Goal: Transaction & Acquisition: Book appointment/travel/reservation

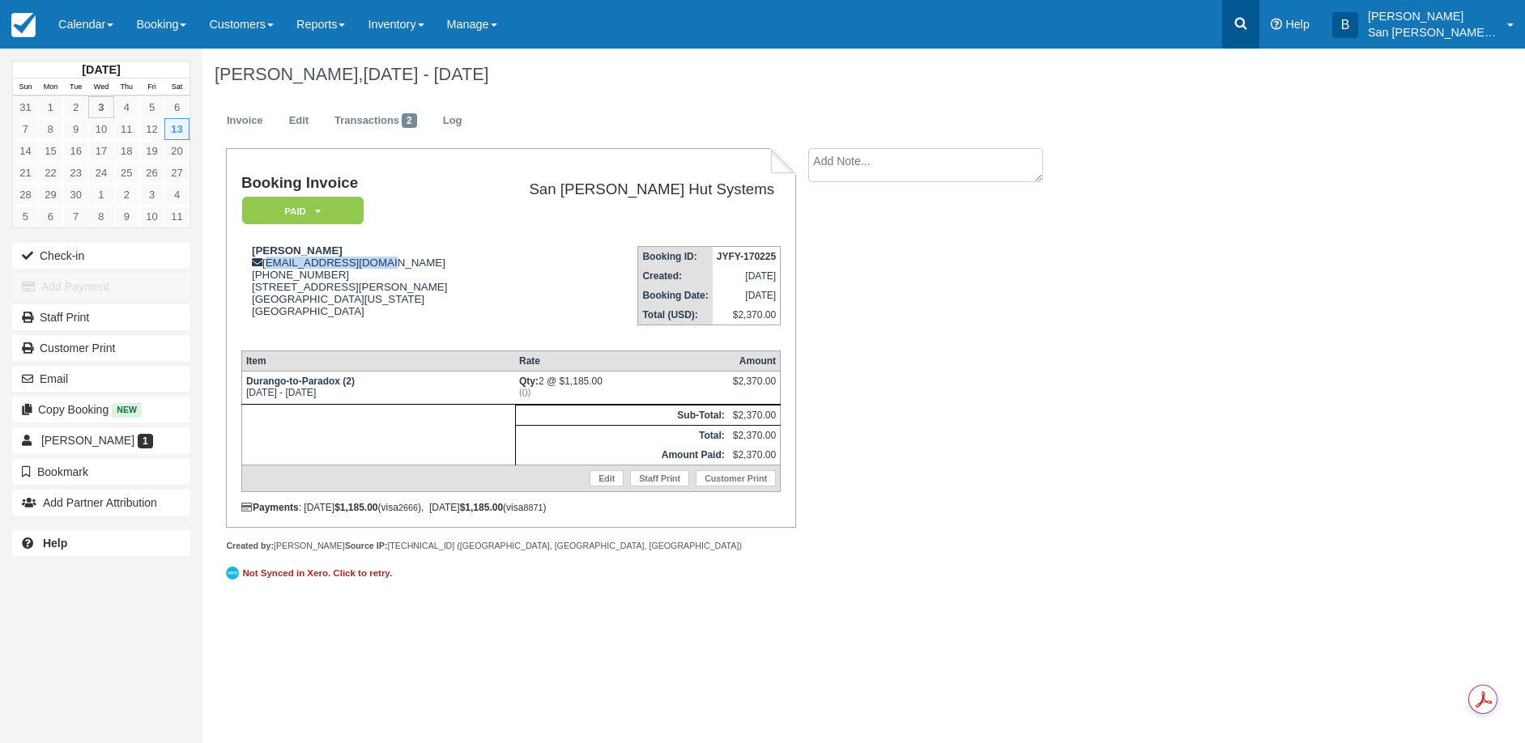
click at [1248, 21] on icon at bounding box center [1240, 23] width 16 height 16
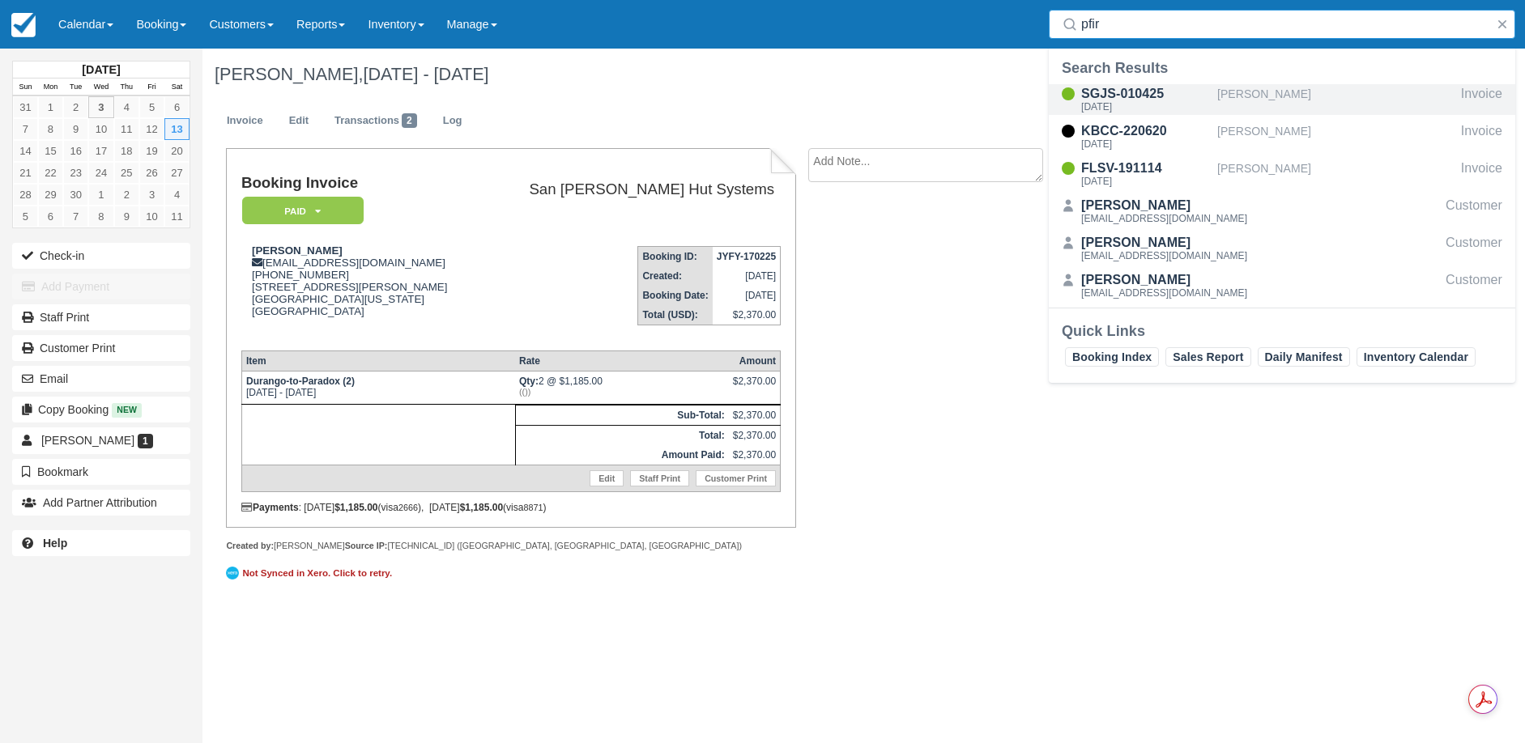
type input "pfir"
click at [1138, 92] on div "SGJS-010425" at bounding box center [1146, 93] width 130 height 19
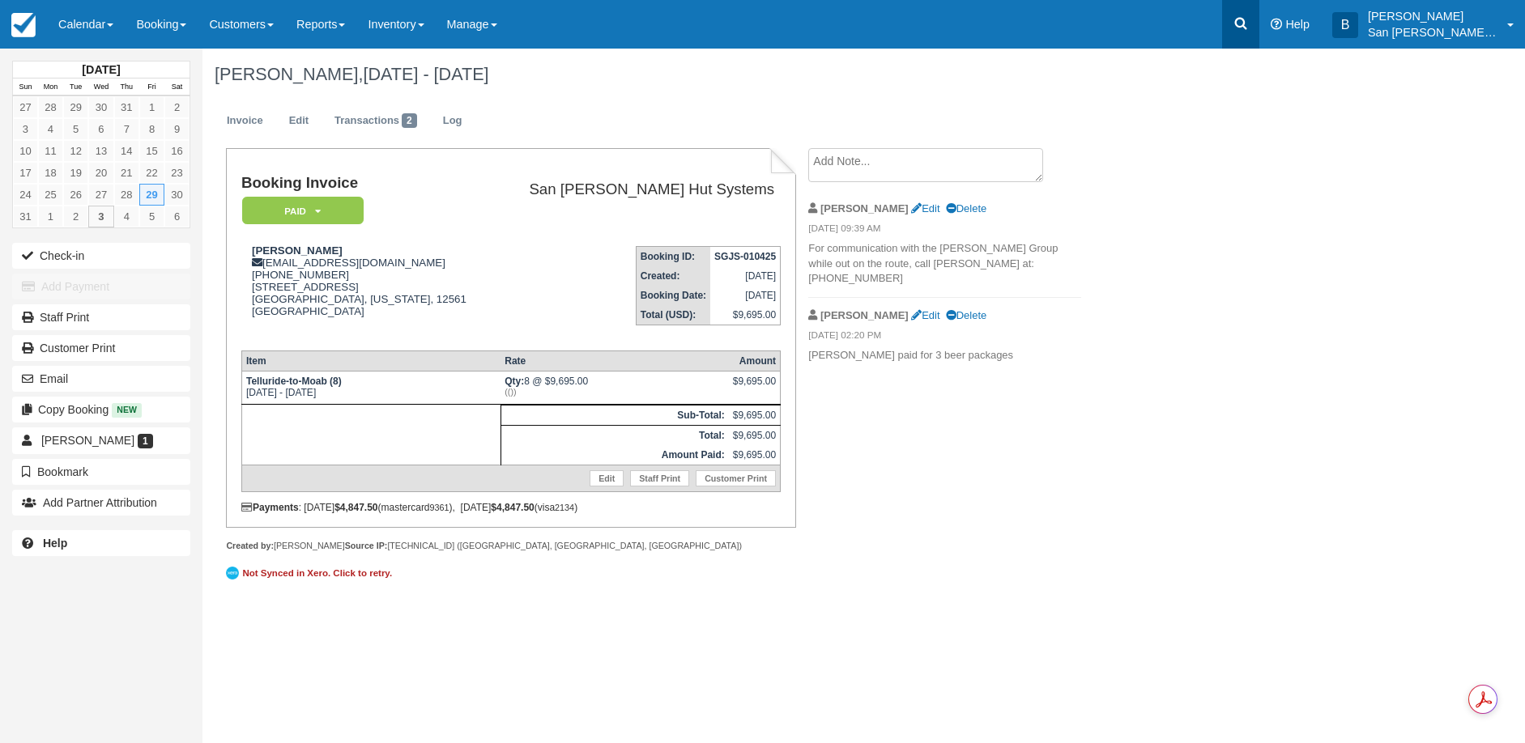
click at [1248, 28] on icon at bounding box center [1240, 23] width 16 height 16
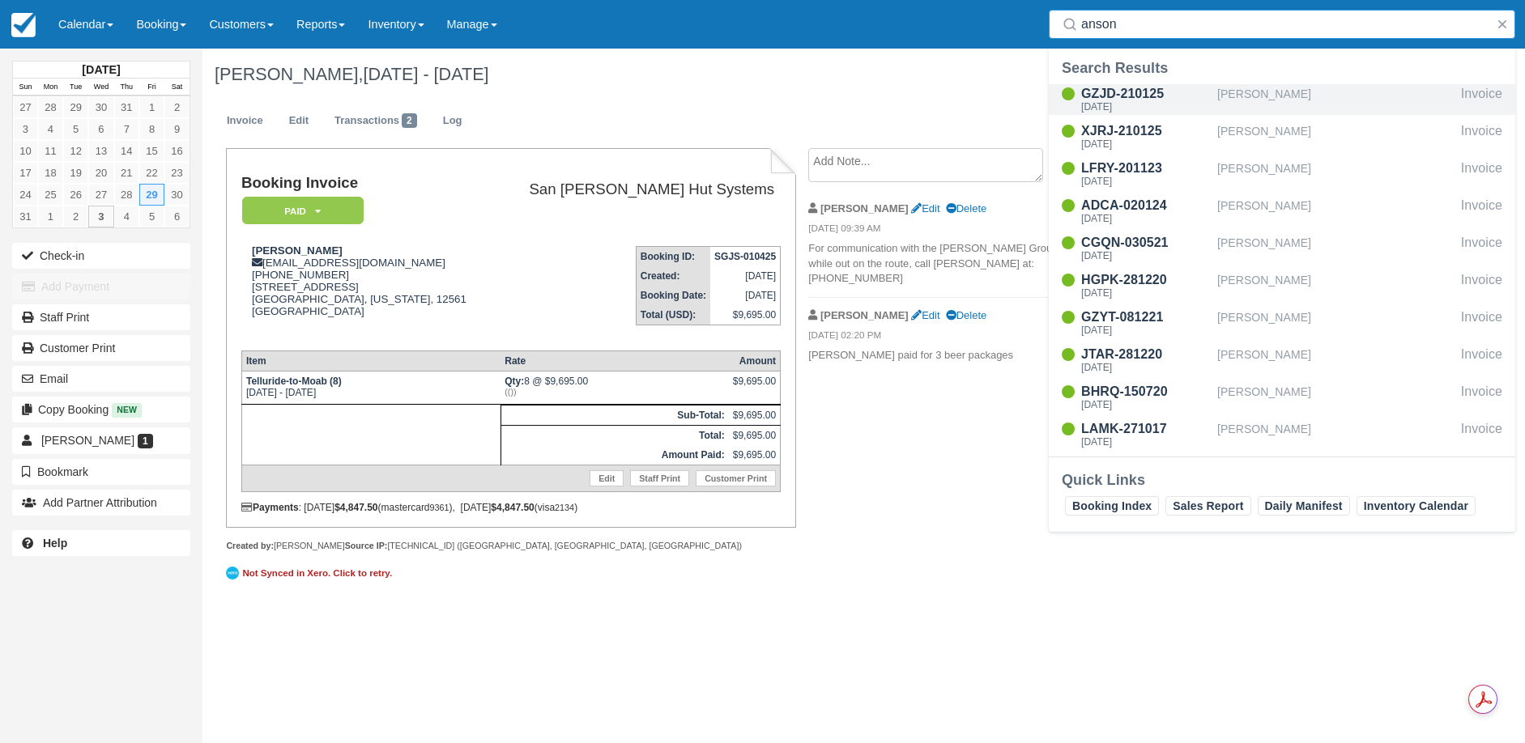
type input "anson"
click at [1106, 100] on div "GZJD-210125" at bounding box center [1146, 93] width 130 height 19
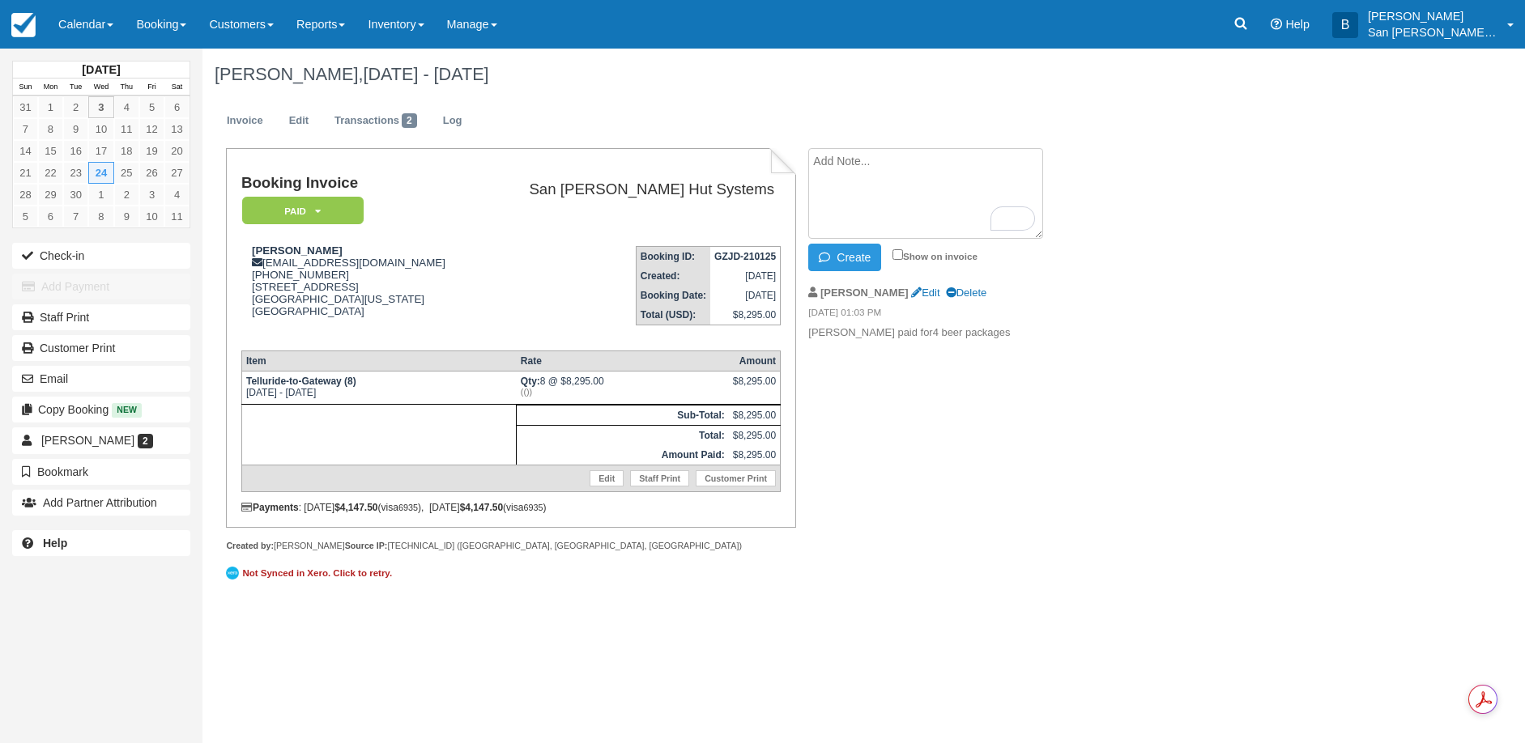
paste textarea "cre Engelke 2:17 PM (1 hour ago) to me, Philip Hello, I am with the Anson group…"
type textarea "cre Engelke 2:17 PM (1 hour ago) to me, Philip Hello, I am with the Anson group…"
click at [291, 117] on link "Edit" at bounding box center [299, 121] width 44 height 32
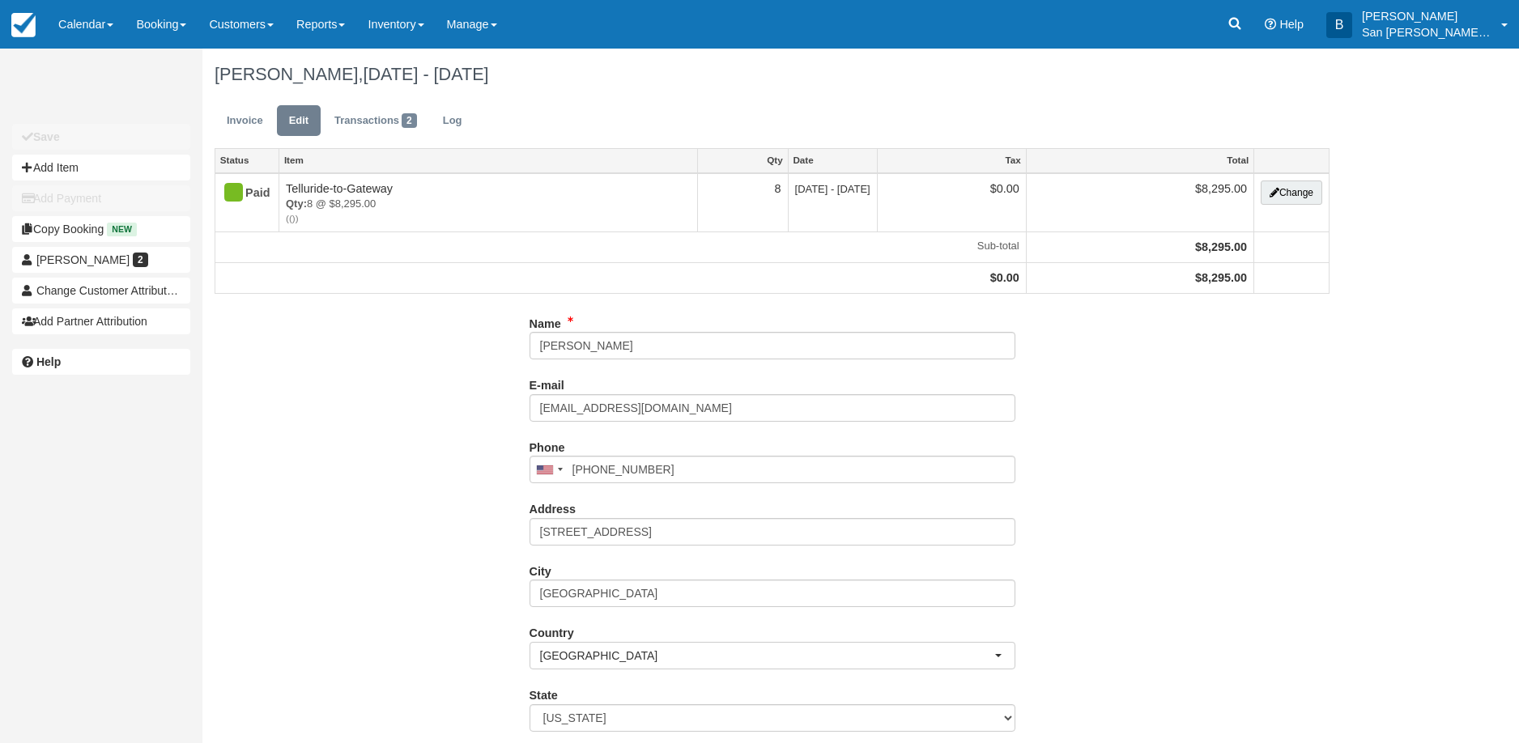
type input "[PHONE_NUMBER]"
click at [92, 164] on button "Add Item" at bounding box center [101, 168] width 178 height 26
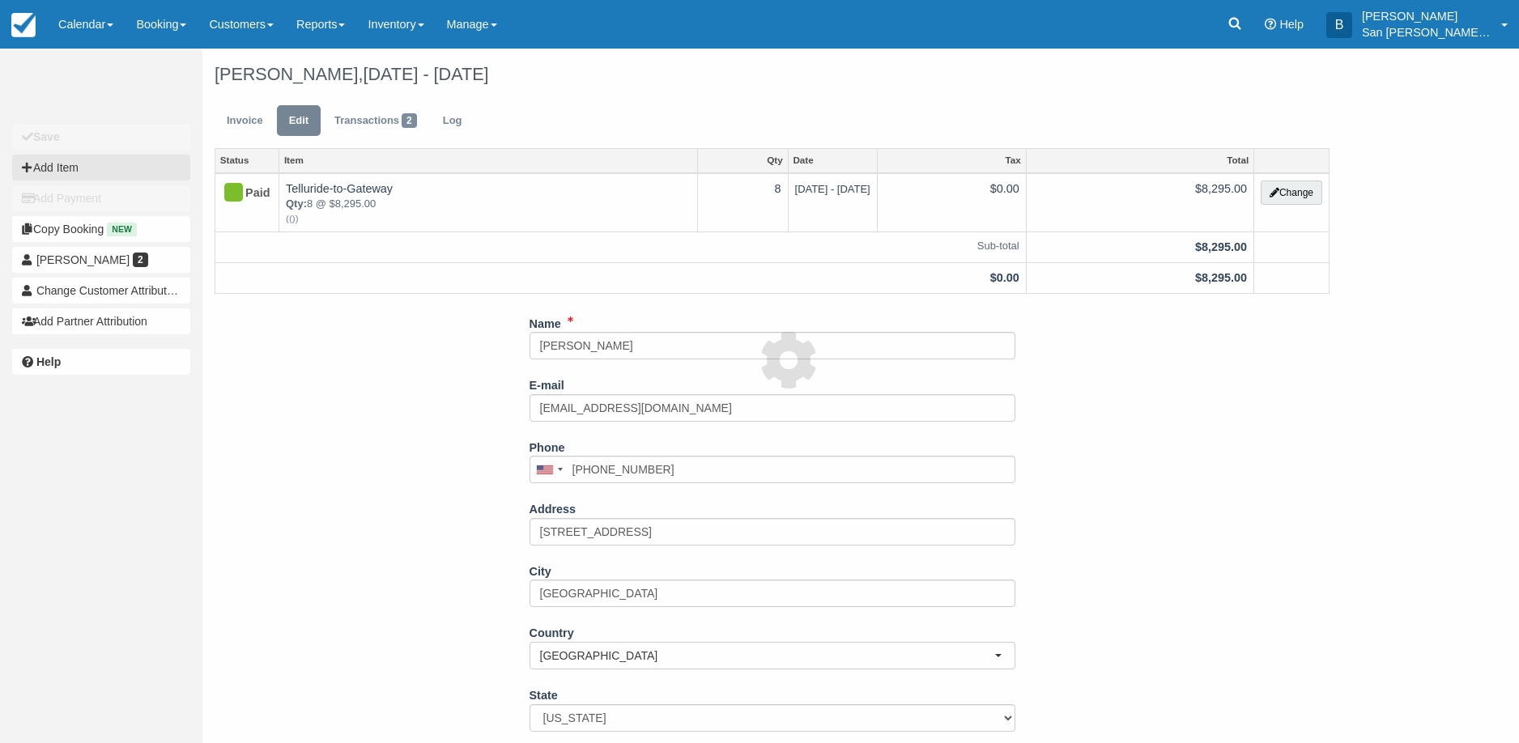
type input "0.00"
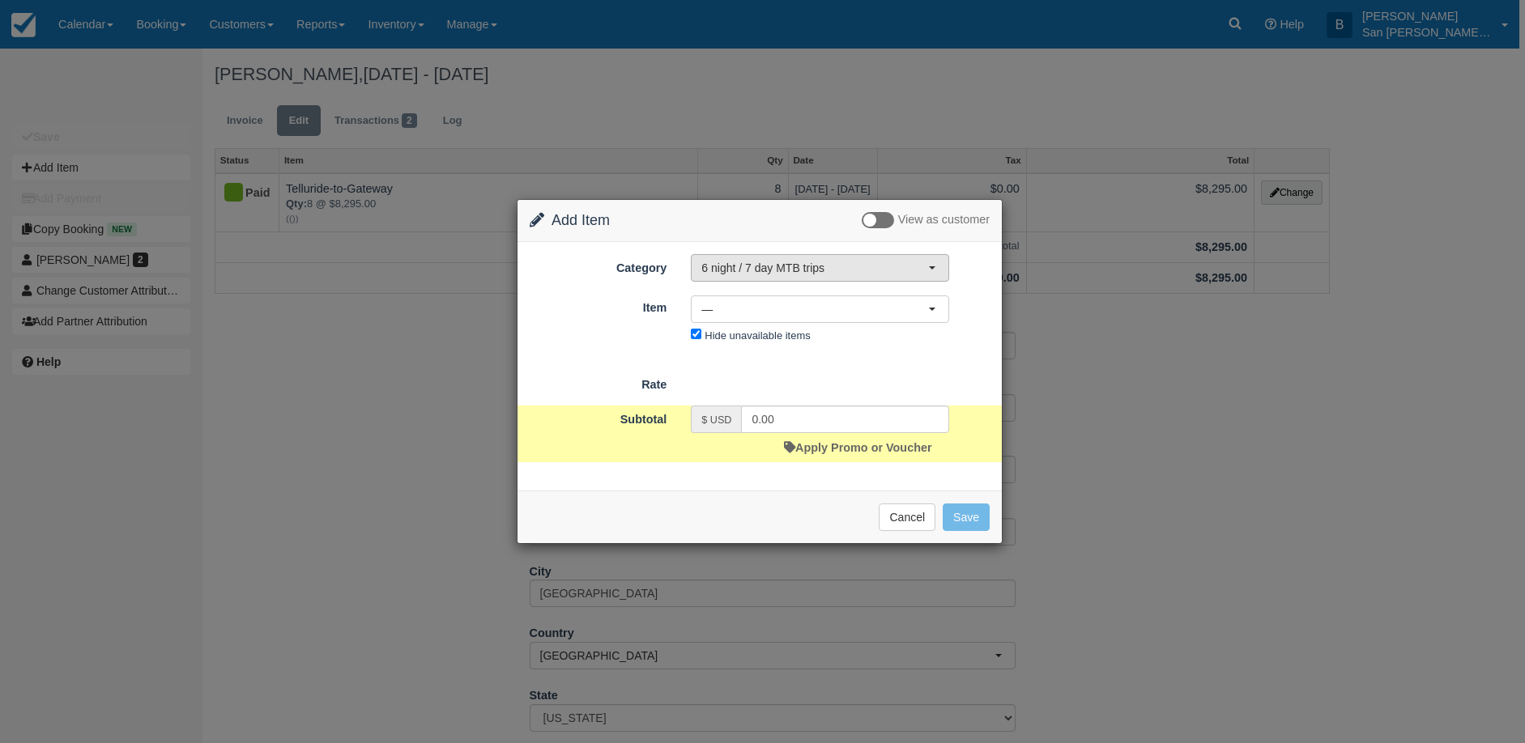
click at [742, 268] on span "6 night / 7 day MTB trips" at bounding box center [814, 268] width 227 height 16
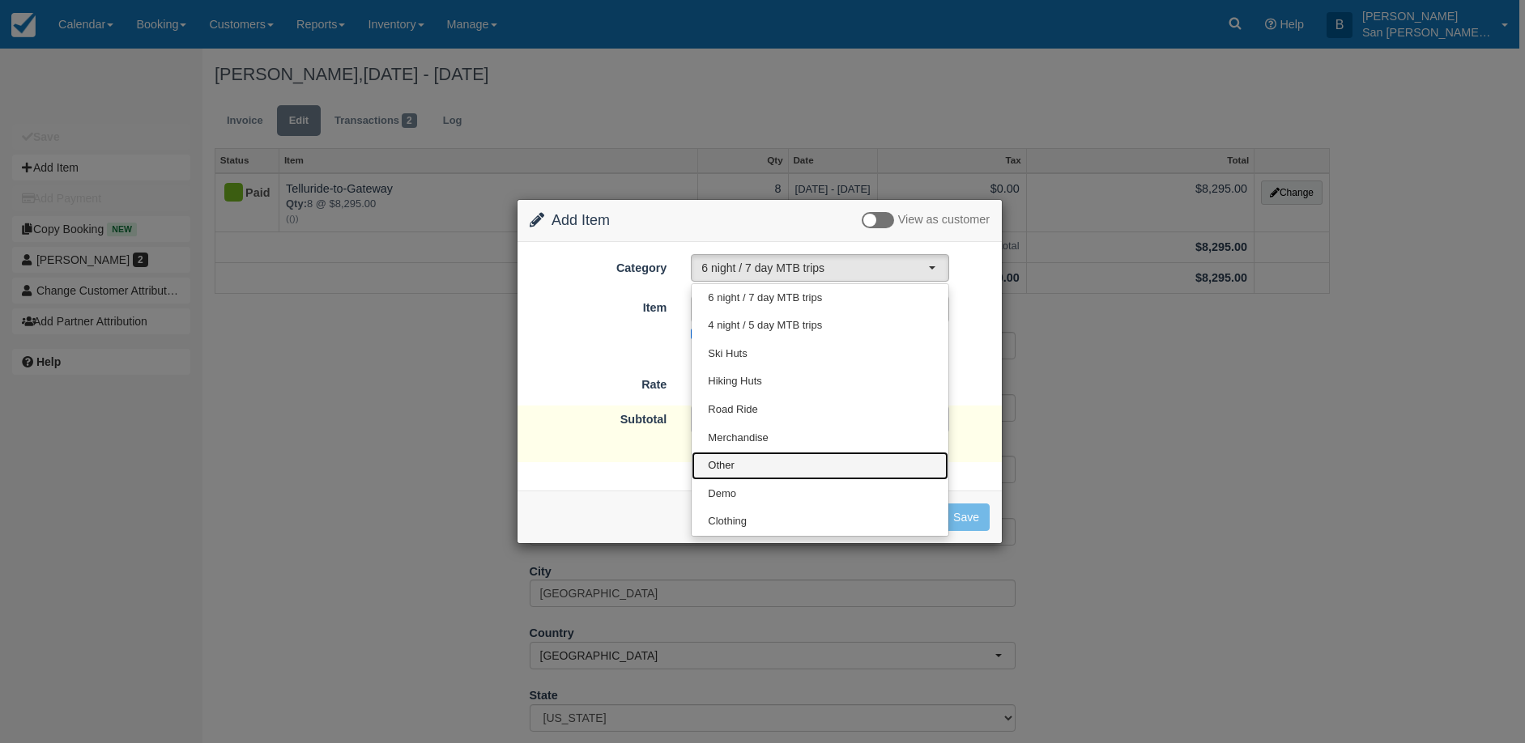
click at [729, 464] on span "Other" at bounding box center [721, 465] width 27 height 15
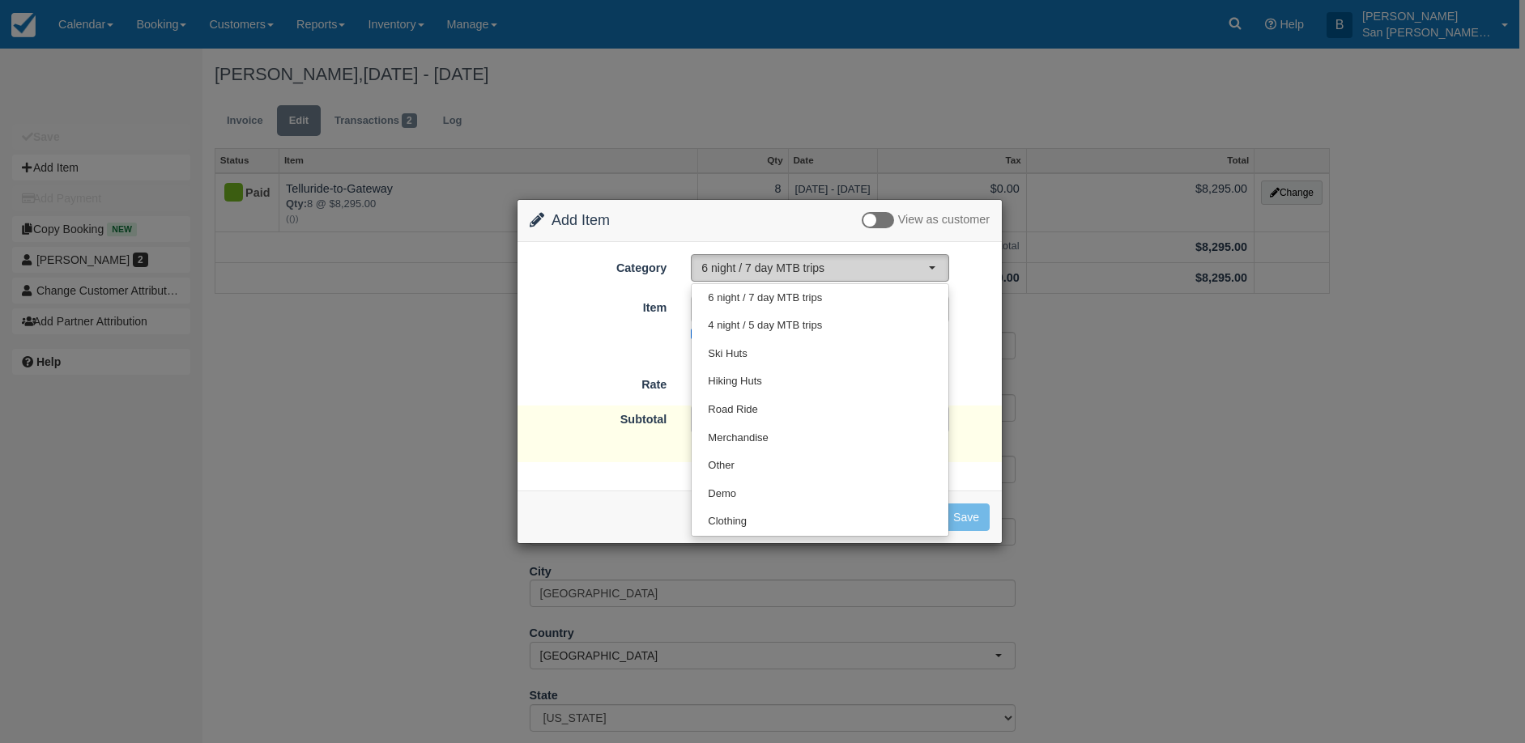
select select "15"
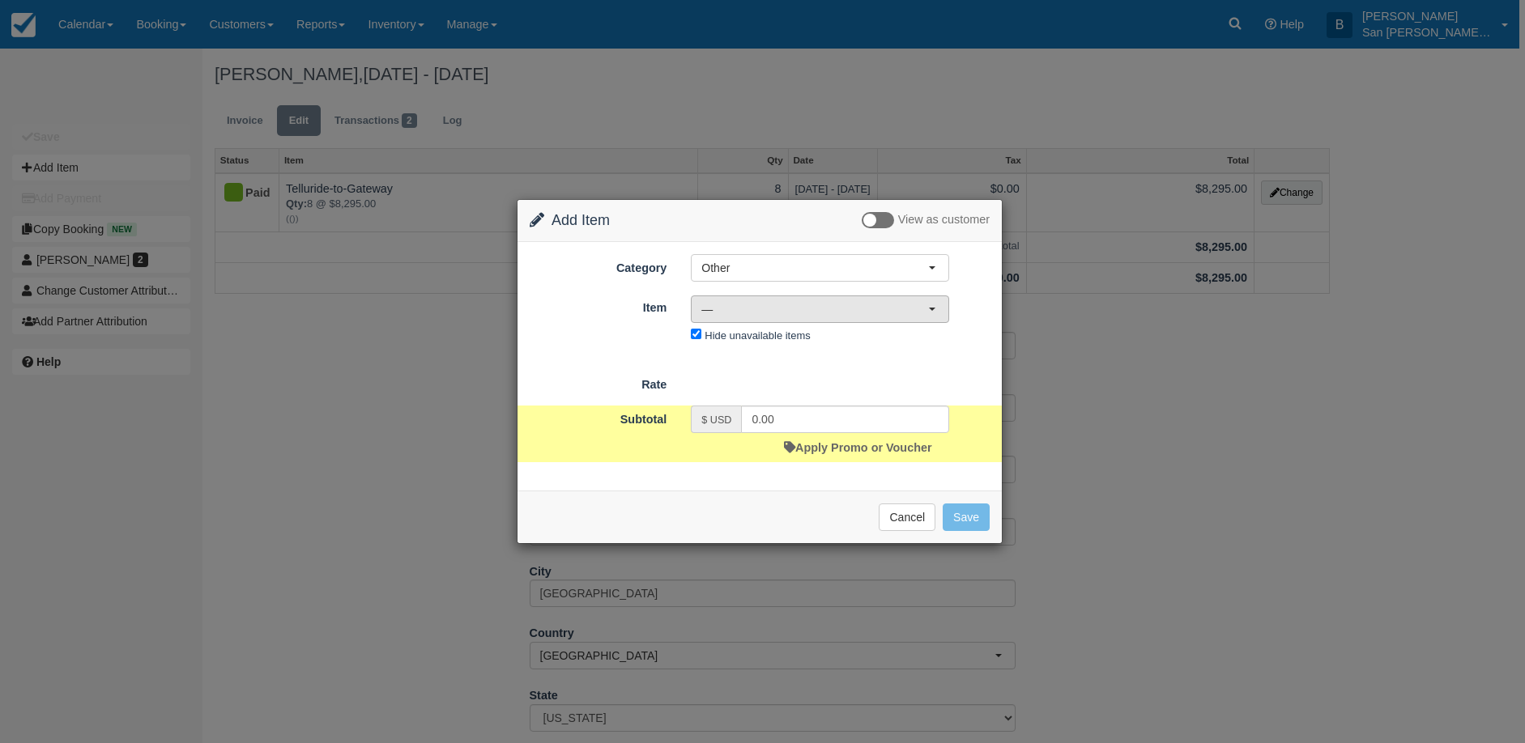
click at [719, 310] on span "—" at bounding box center [814, 309] width 227 height 16
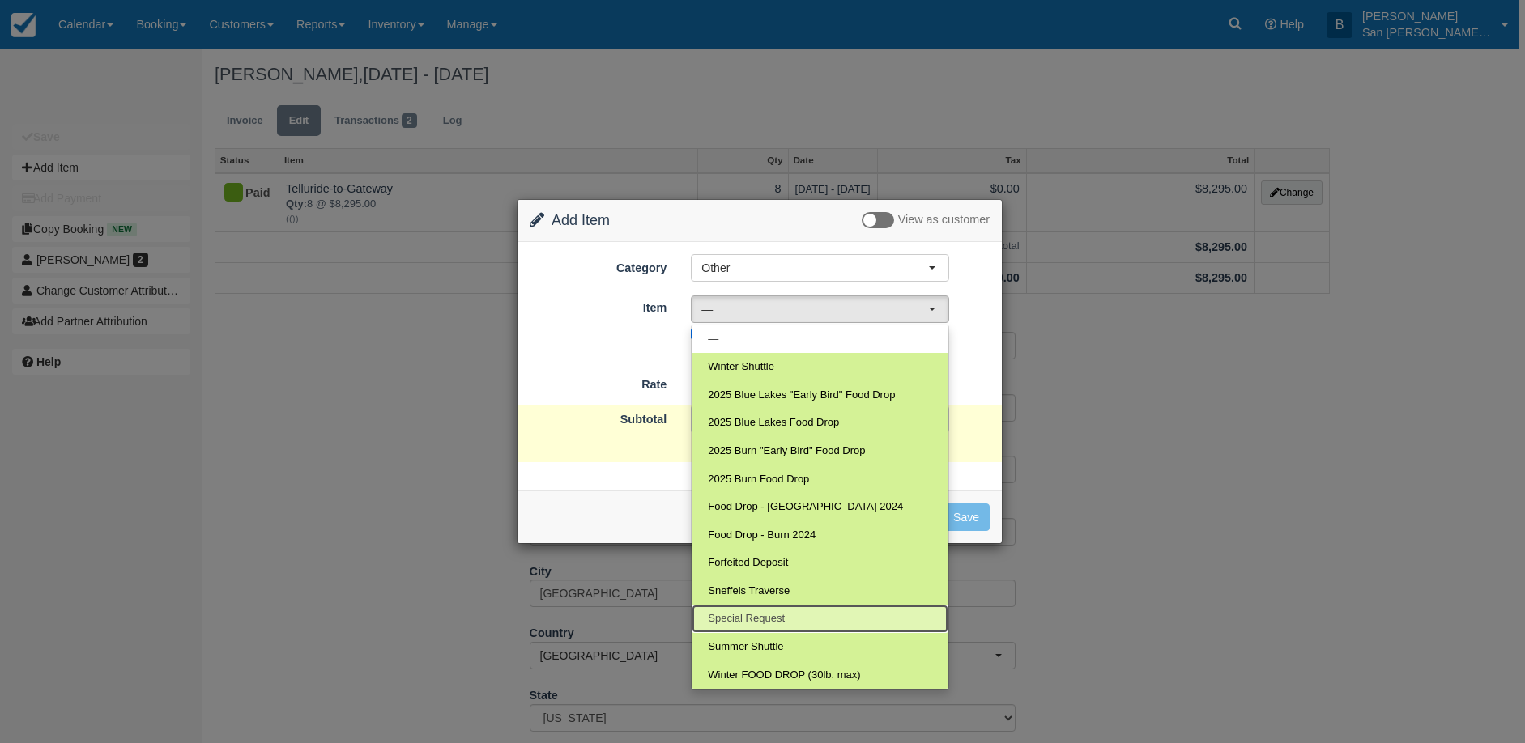
click at [763, 616] on span "Special Request" at bounding box center [746, 618] width 77 height 15
select select "19"
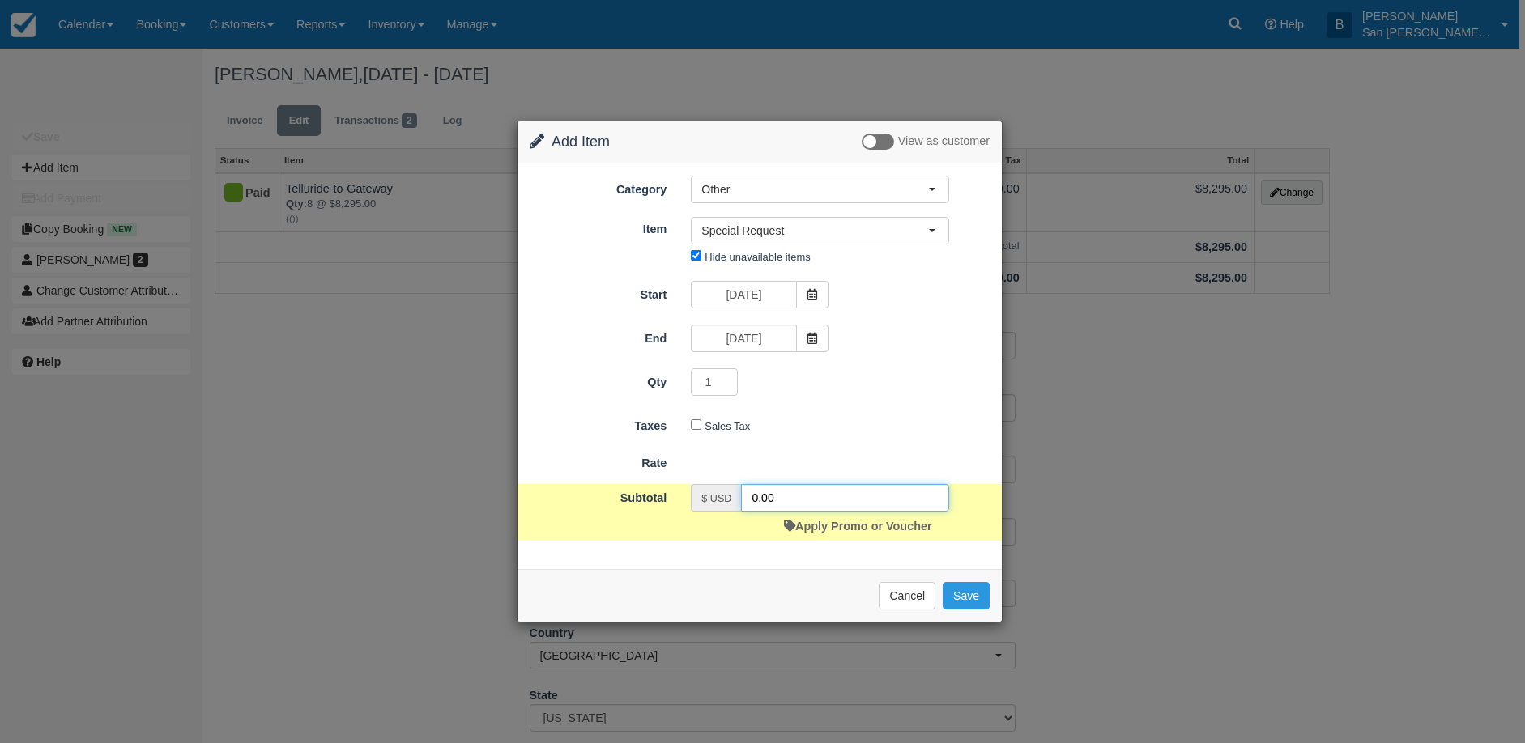
drag, startPoint x: 785, startPoint y: 493, endPoint x: 691, endPoint y: 486, distance: 95.0
click at [691, 486] on div "$ USD 0.00" at bounding box center [820, 498] width 258 height 28
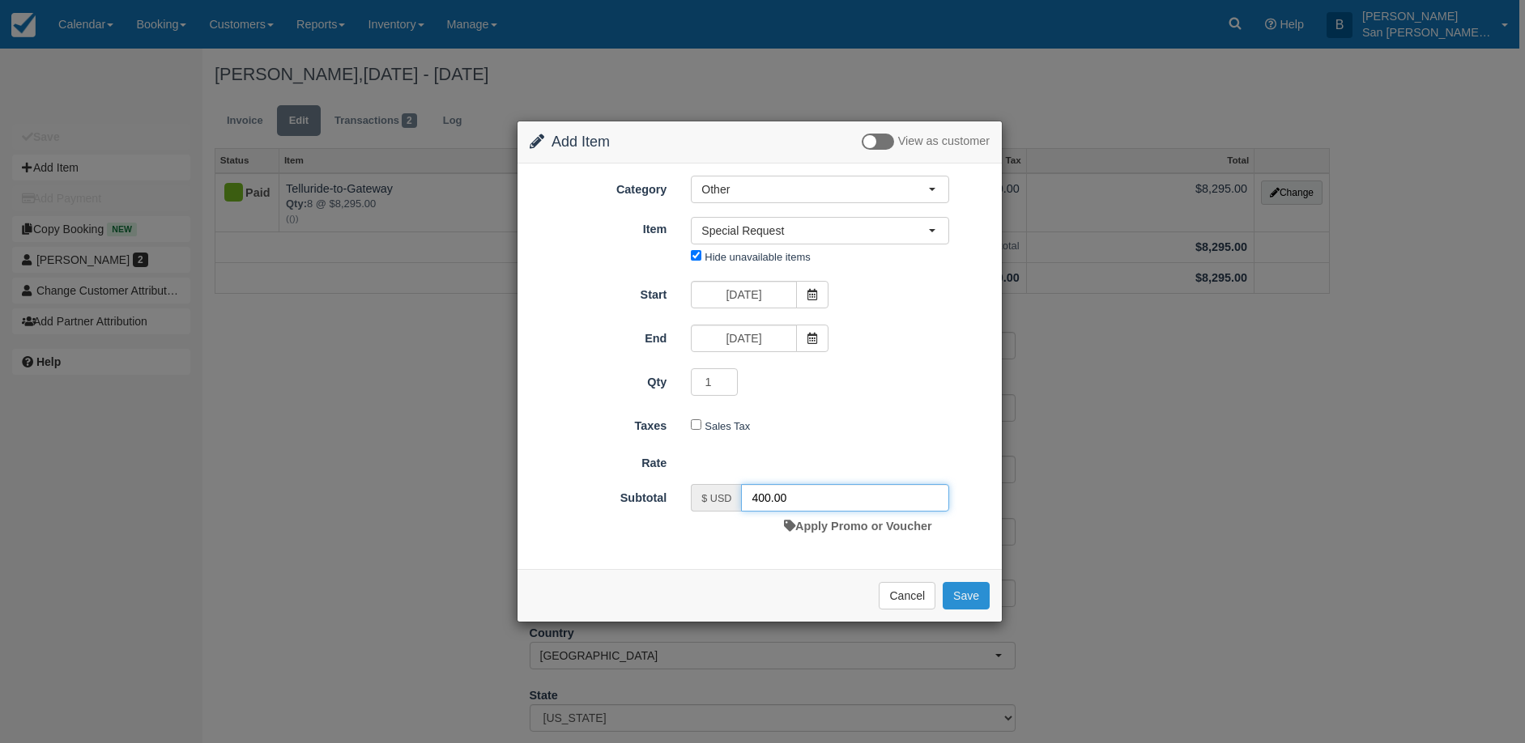
type input "400.00"
click at [958, 592] on button "Save" at bounding box center [965, 596] width 47 height 28
checkbox input "false"
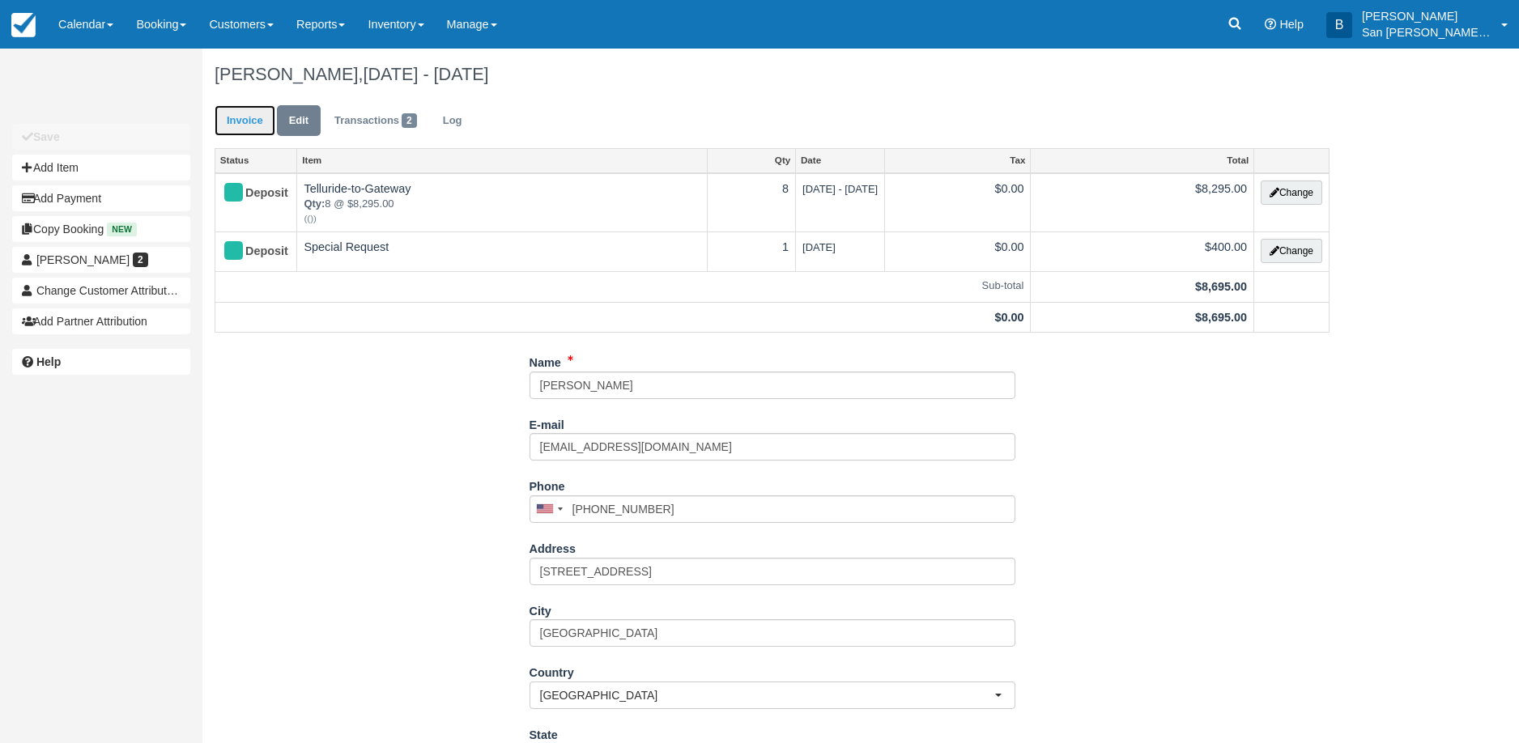
click at [247, 118] on link "Invoice" at bounding box center [245, 121] width 61 height 32
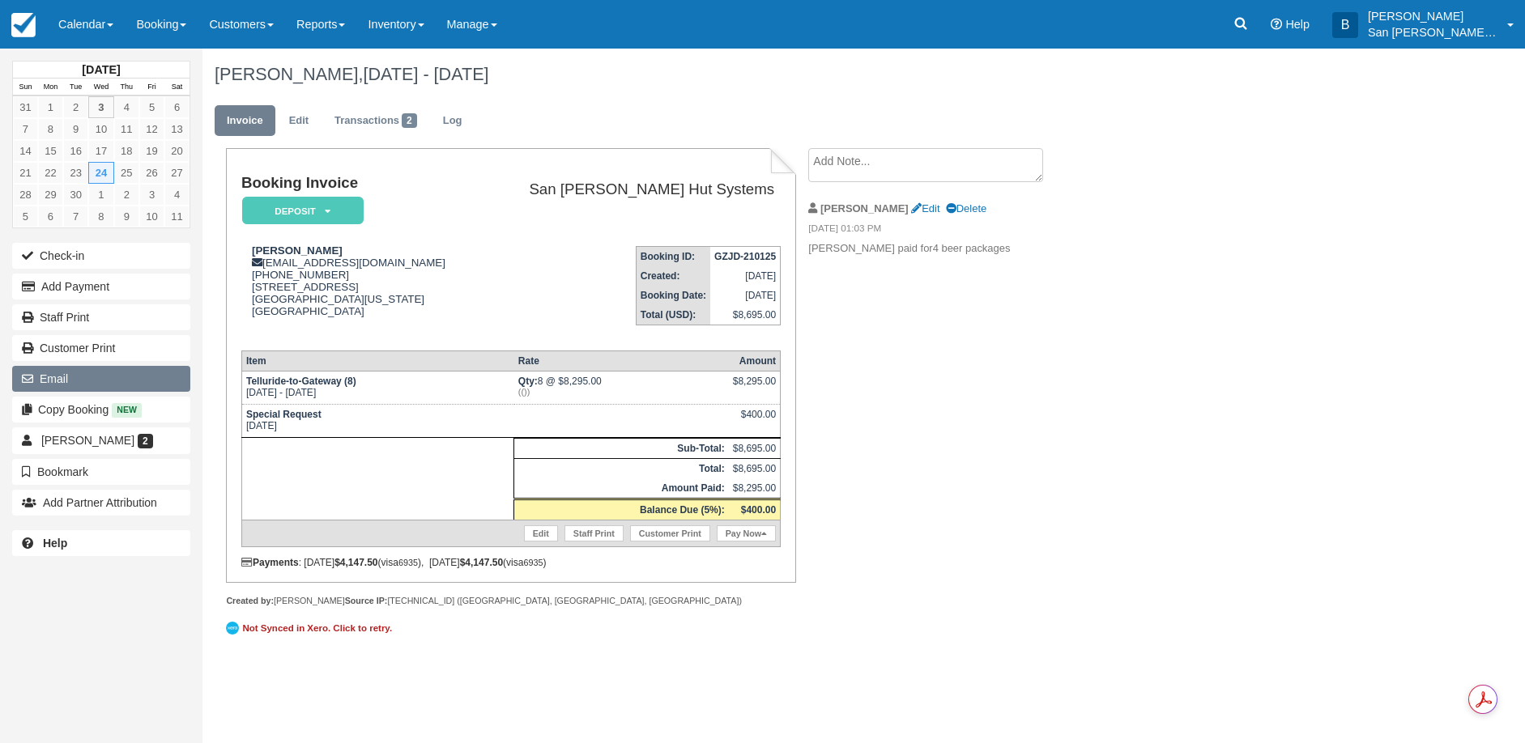
click at [66, 381] on button "Email" at bounding box center [101, 379] width 178 height 26
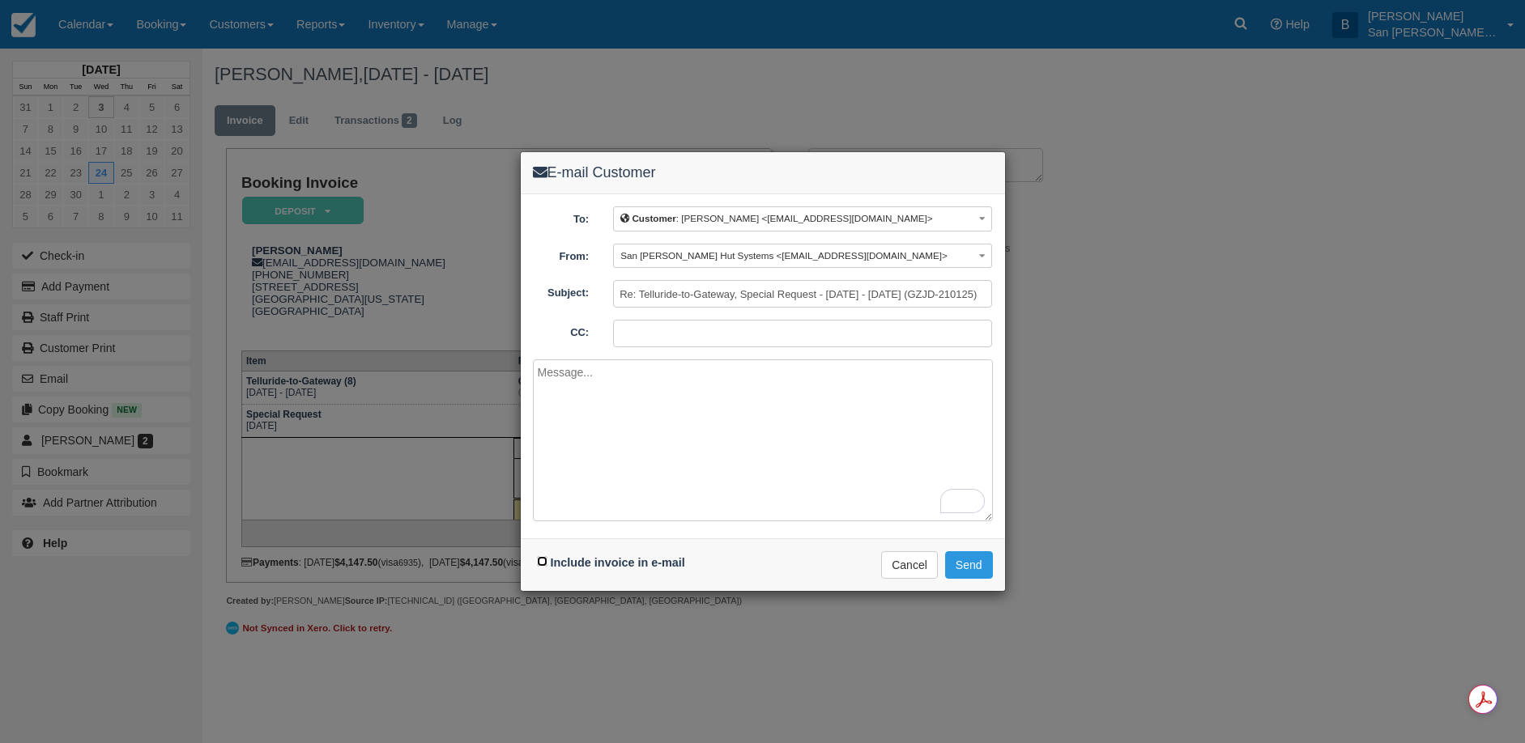
click at [540, 560] on input "Include invoice in e-mail" at bounding box center [542, 561] width 11 height 11
checkbox input "true"
click at [632, 423] on textarea "To enrich screen reader interactions, please activate Accessibility in Grammarl…" at bounding box center [763, 440] width 460 height 162
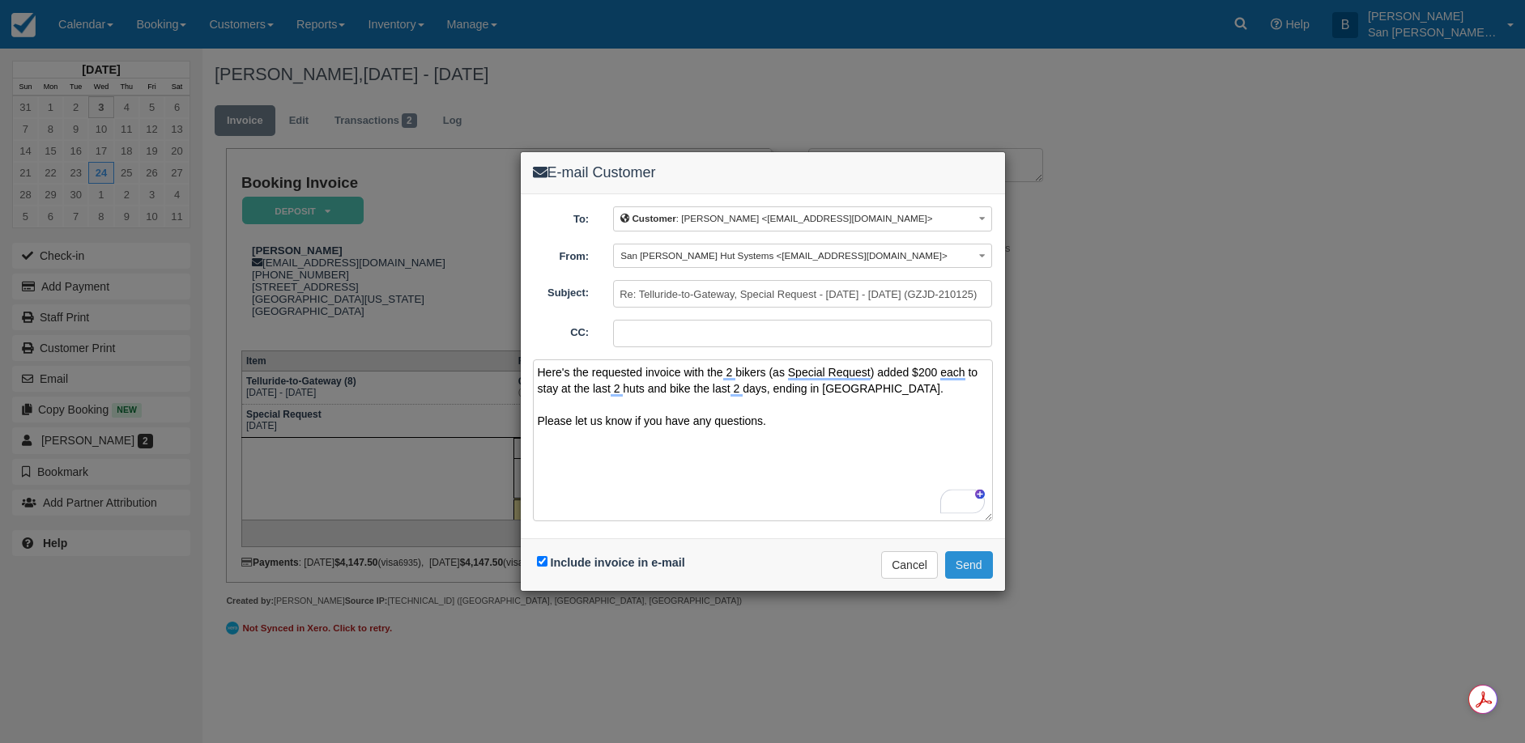
type textarea "Here's the requested invoice with the 2 bikers (as Special Request) added $200 …"
click at [971, 563] on button "Send" at bounding box center [969, 565] width 48 height 28
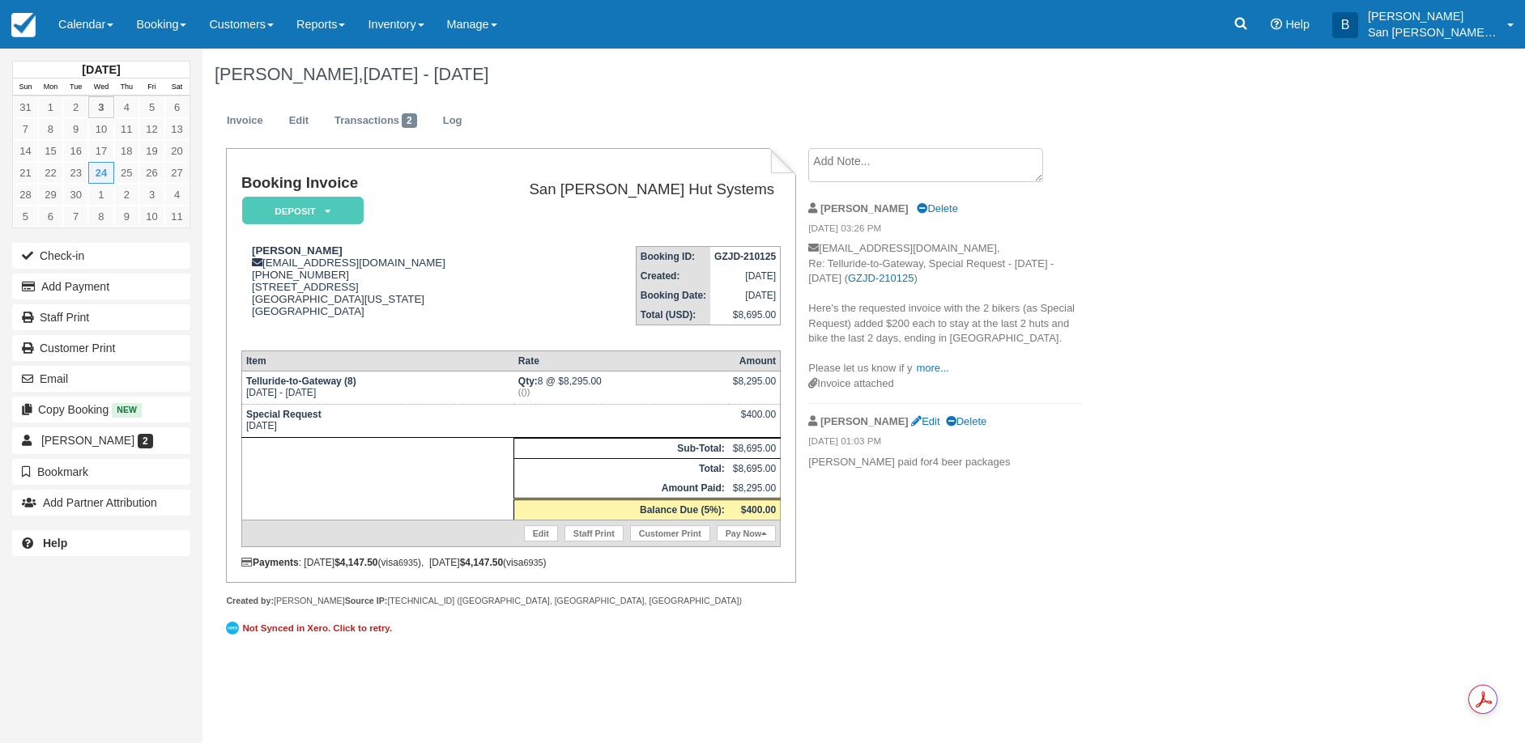
click at [1027, 672] on div "[DATE] Sun Mon Tue Wed Thu Fri Sat 31 1 2 3 4 5 6 7 8 9 10 11 12 13 14 15 16 17…" at bounding box center [762, 396] width 1525 height 695
click at [1259, 26] on link at bounding box center [1240, 24] width 37 height 49
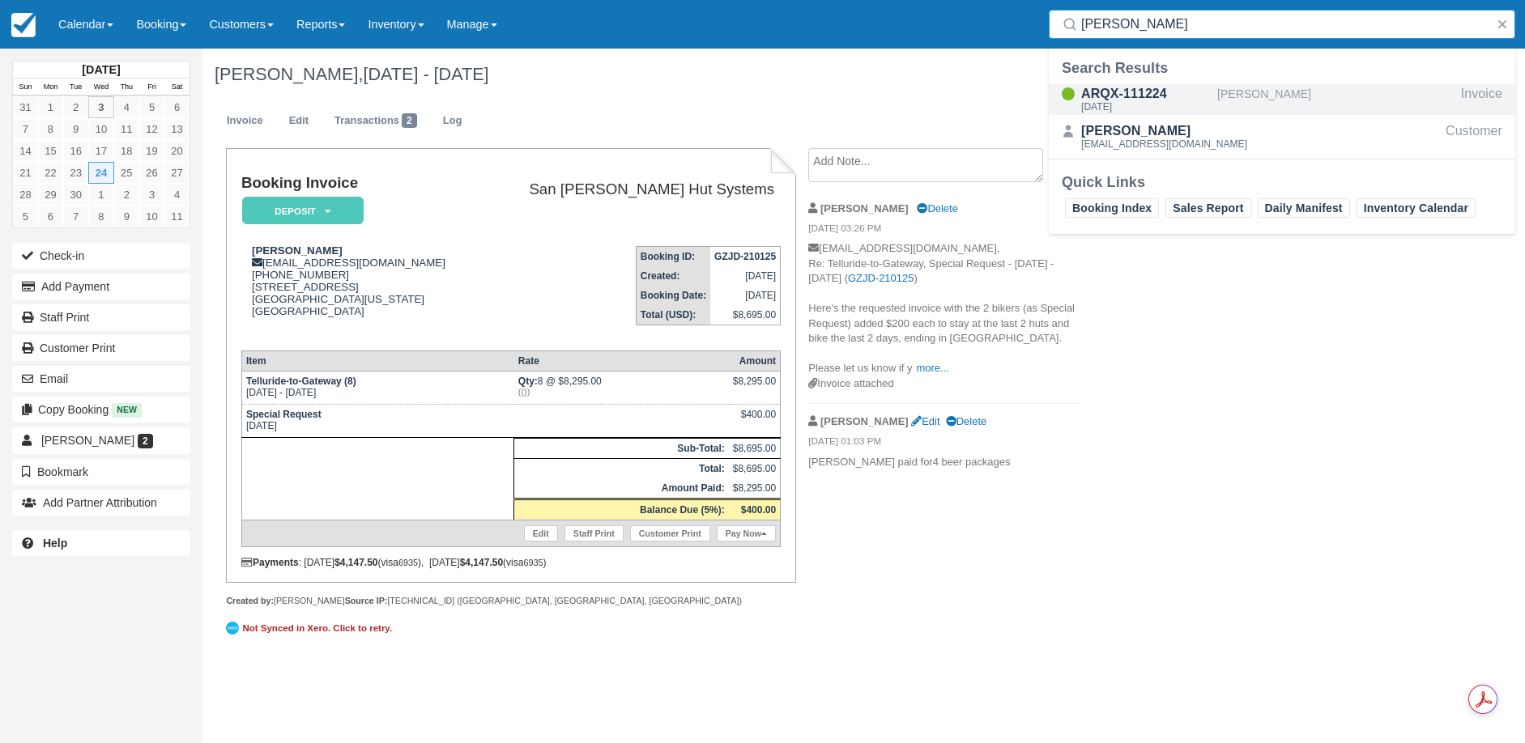
type input "[PERSON_NAME]"
click at [1095, 99] on div "ARQX-111224" at bounding box center [1146, 93] width 130 height 19
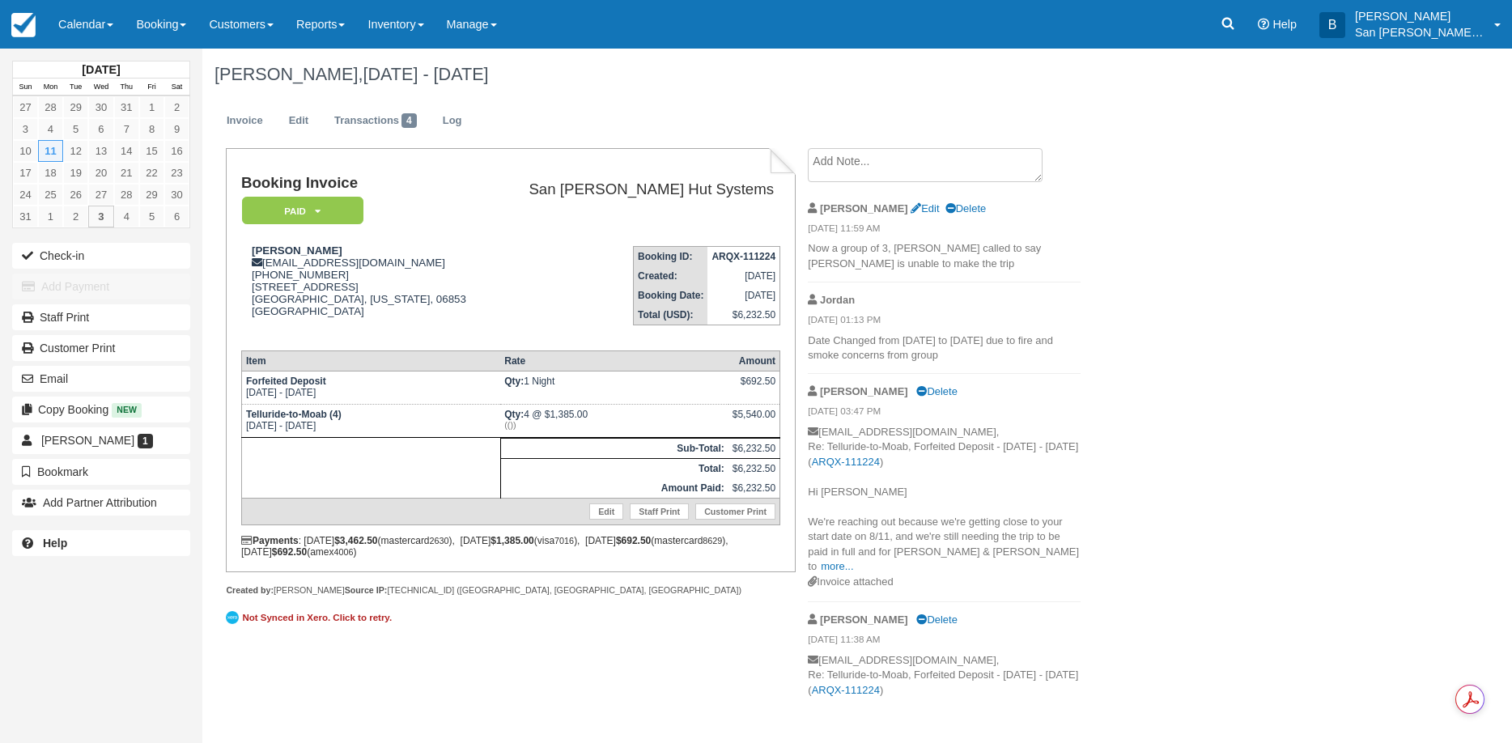
click at [874, 170] on textarea at bounding box center [925, 165] width 235 height 34
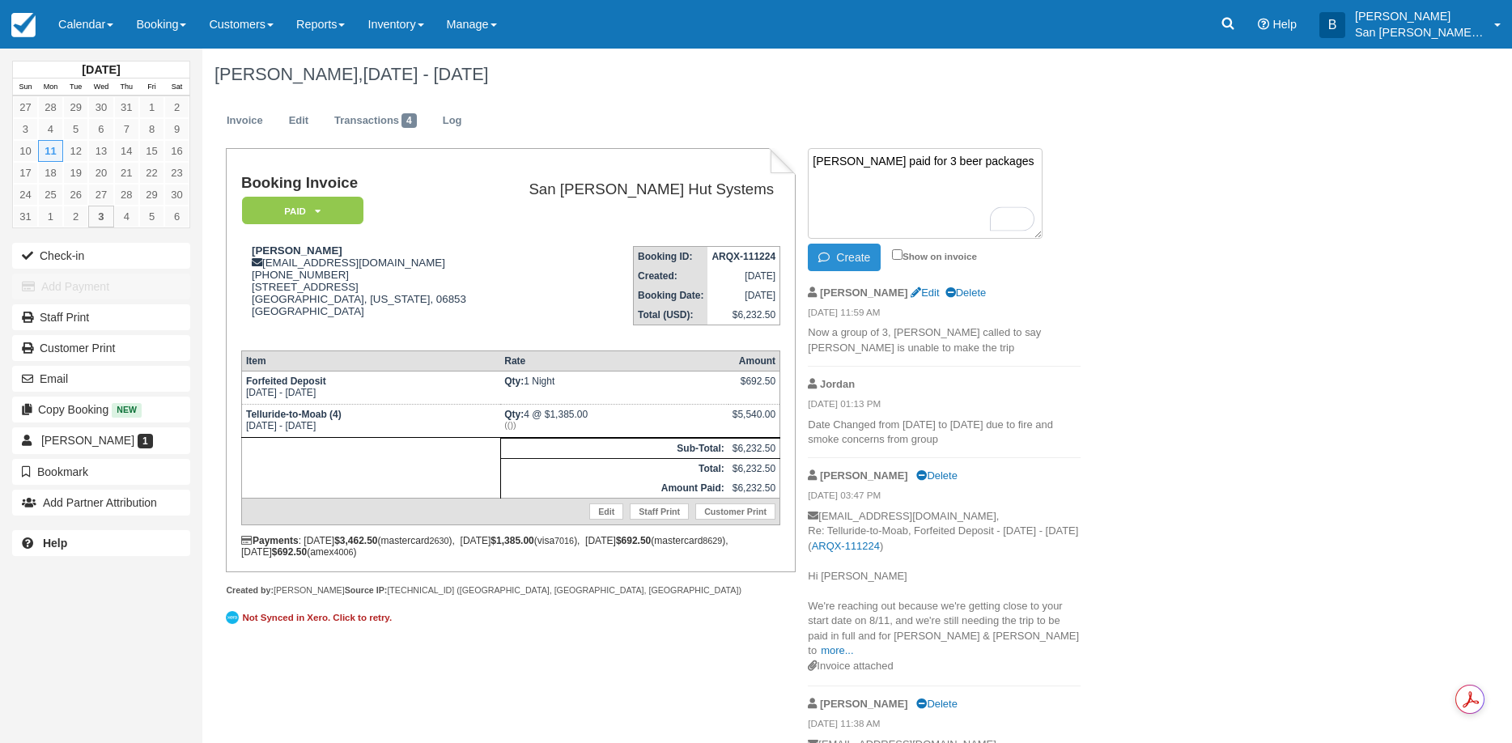
type textarea "George Strickland paid for 3 beer packages"
click at [864, 259] on button "Create" at bounding box center [844, 258] width 73 height 28
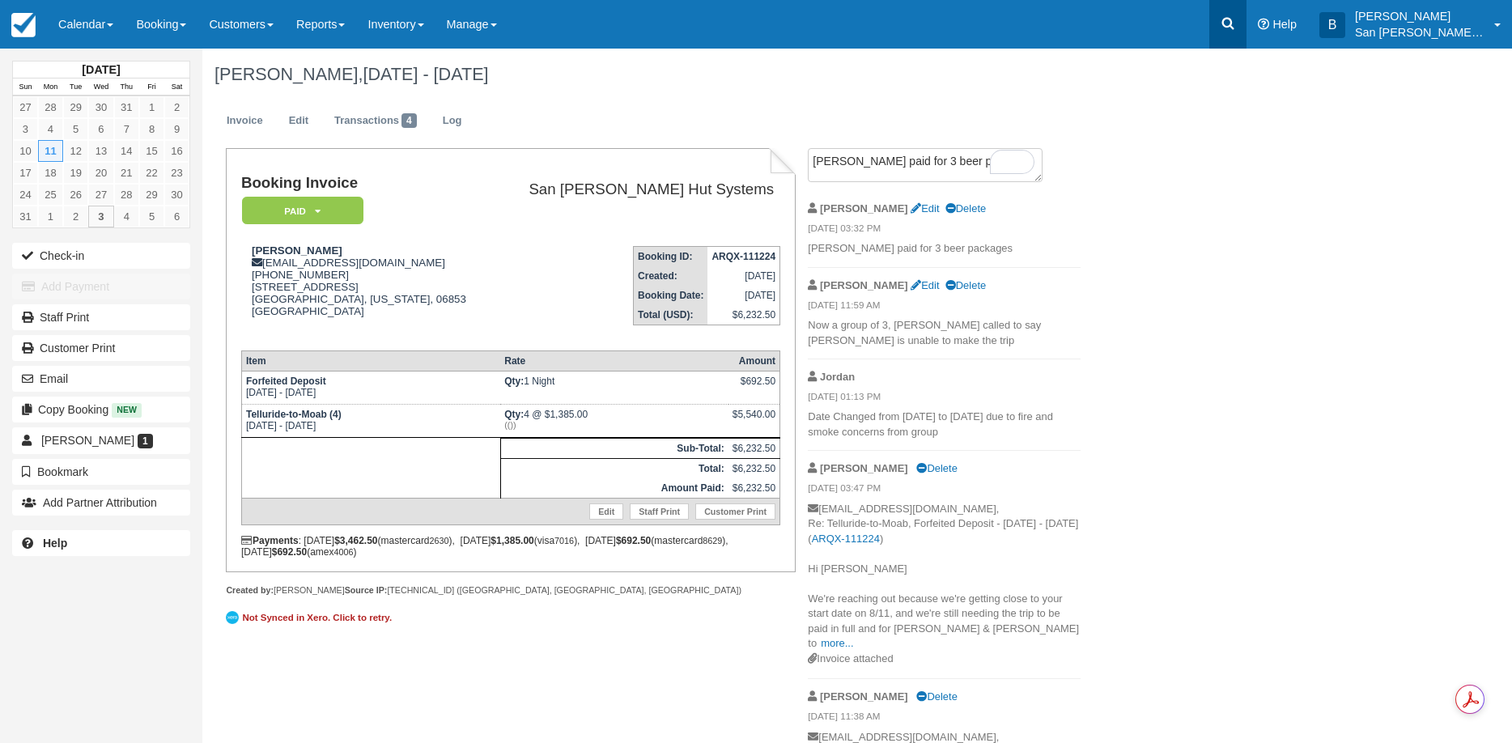
click at [1232, 27] on icon at bounding box center [1228, 23] width 16 height 16
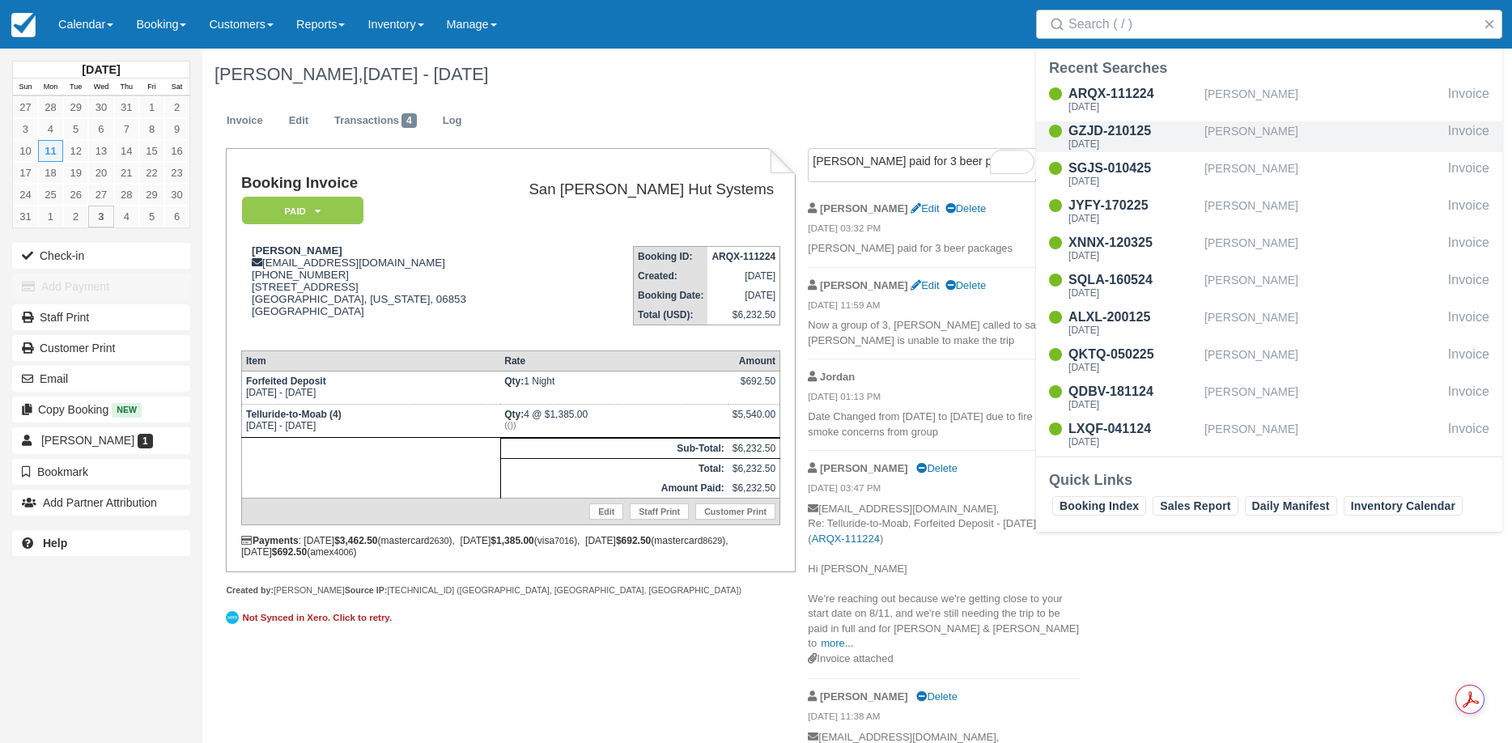
click at [1209, 130] on div "Philip Anson" at bounding box center [1323, 136] width 237 height 31
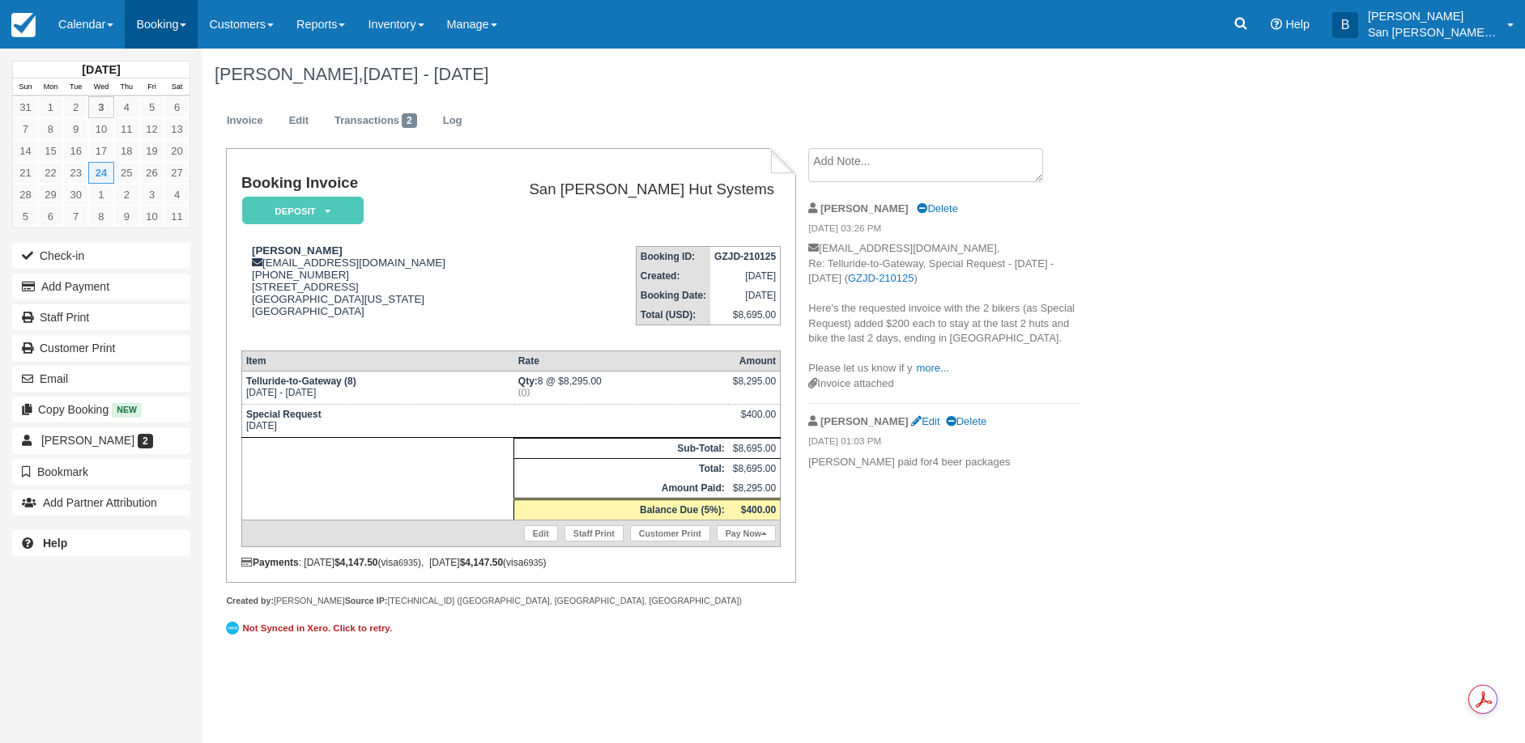
click at [158, 23] on link "Booking" at bounding box center [161, 24] width 73 height 49
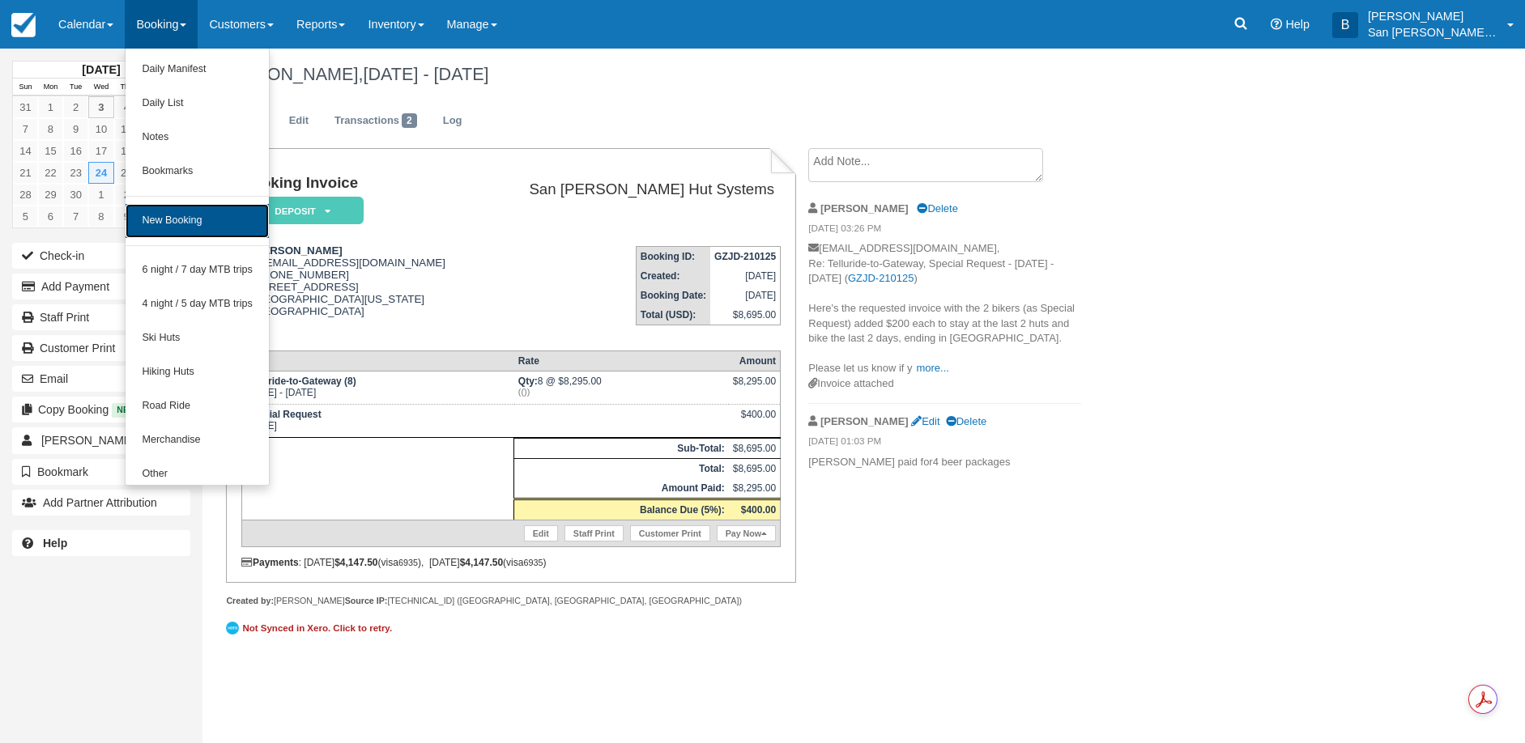
click at [156, 221] on link "New Booking" at bounding box center [196, 221] width 143 height 34
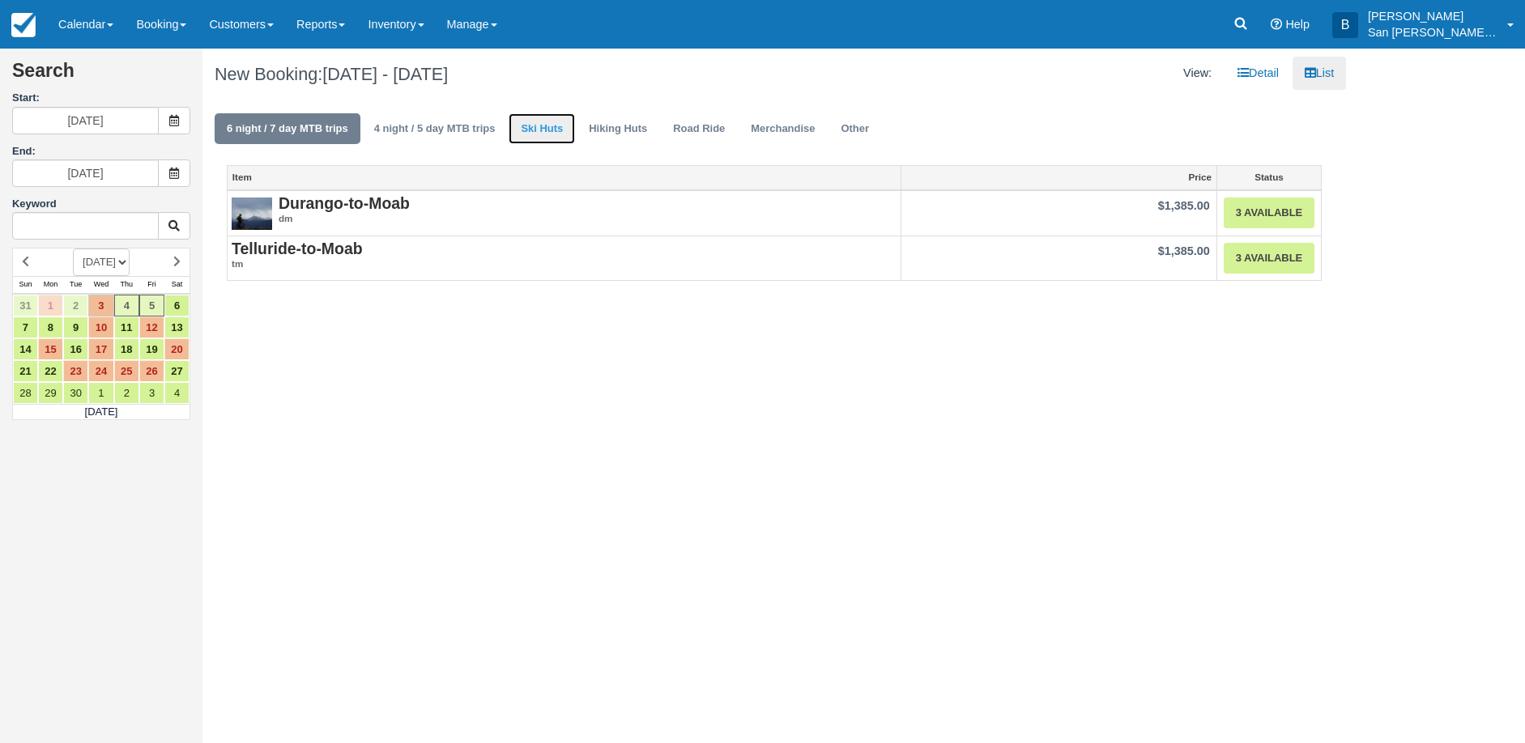
click at [527, 130] on link "Ski Huts" at bounding box center [541, 129] width 66 height 32
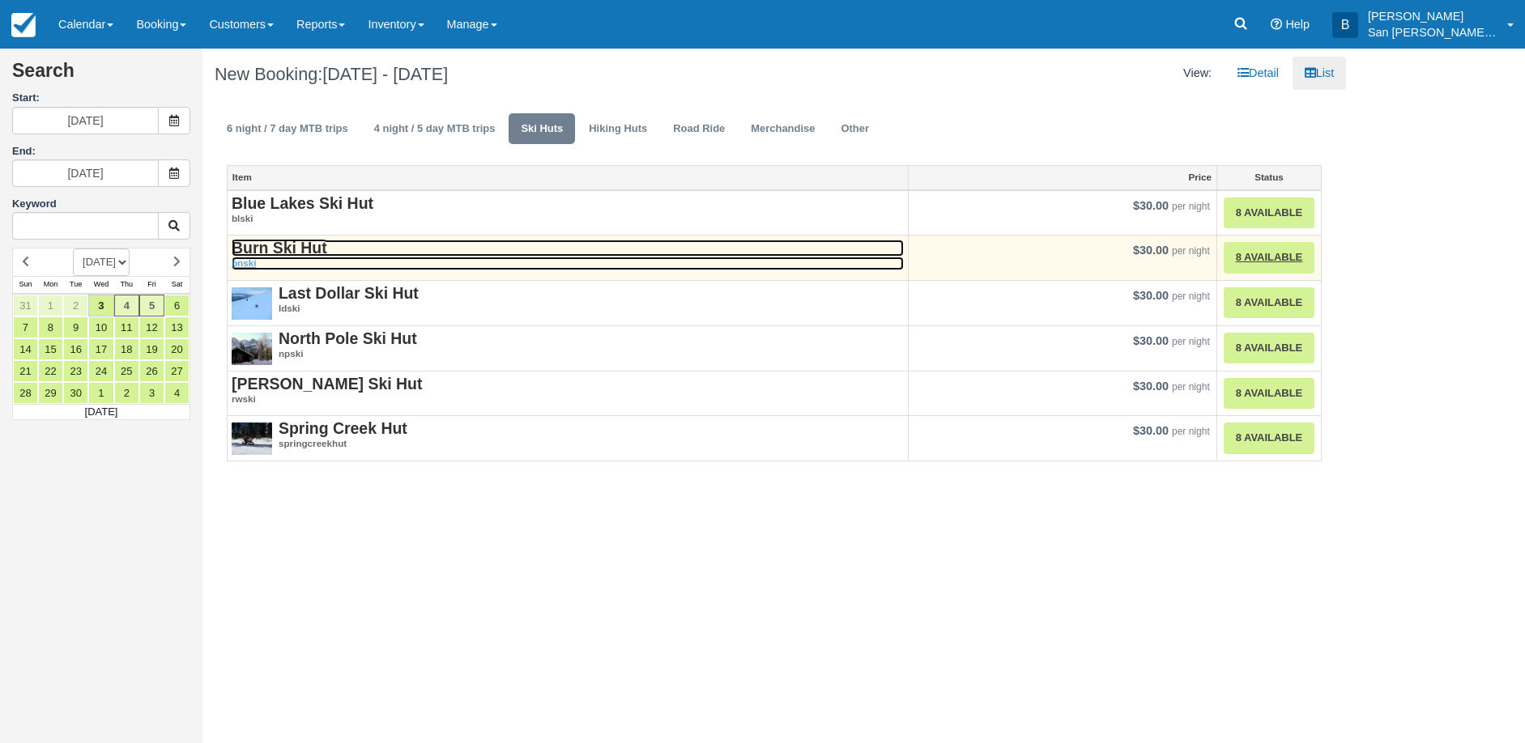
click at [314, 248] on strong "Burn Ski Hut" at bounding box center [280, 248] width 96 height 18
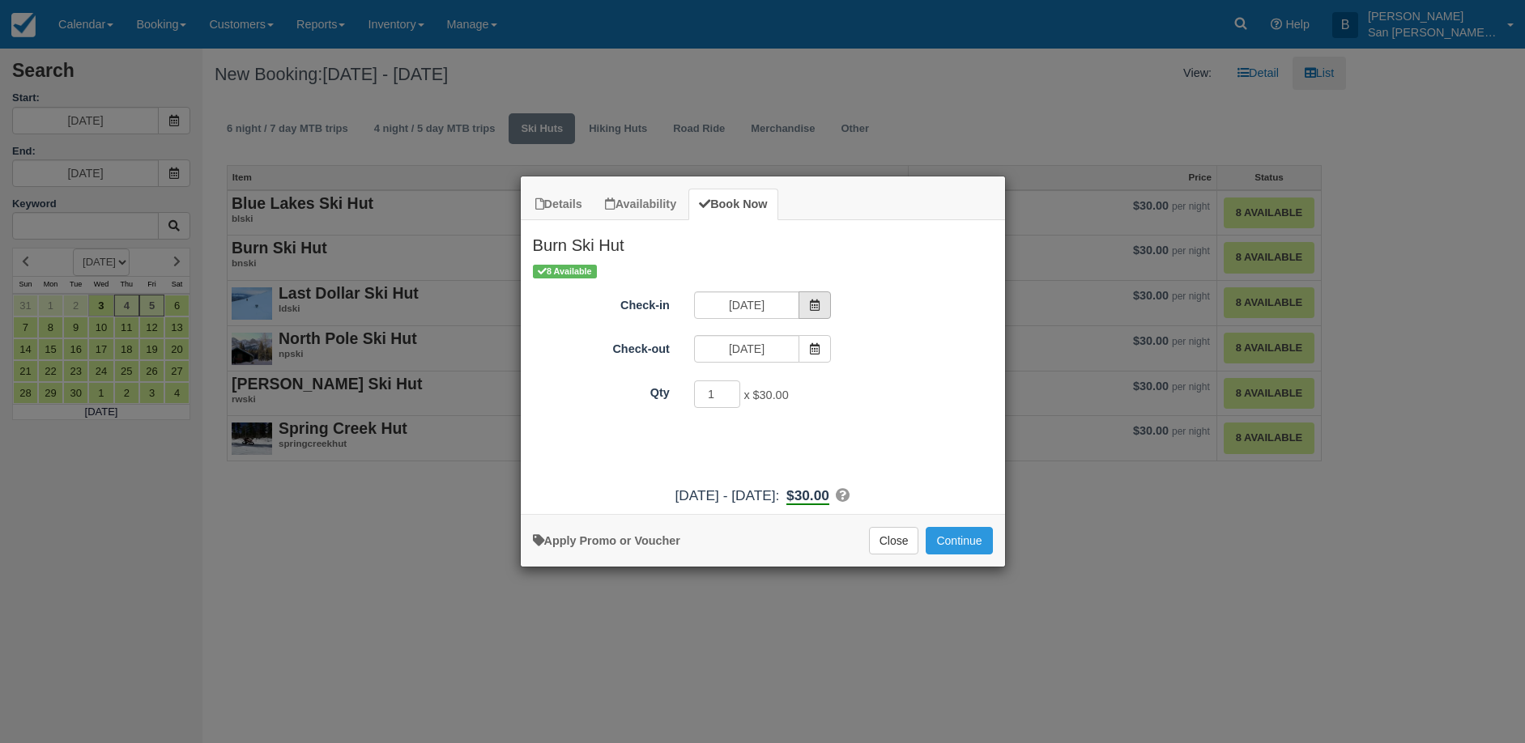
click at [824, 310] on span "Item Modal" at bounding box center [814, 305] width 32 height 28
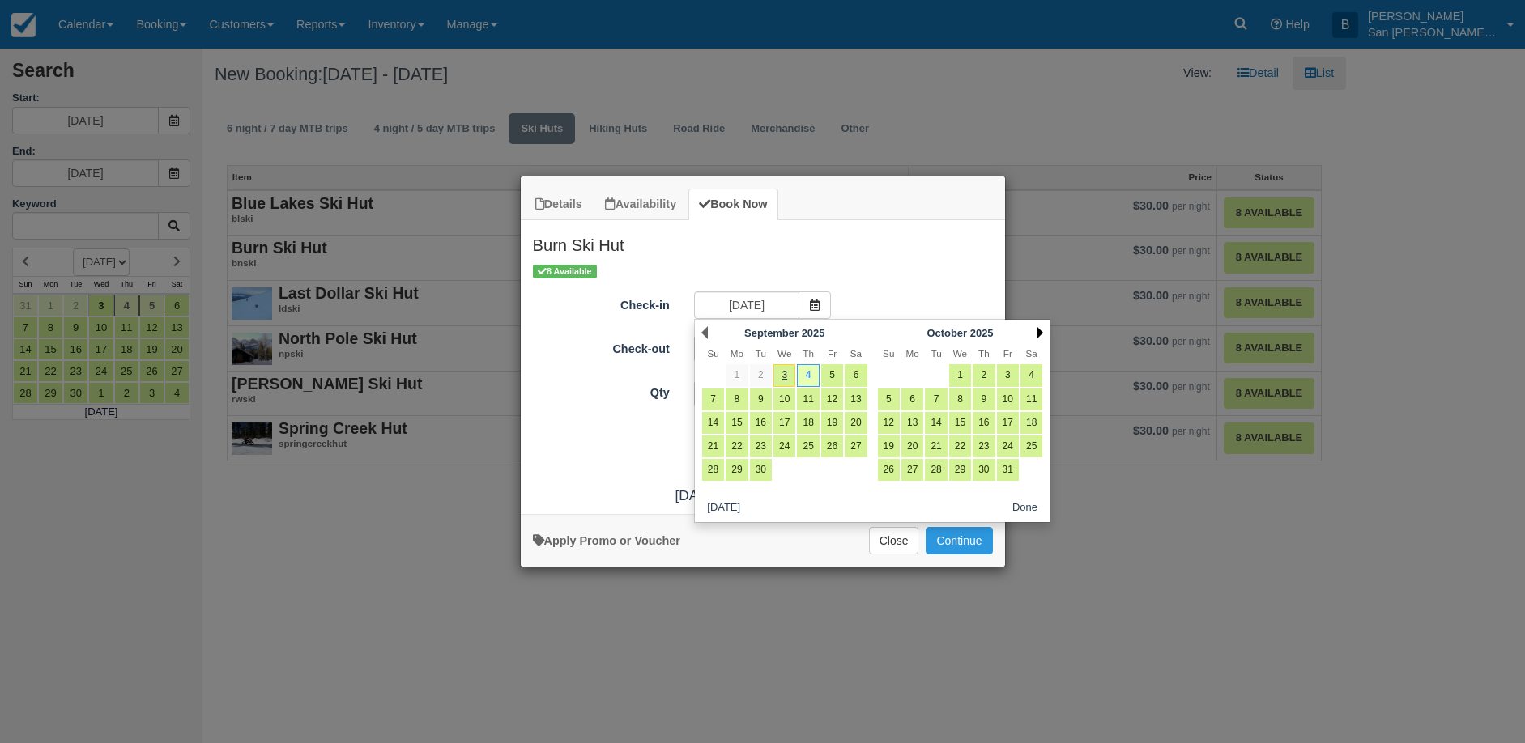
click at [1039, 333] on link "Next" at bounding box center [1039, 332] width 6 height 13
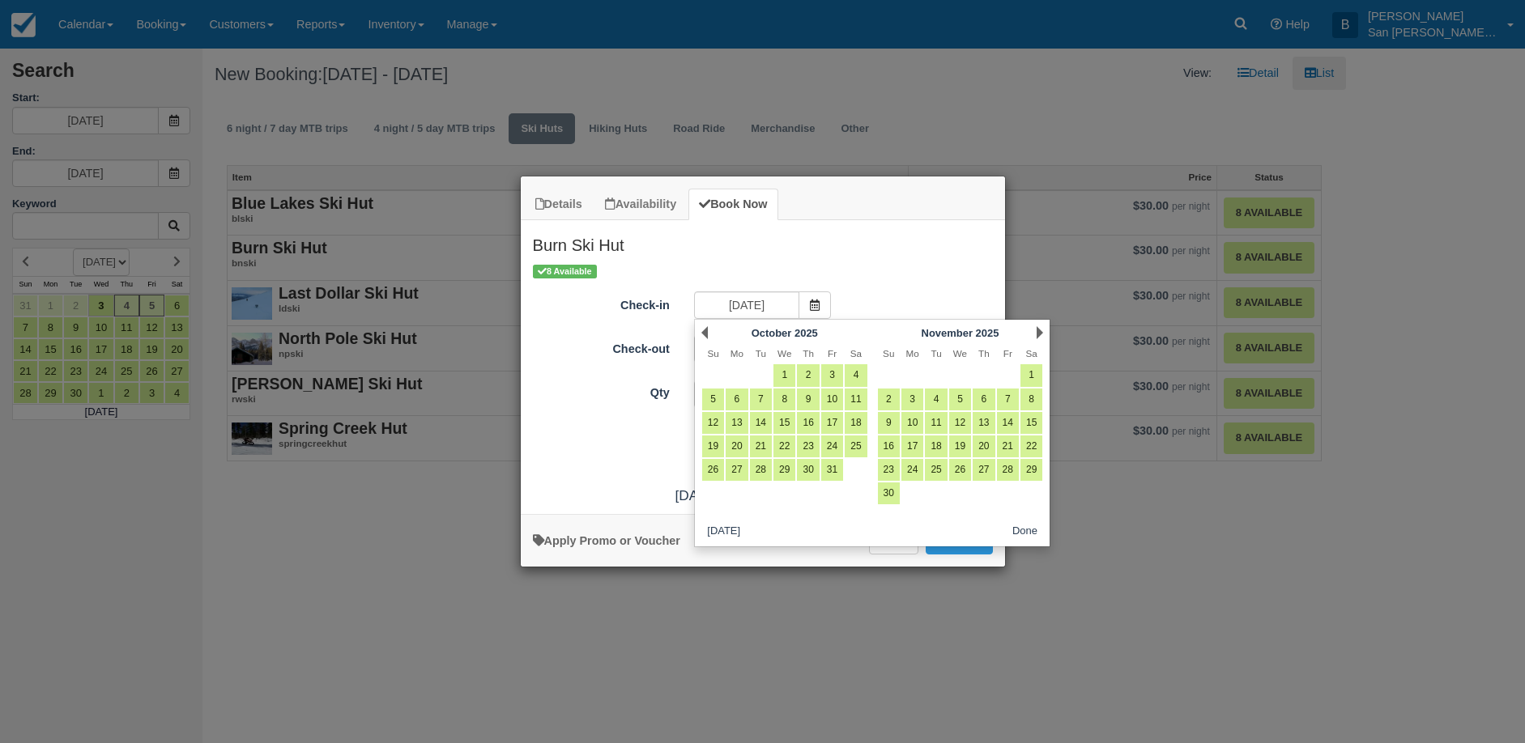
click at [1039, 332] on link "Next" at bounding box center [1039, 332] width 6 height 13
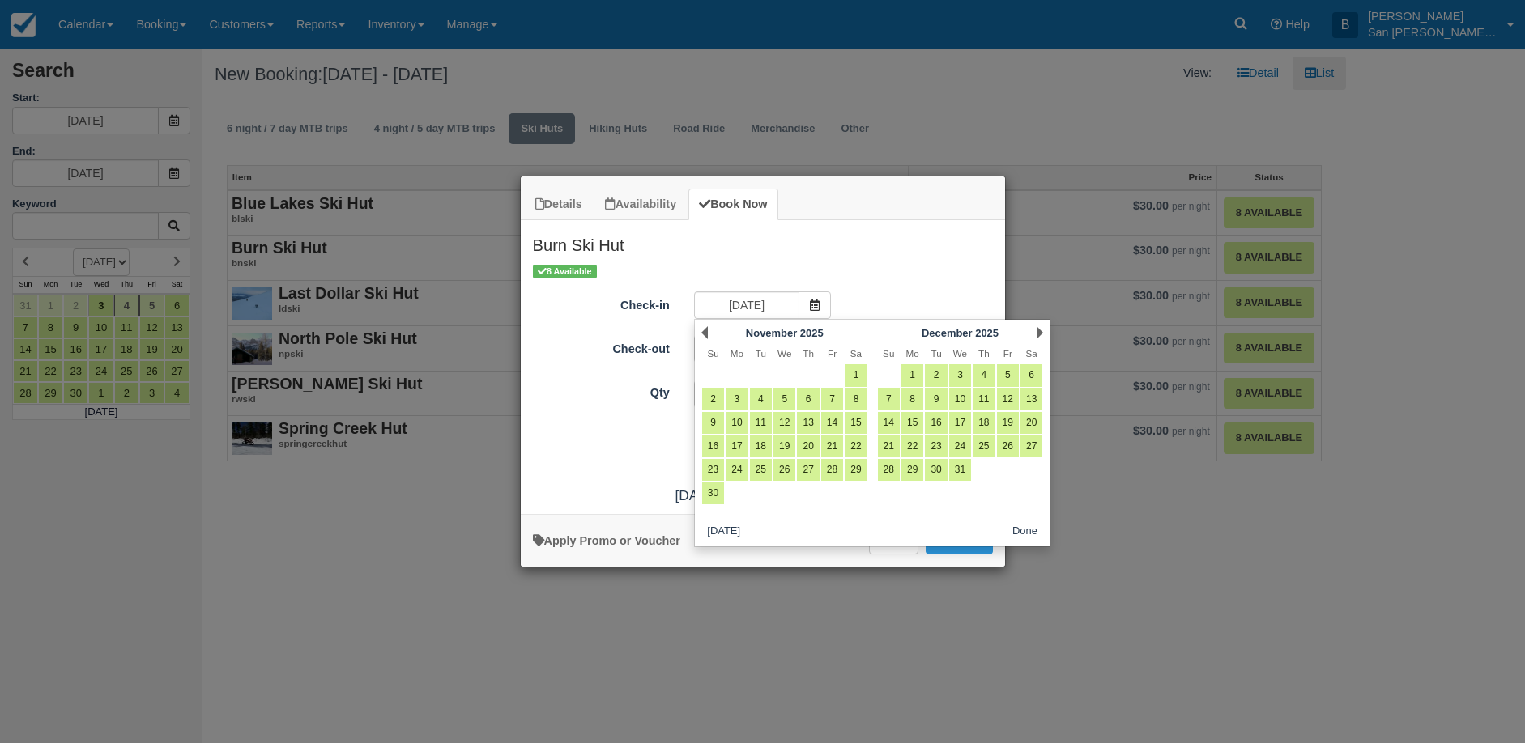
click at [1039, 332] on link "Next" at bounding box center [1039, 332] width 6 height 13
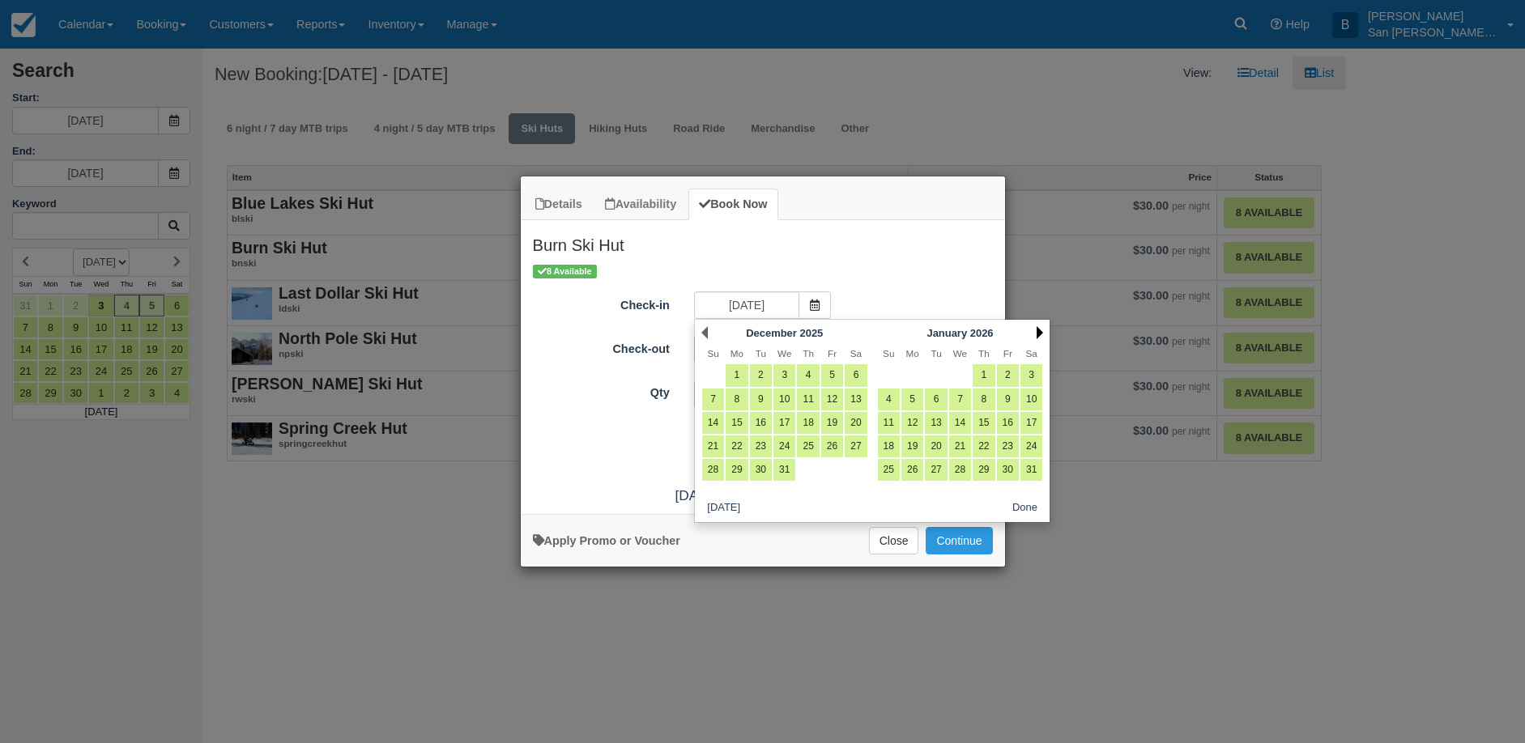
click at [1039, 332] on link "Next" at bounding box center [1039, 332] width 6 height 13
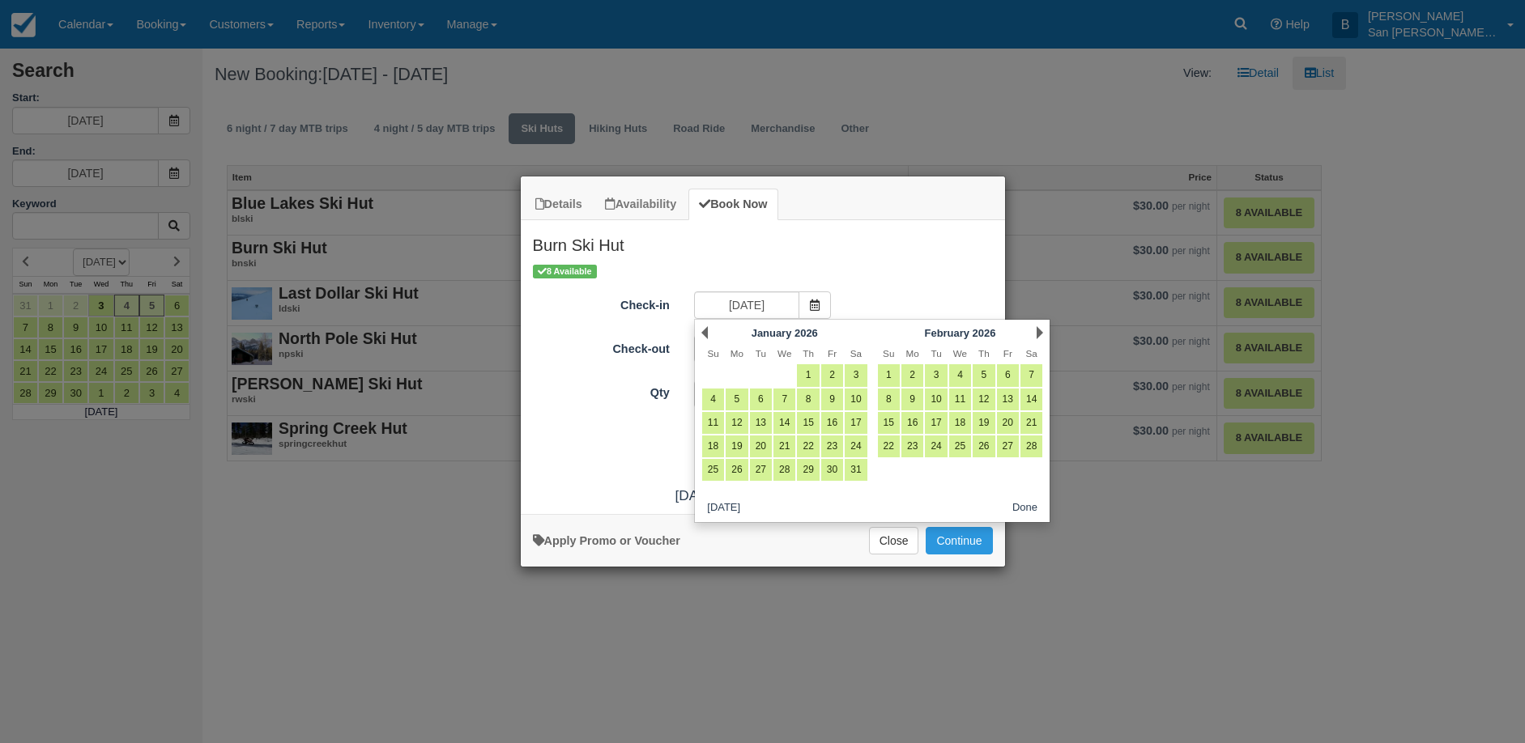
click at [1039, 332] on link "Next" at bounding box center [1039, 332] width 6 height 13
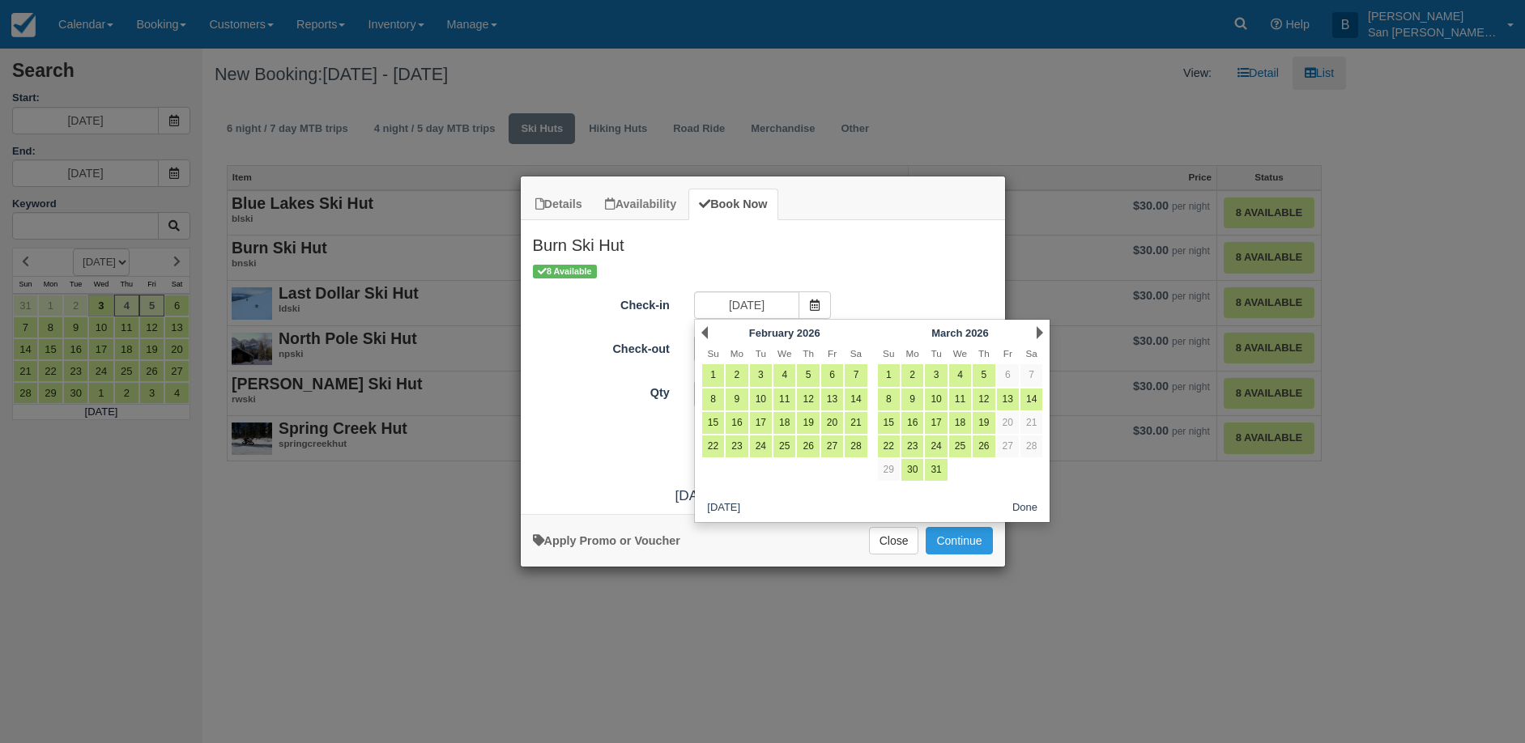
click at [1039, 332] on link "Next" at bounding box center [1039, 332] width 6 height 13
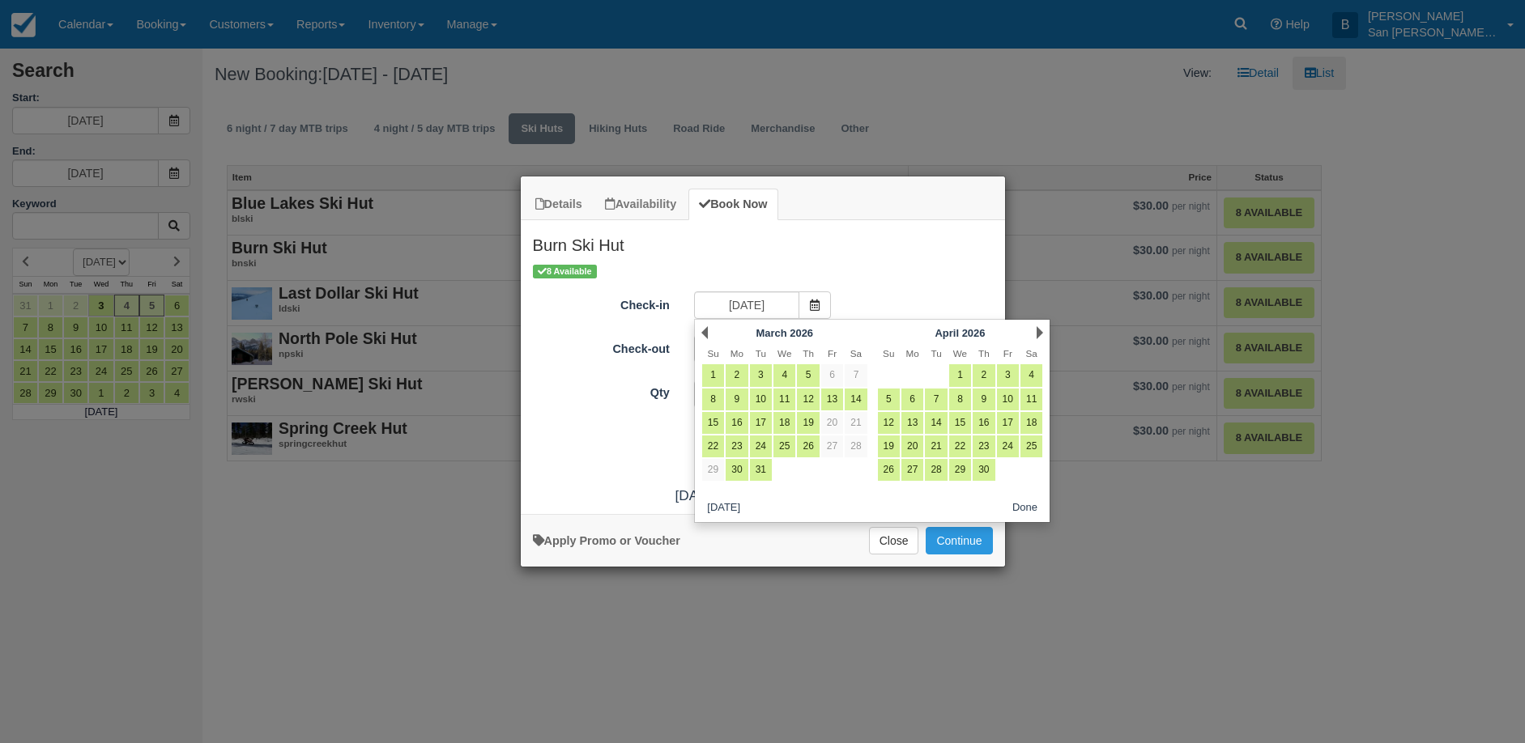
click at [1039, 332] on link "Next" at bounding box center [1039, 332] width 6 height 13
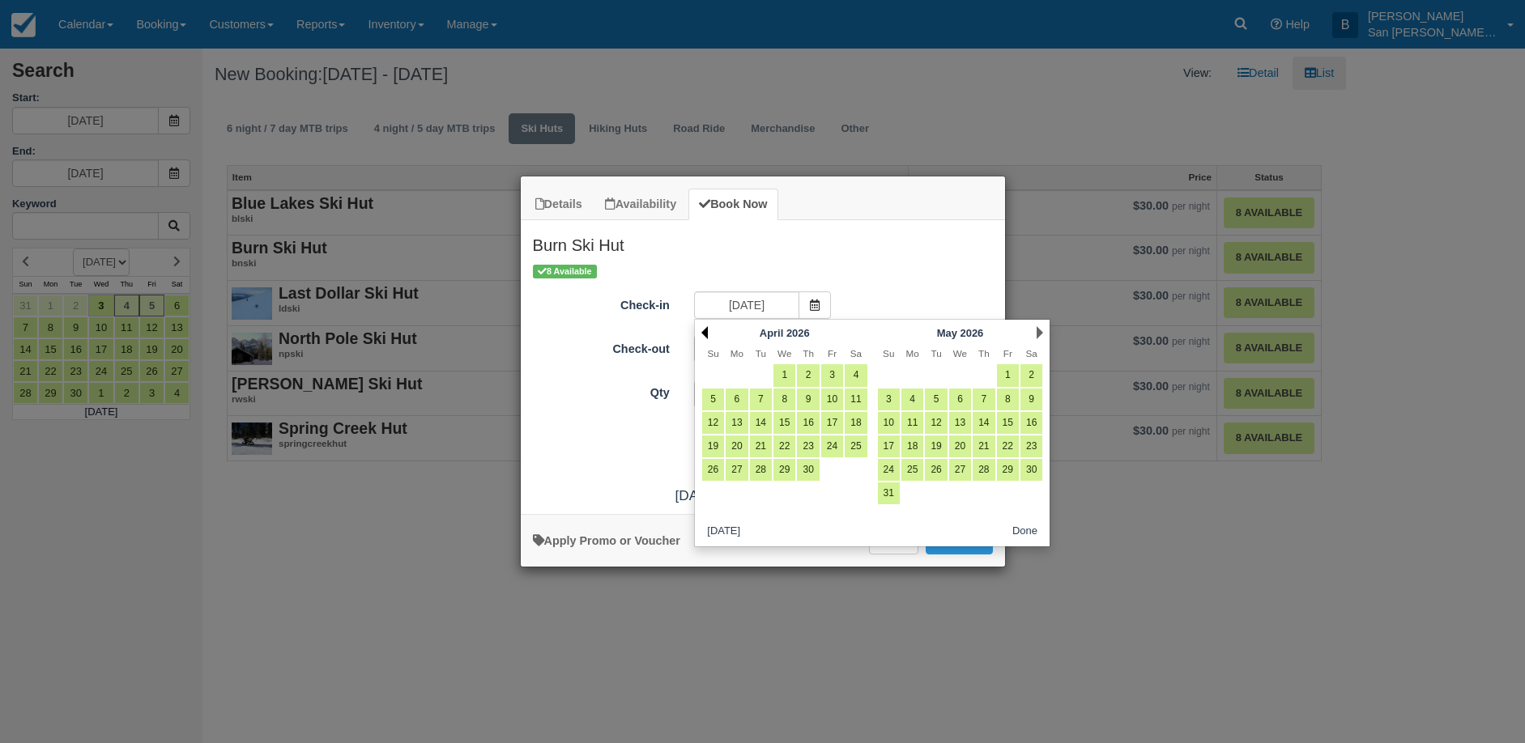
click at [704, 332] on link "Prev" at bounding box center [704, 332] width 6 height 13
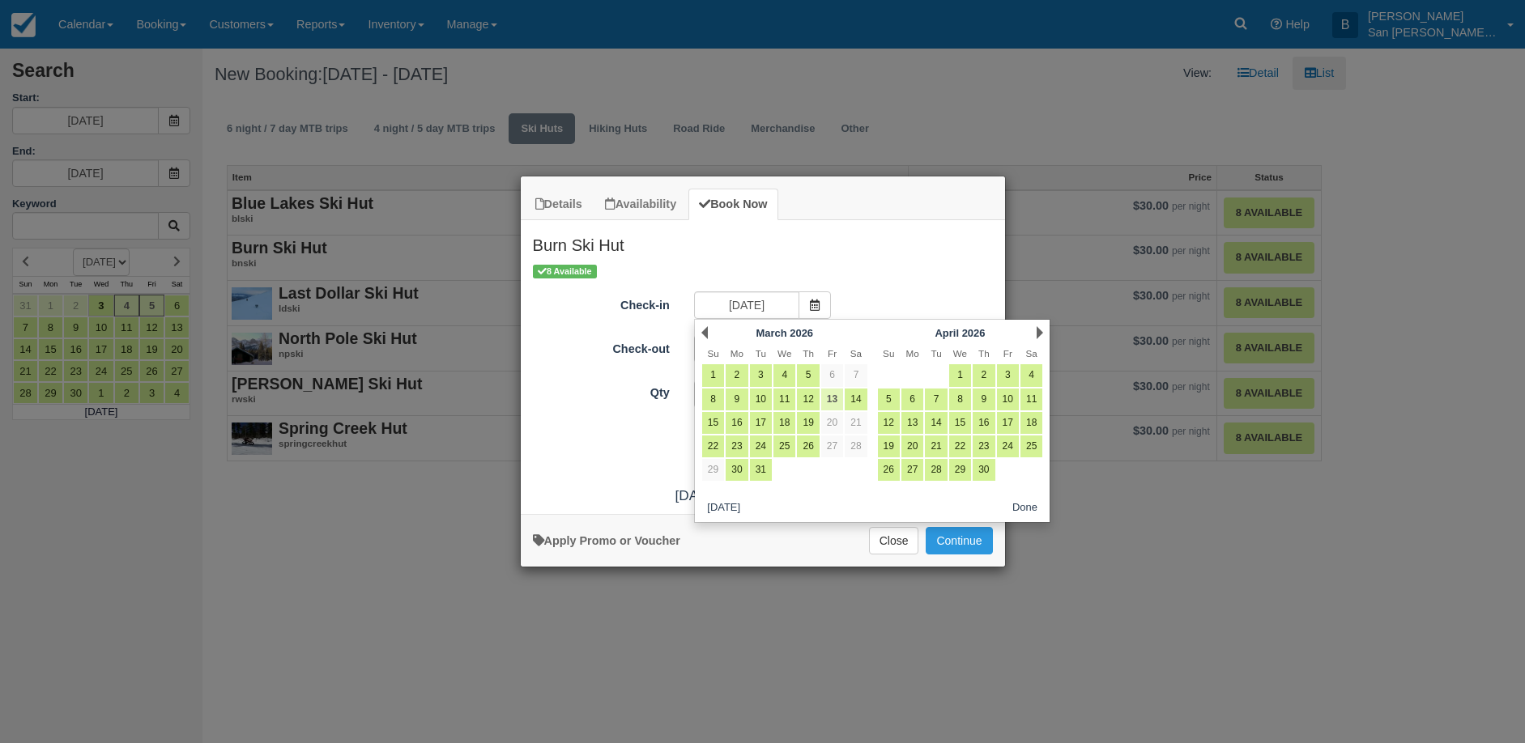
click at [827, 394] on link "13" at bounding box center [832, 400] width 22 height 22
type input "03/13/26"
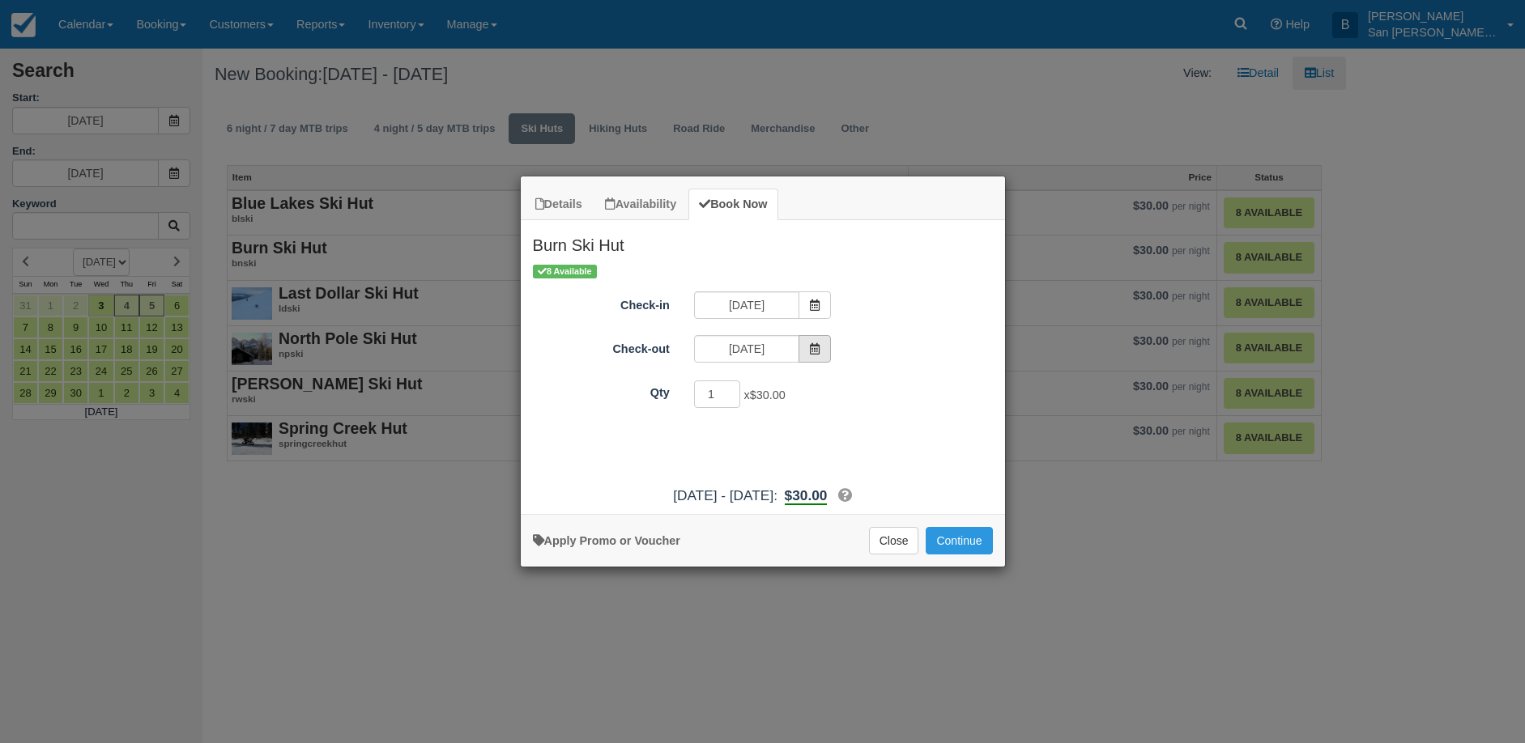
click at [817, 353] on icon "Item Modal" at bounding box center [814, 348] width 11 height 11
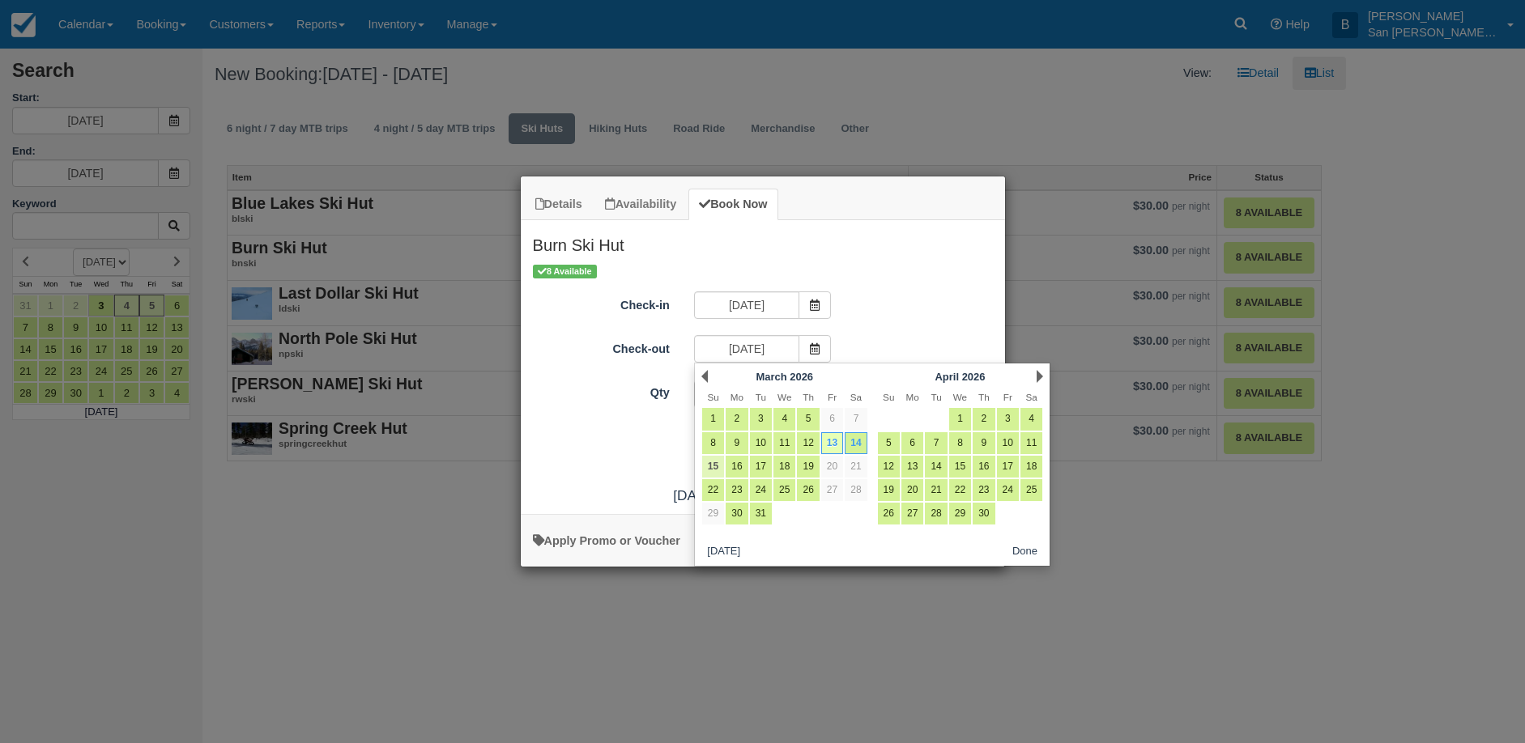
click at [708, 458] on link "15" at bounding box center [713, 467] width 22 height 22
type input "03/15/26"
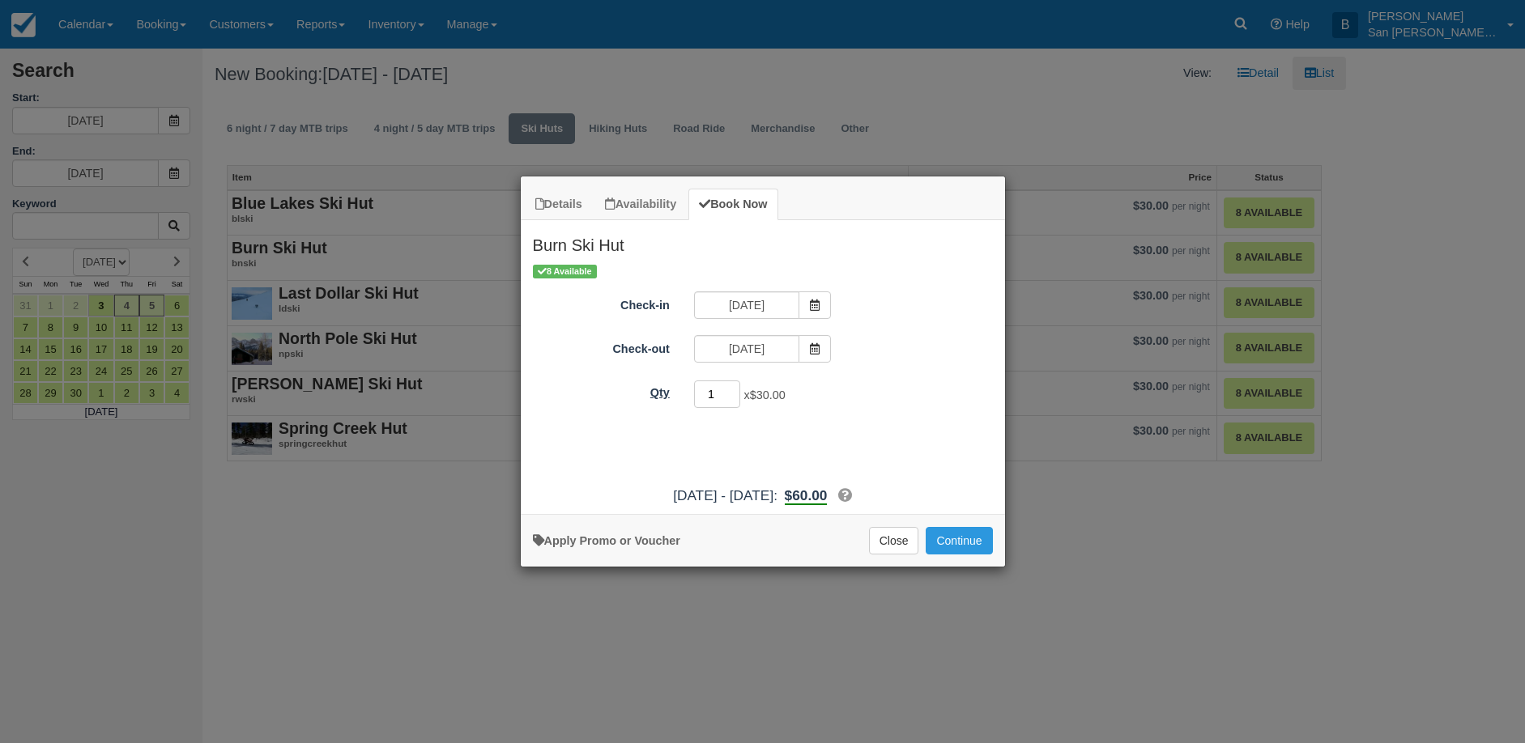
drag, startPoint x: 717, startPoint y: 397, endPoint x: 674, endPoint y: 397, distance: 42.9
click at [674, 395] on div "Qty 1 x $30.00 Required." at bounding box center [763, 395] width 484 height 32
type input "8"
click at [945, 534] on button "Continue" at bounding box center [958, 541] width 66 height 28
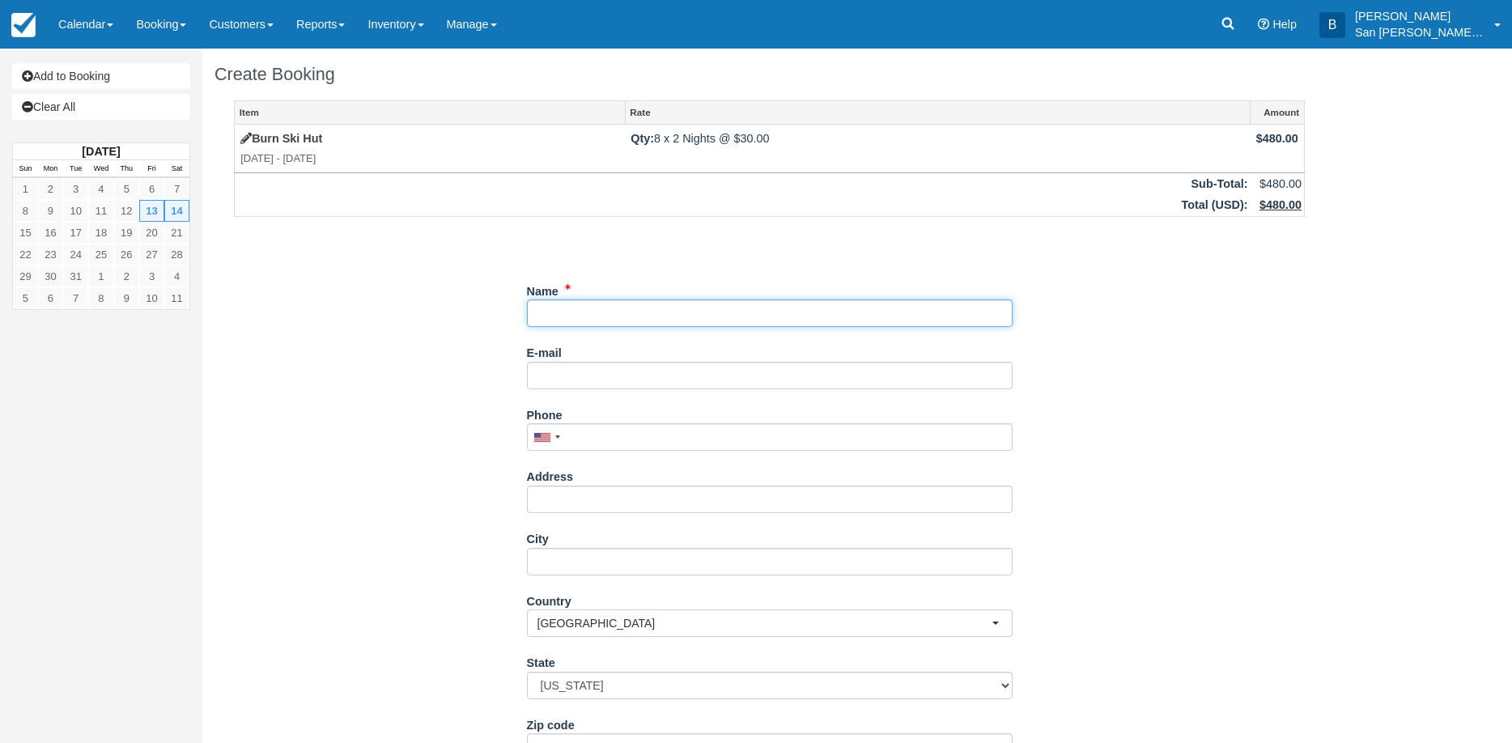
drag, startPoint x: 584, startPoint y: 310, endPoint x: 705, endPoint y: 320, distance: 121.8
click at [584, 310] on input "Name" at bounding box center [770, 314] width 486 height 28
type input "m"
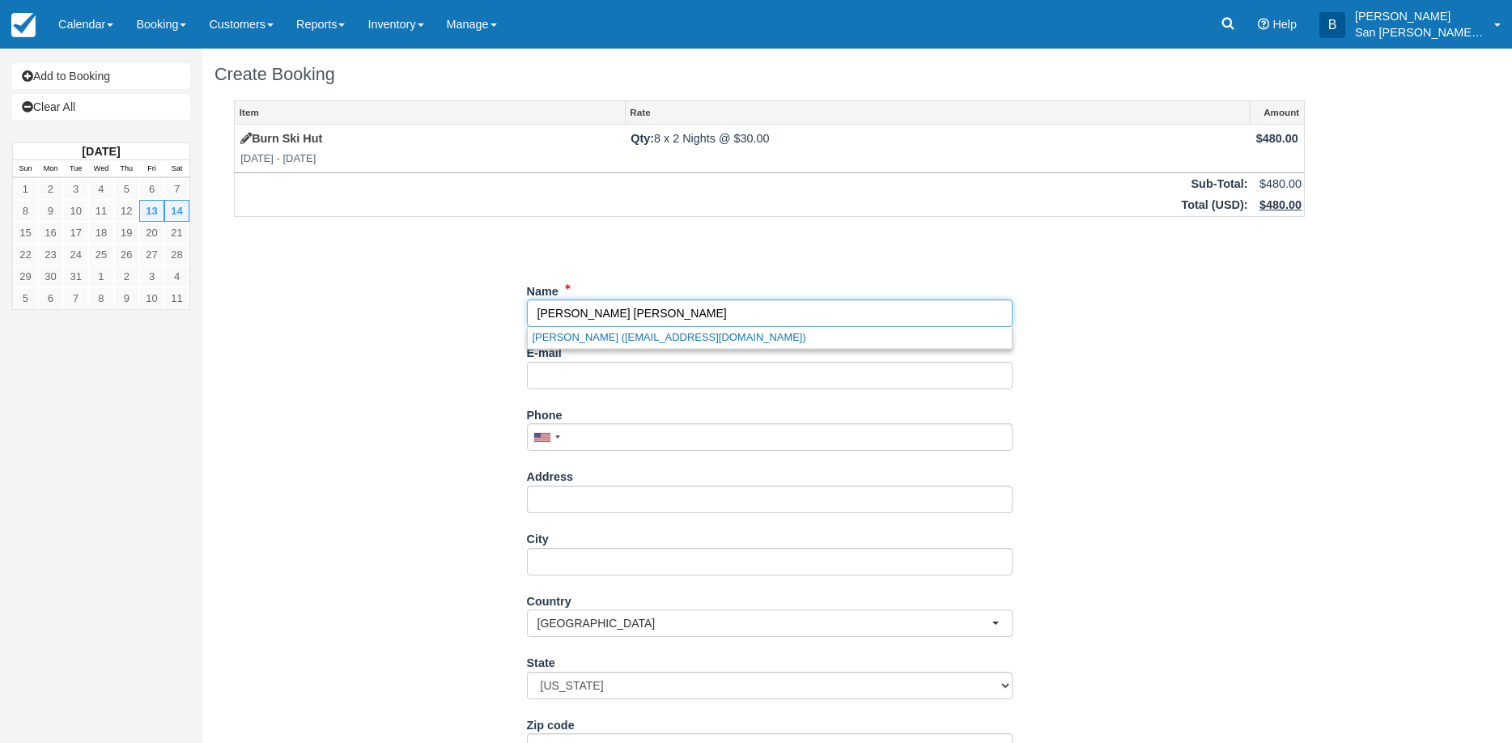
type input "[PERSON_NAME] [PERSON_NAME]"
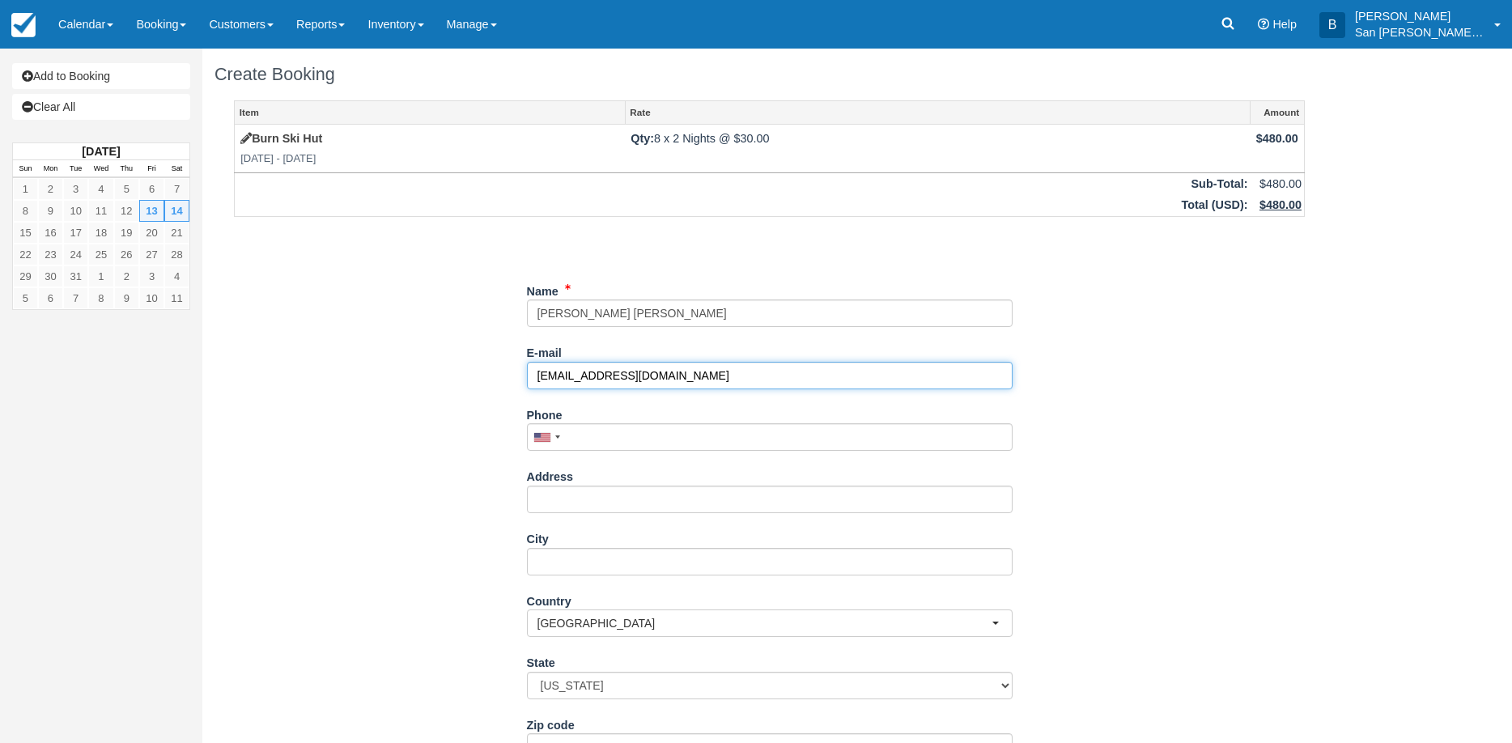
type input "[EMAIL_ADDRESS][DOMAIN_NAME]"
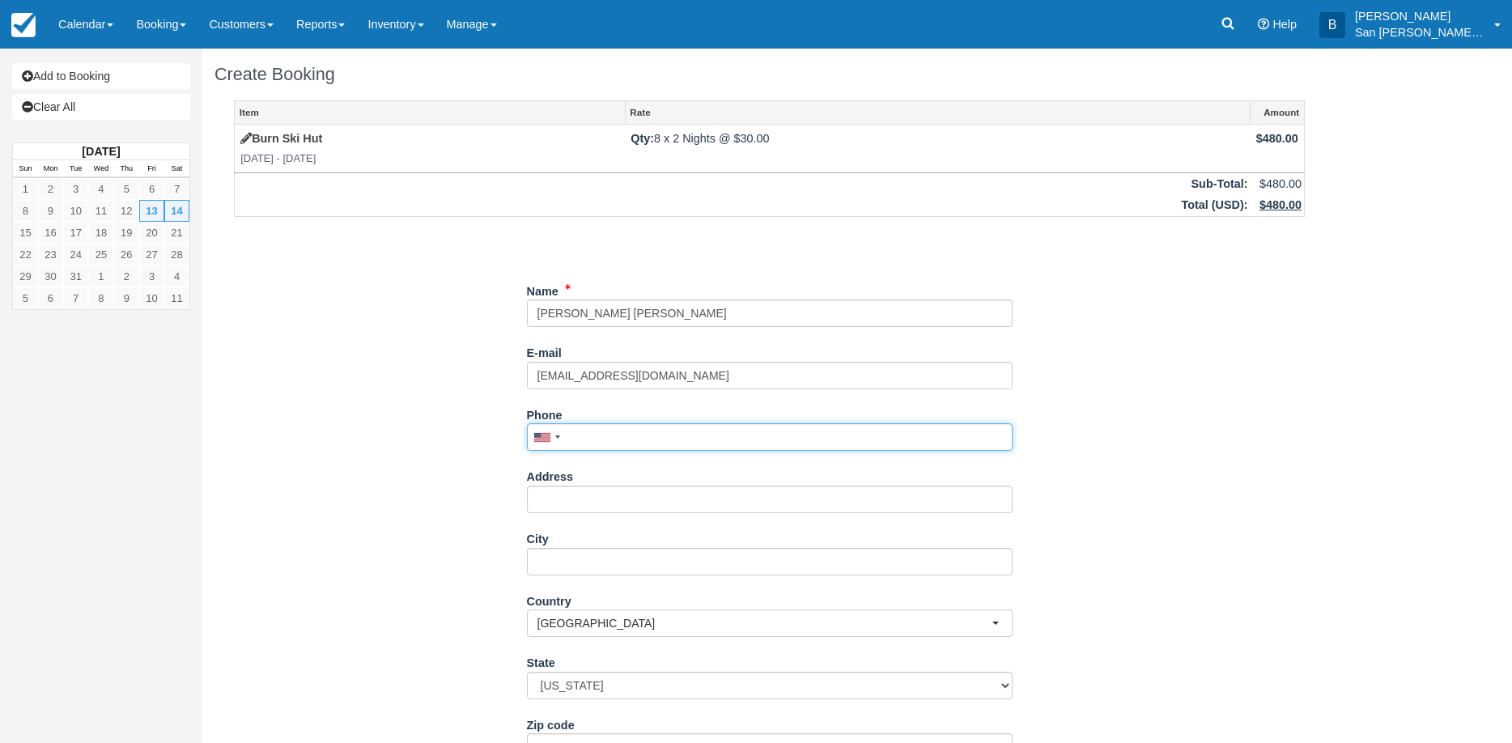
drag, startPoint x: 593, startPoint y: 423, endPoint x: 755, endPoint y: 427, distance: 162.8
click at [593, 423] on input "Phone" at bounding box center [770, 437] width 486 height 28
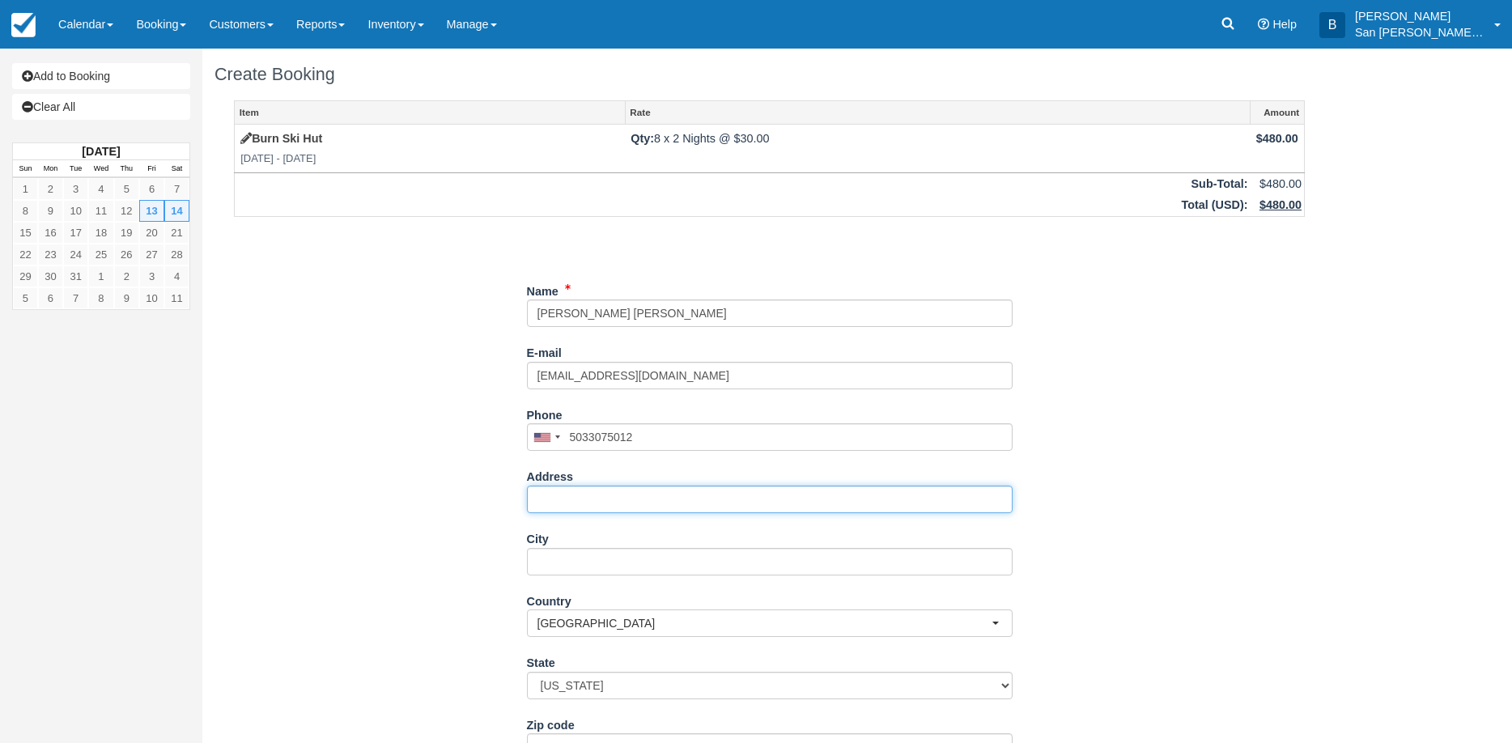
type input "(503) 307-5012"
click at [614, 502] on input "Address" at bounding box center [770, 500] width 486 height 28
type input "99 [PERSON_NAME] Ct"
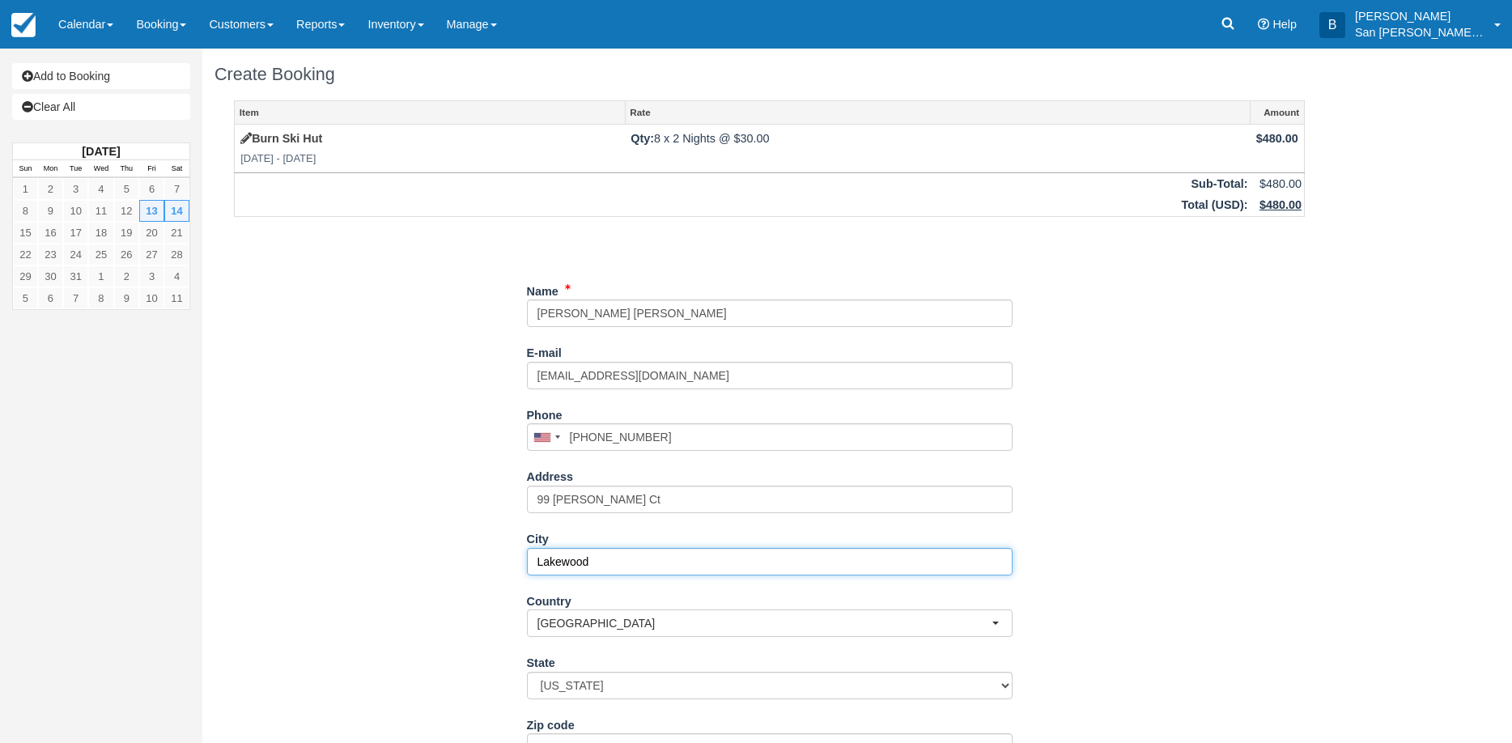
type input "Lakewood"
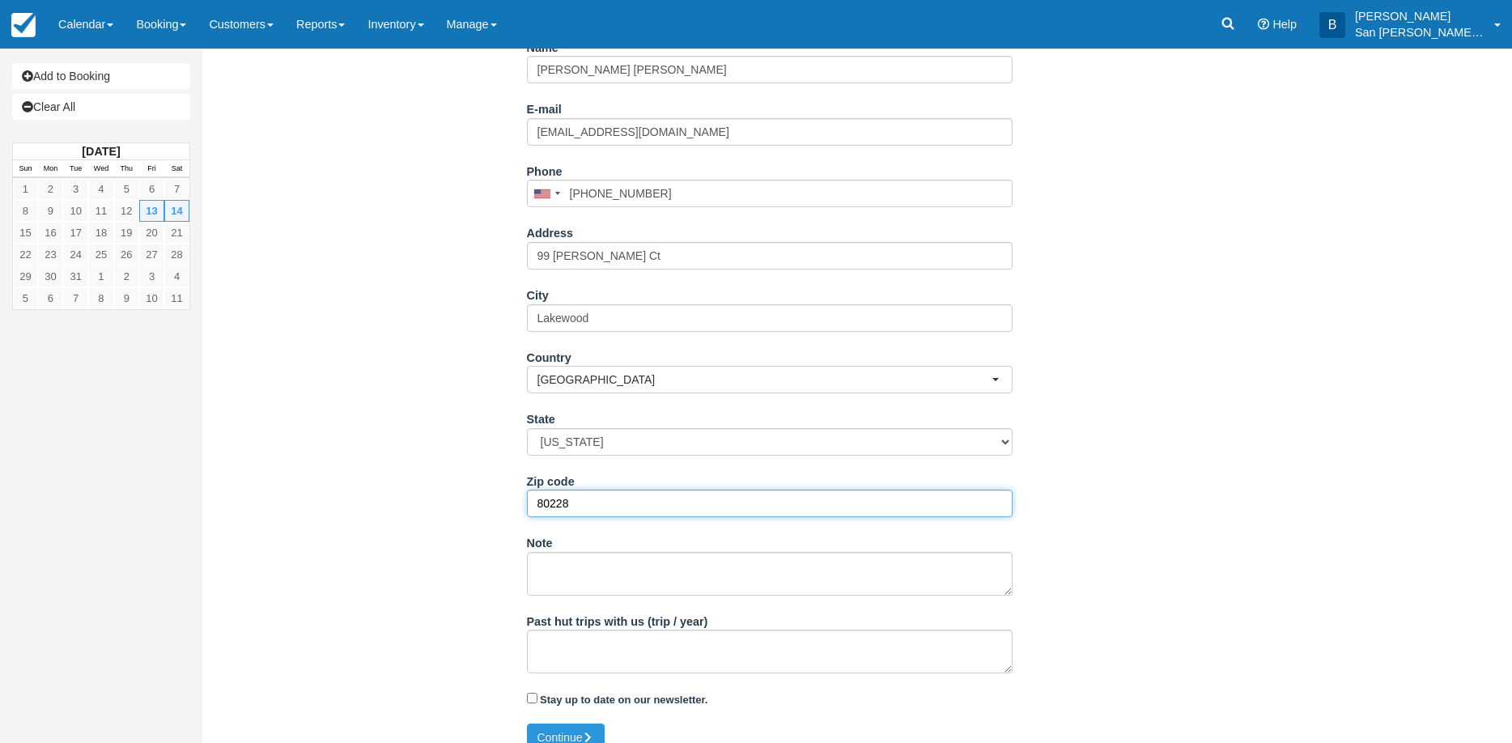
scroll to position [264, 0]
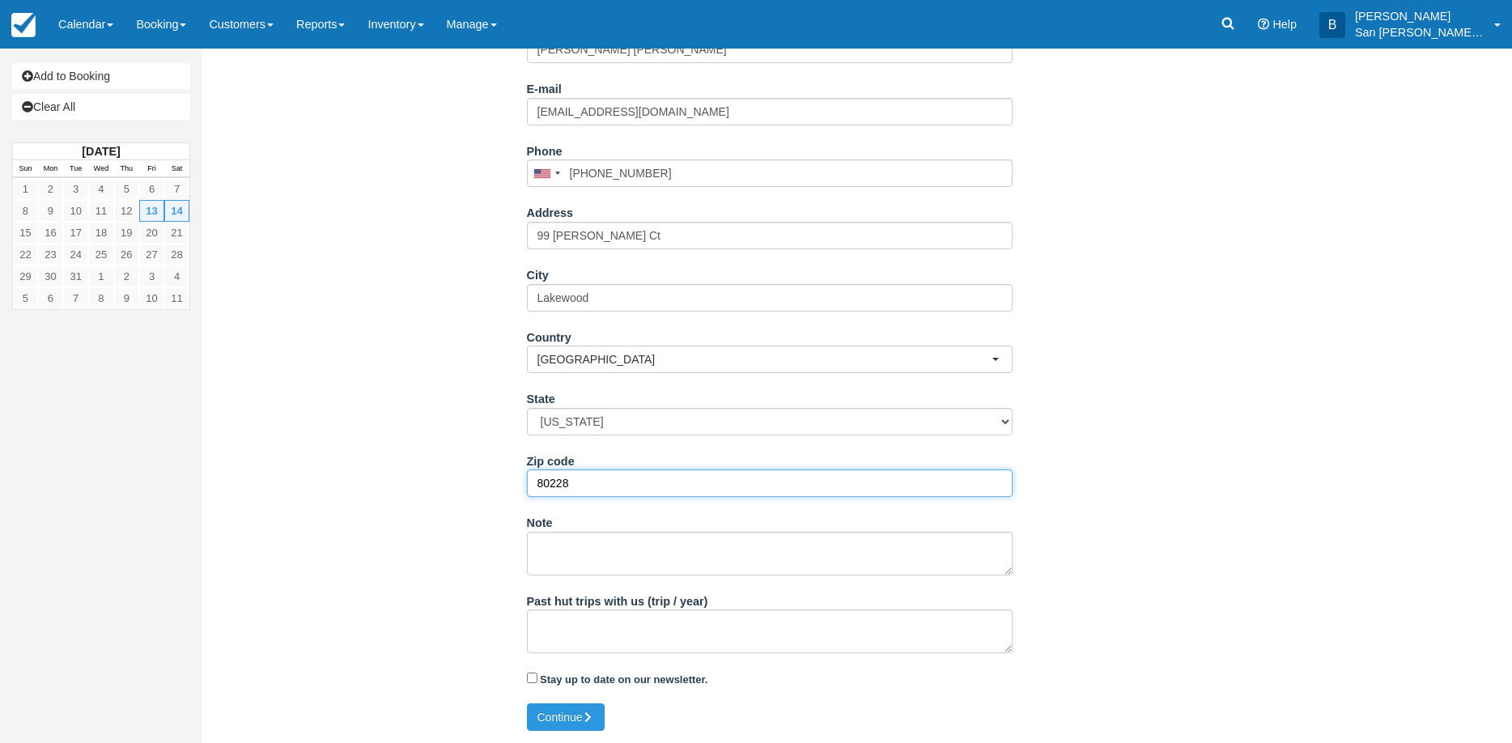
type input "80228"
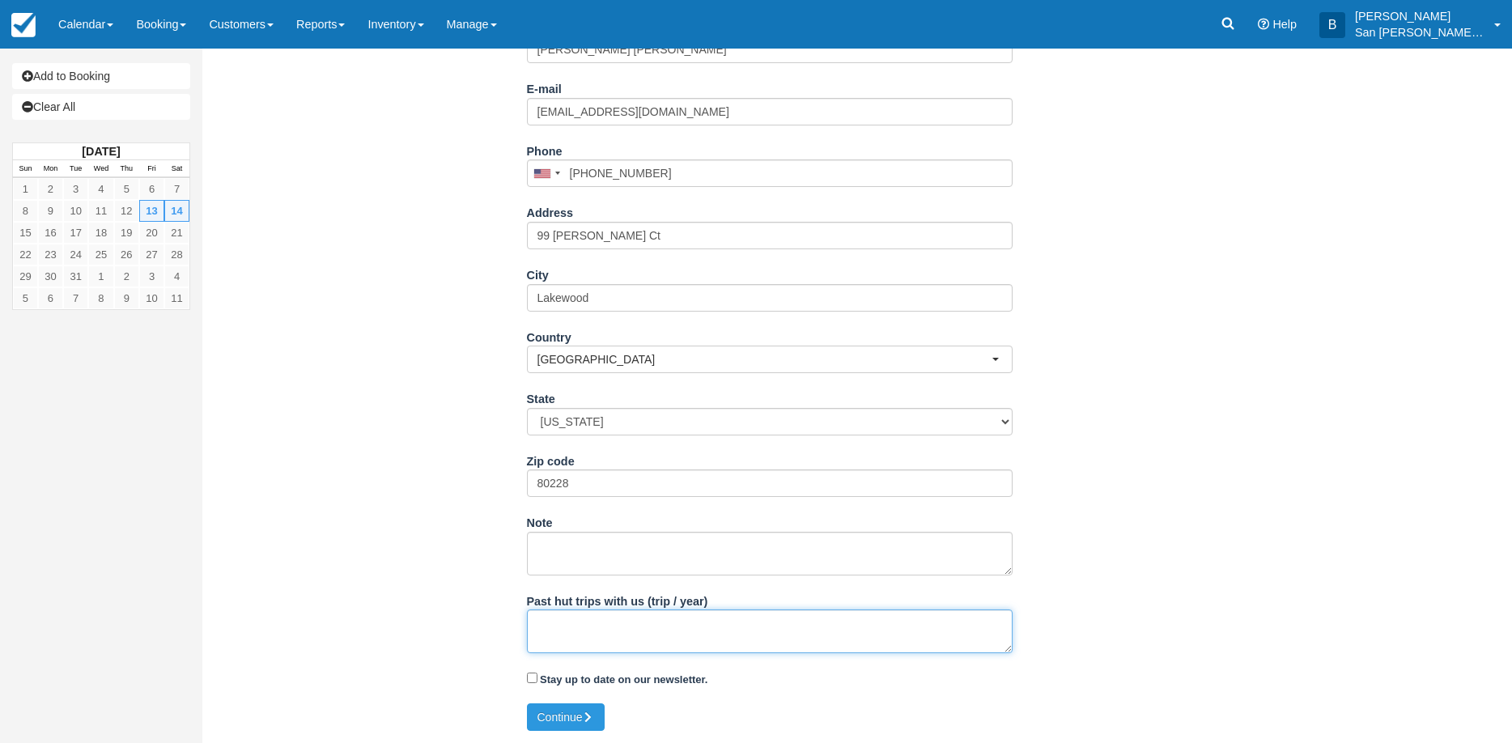
click at [563, 625] on textarea "Past hut trips with us (trip / year)" at bounding box center [770, 632] width 486 height 44
type textarea "one person in the group has been to Burn Hut before :)"
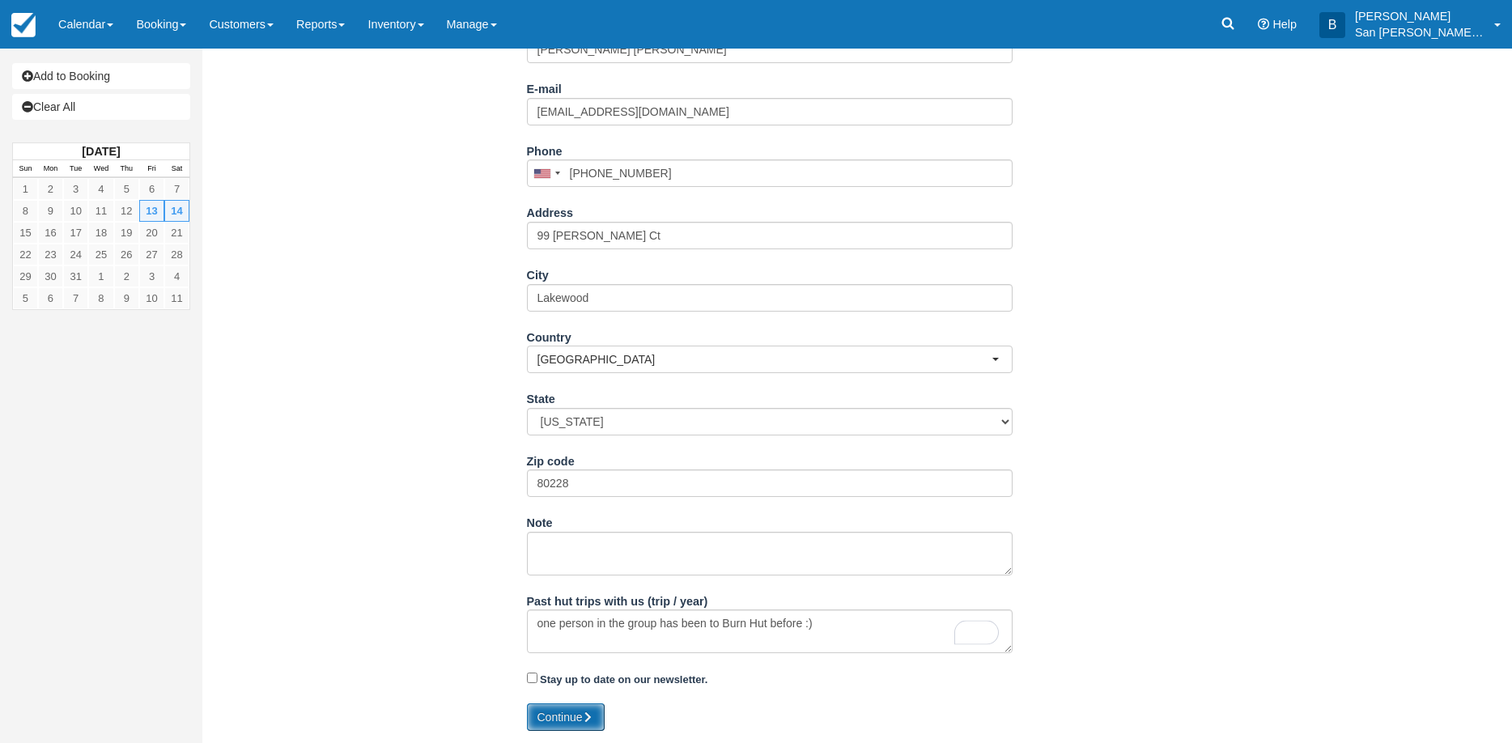
click at [543, 714] on button "Continue" at bounding box center [566, 718] width 78 height 28
type input "+15033075012"
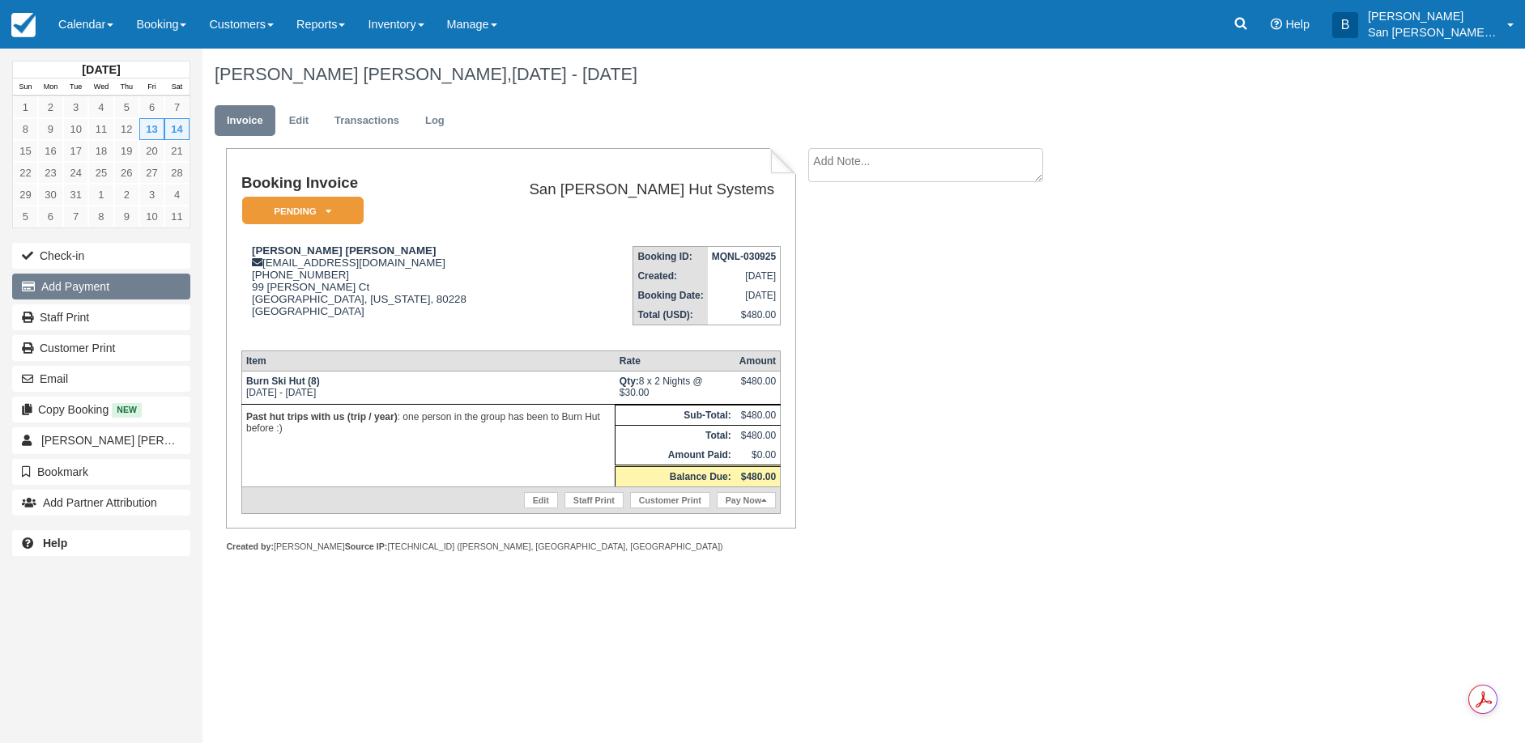
click at [105, 286] on button "Add Payment" at bounding box center [101, 287] width 178 height 26
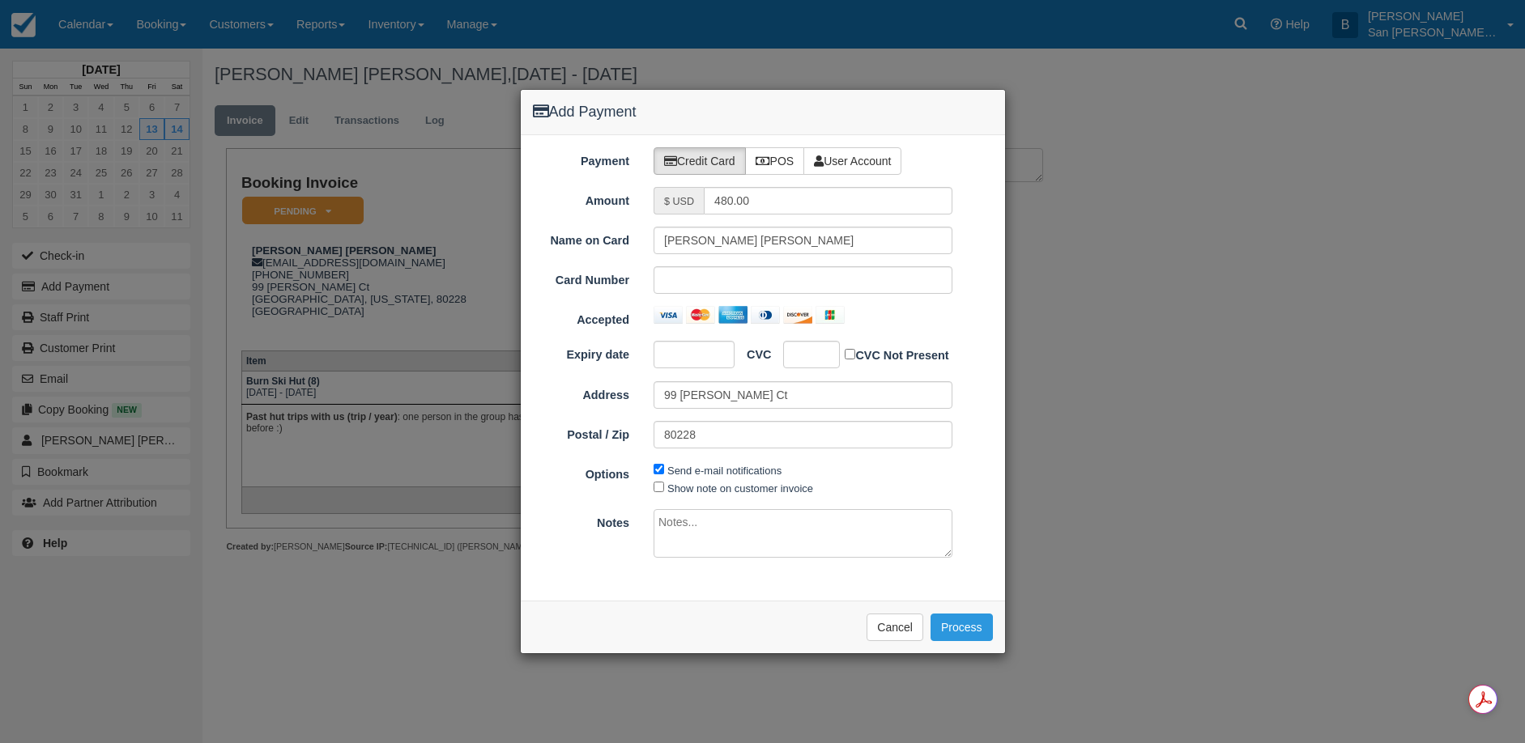
click at [801, 363] on div at bounding box center [811, 355] width 57 height 28
drag, startPoint x: 744, startPoint y: 393, endPoint x: 607, endPoint y: 394, distance: 136.8
click at [607, 394] on div "Address 99 [PERSON_NAME] Ct" at bounding box center [763, 395] width 484 height 28
type input "[STREET_ADDRESS][PERSON_NAME]"
type input "80214"
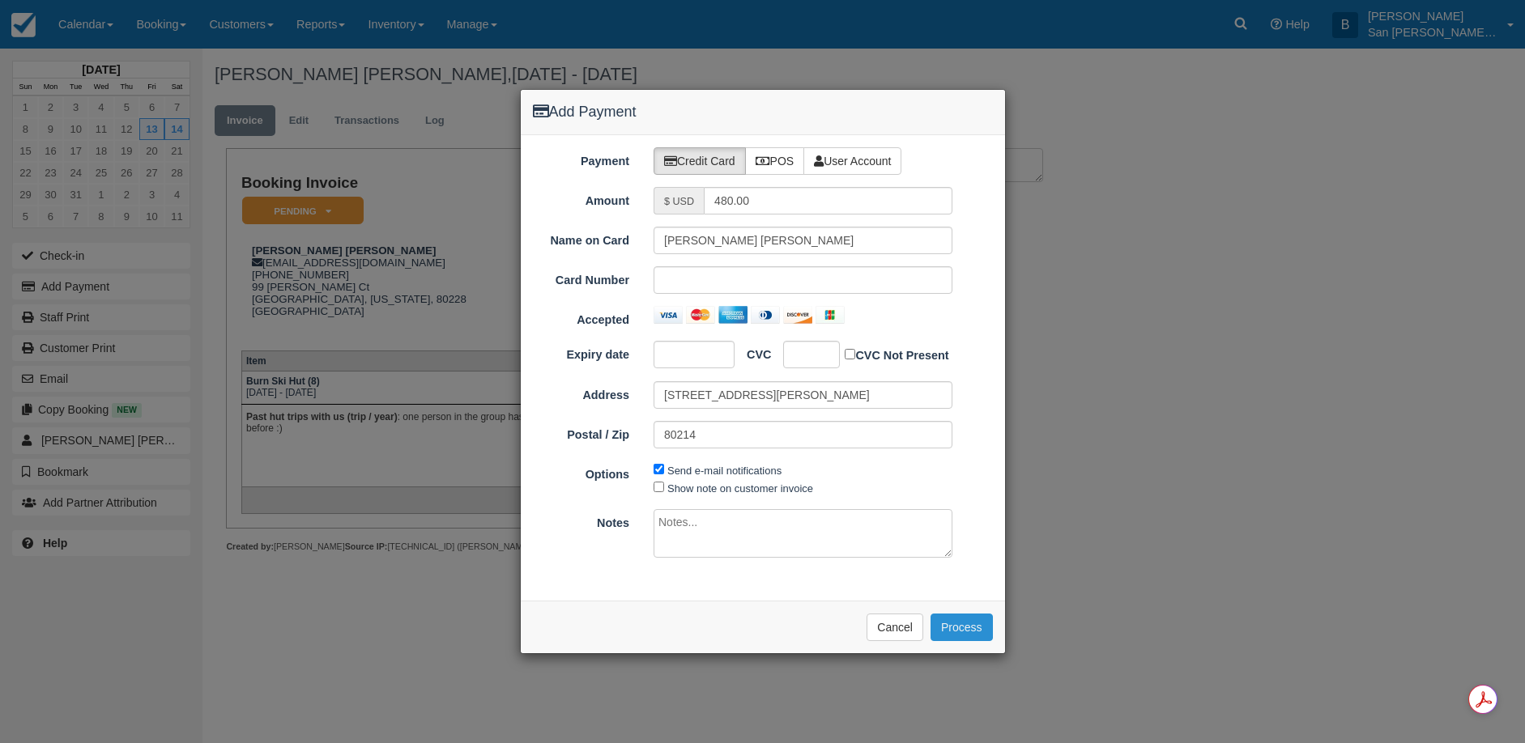
click at [973, 627] on button "Process" at bounding box center [961, 628] width 62 height 28
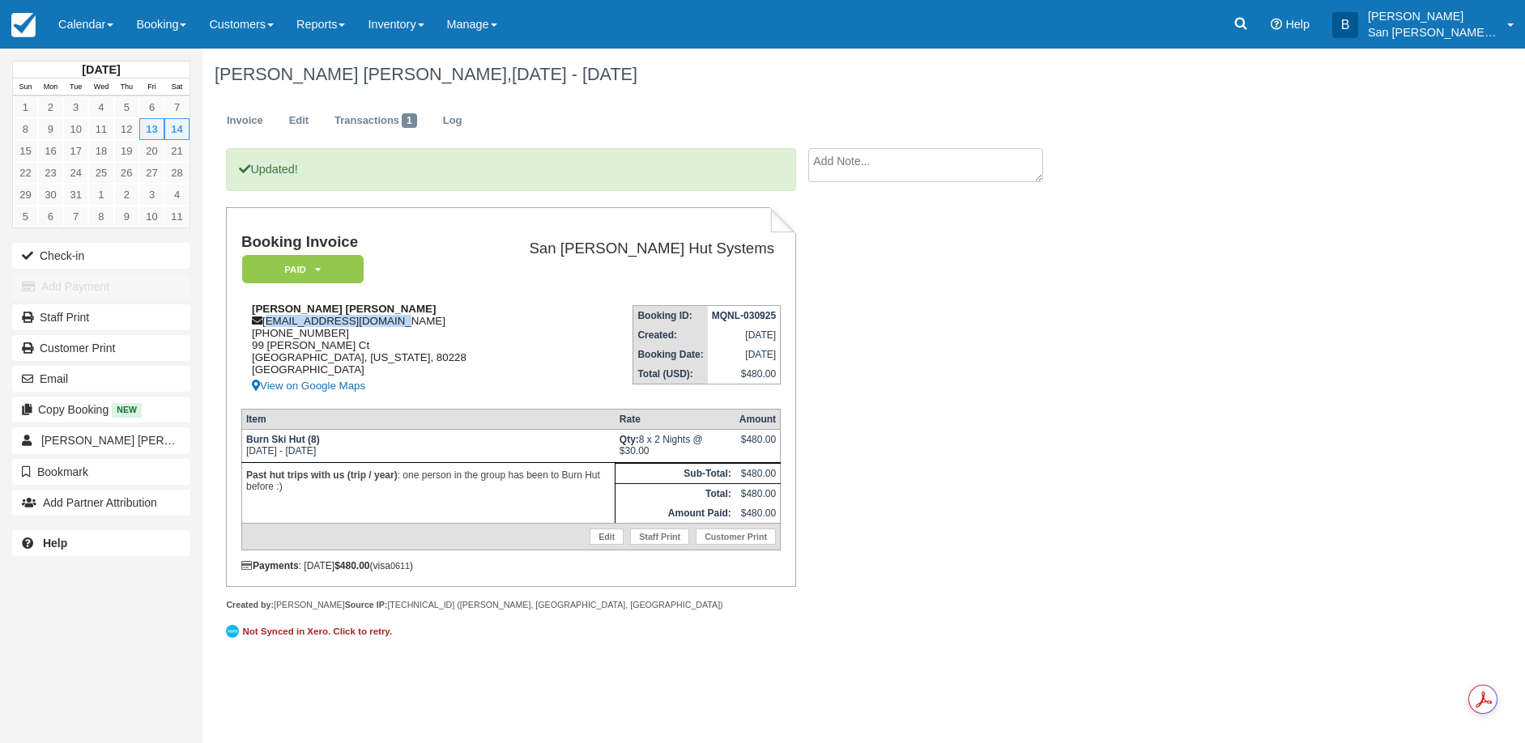
drag, startPoint x: 268, startPoint y: 321, endPoint x: 428, endPoint y: 324, distance: 160.3
click at [428, 324] on div "[PERSON_NAME] [PERSON_NAME] [EMAIL_ADDRESS][DOMAIN_NAME] [PHONE_NUMBER] [STREET…" at bounding box center [366, 349] width 251 height 93
copy div "[EMAIL_ADDRESS][DOMAIN_NAME]"
click at [457, 127] on link "Log" at bounding box center [453, 121] width 44 height 32
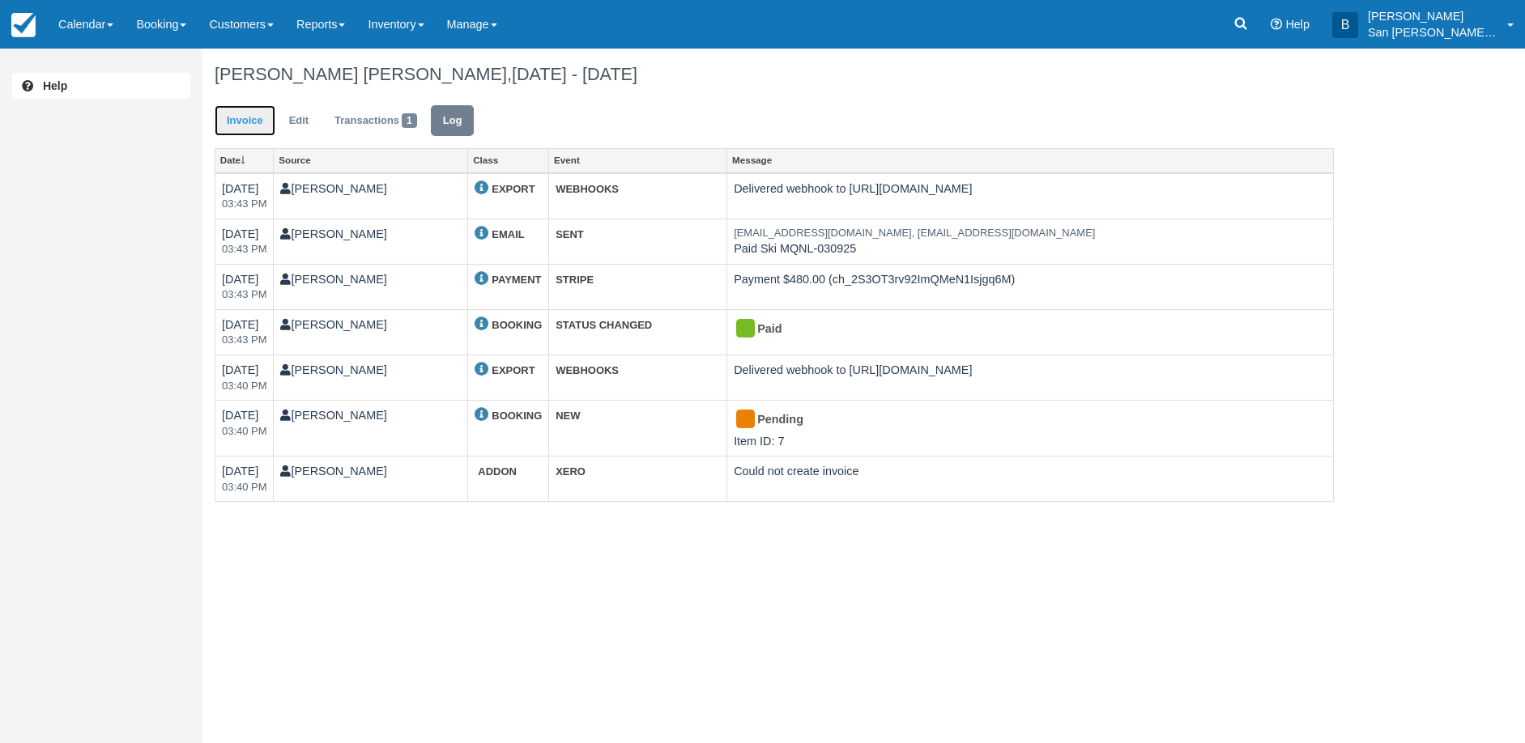
click at [242, 118] on link "Invoice" at bounding box center [245, 121] width 61 height 32
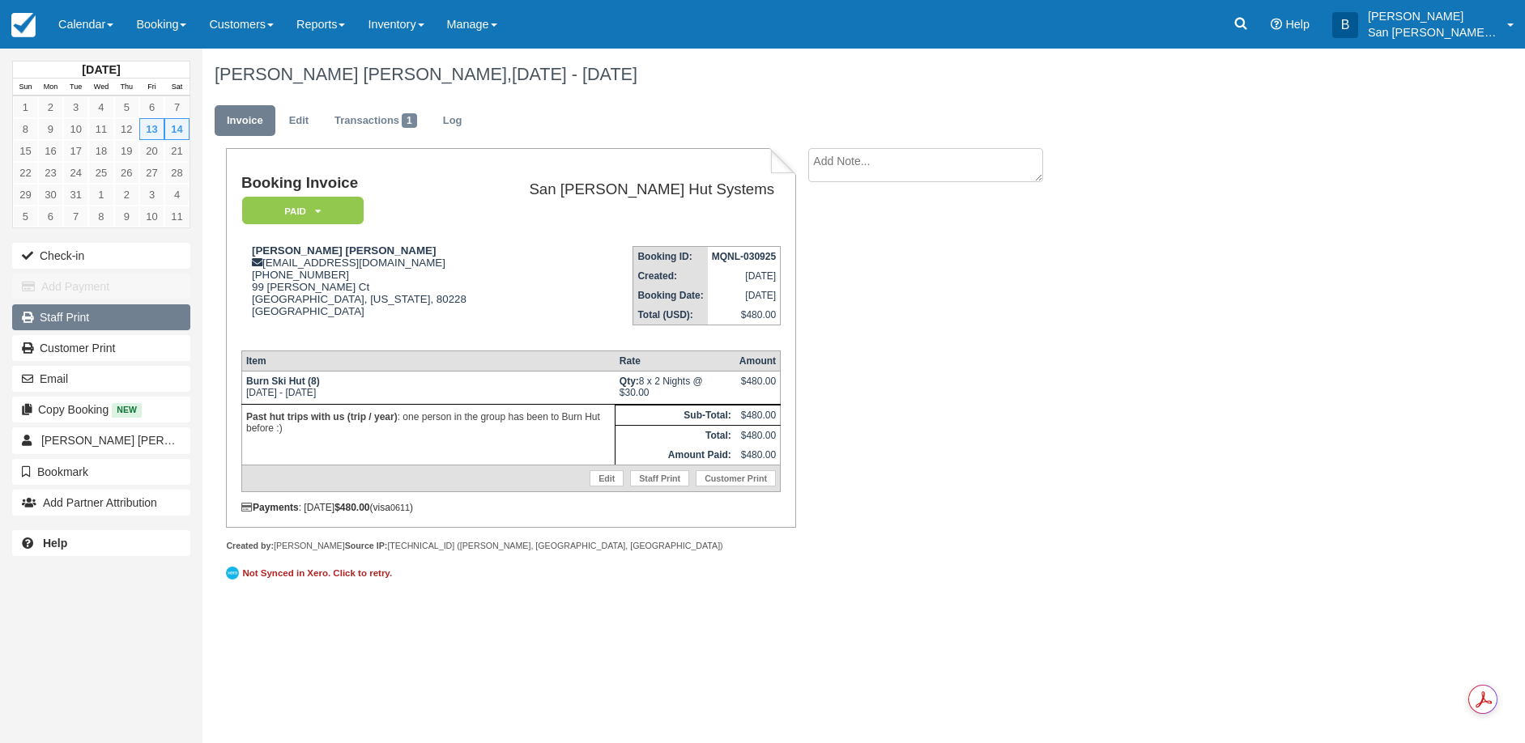
click at [79, 318] on link "Staff Print" at bounding box center [101, 317] width 178 height 26
click at [1259, 25] on link at bounding box center [1240, 24] width 37 height 49
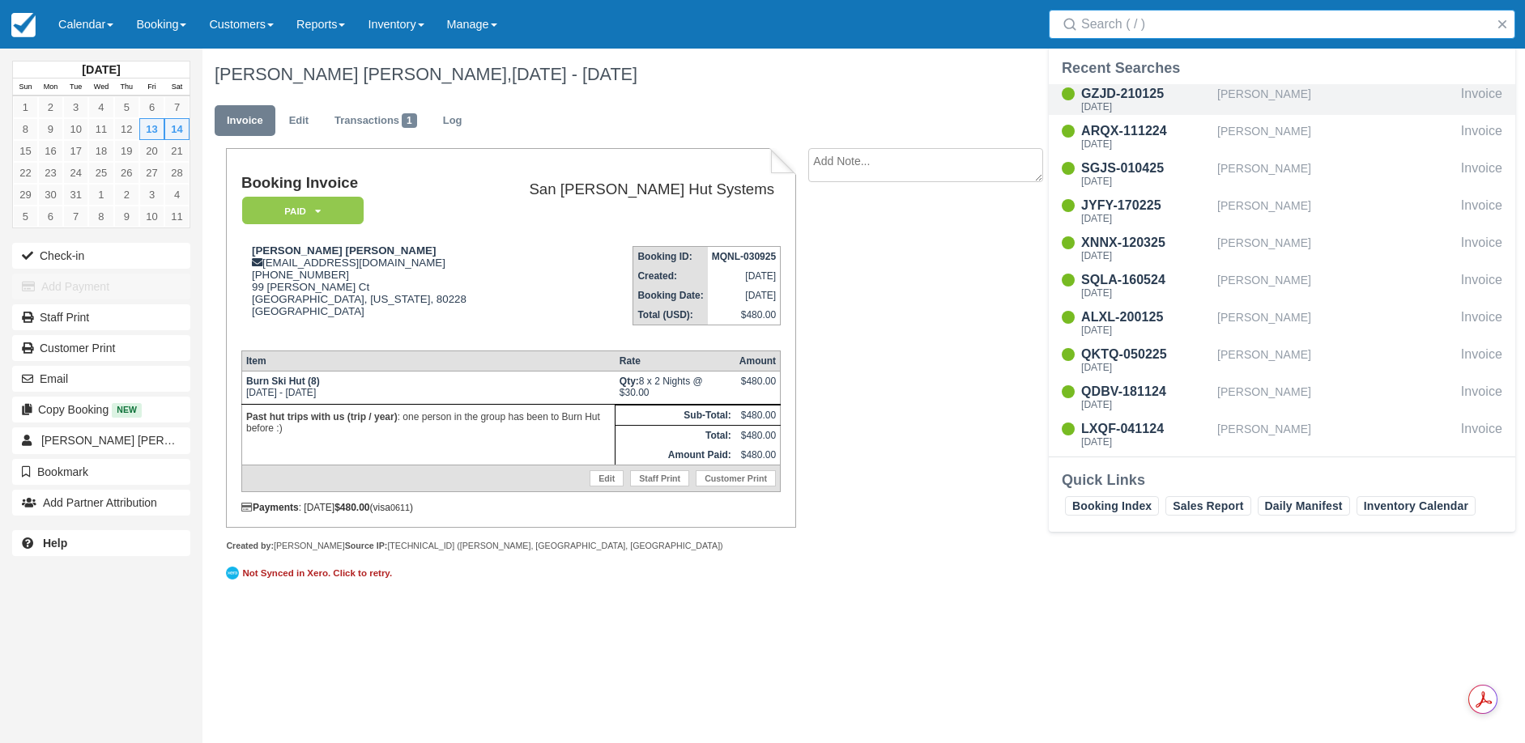
click at [1242, 89] on div "[PERSON_NAME]" at bounding box center [1335, 99] width 237 height 31
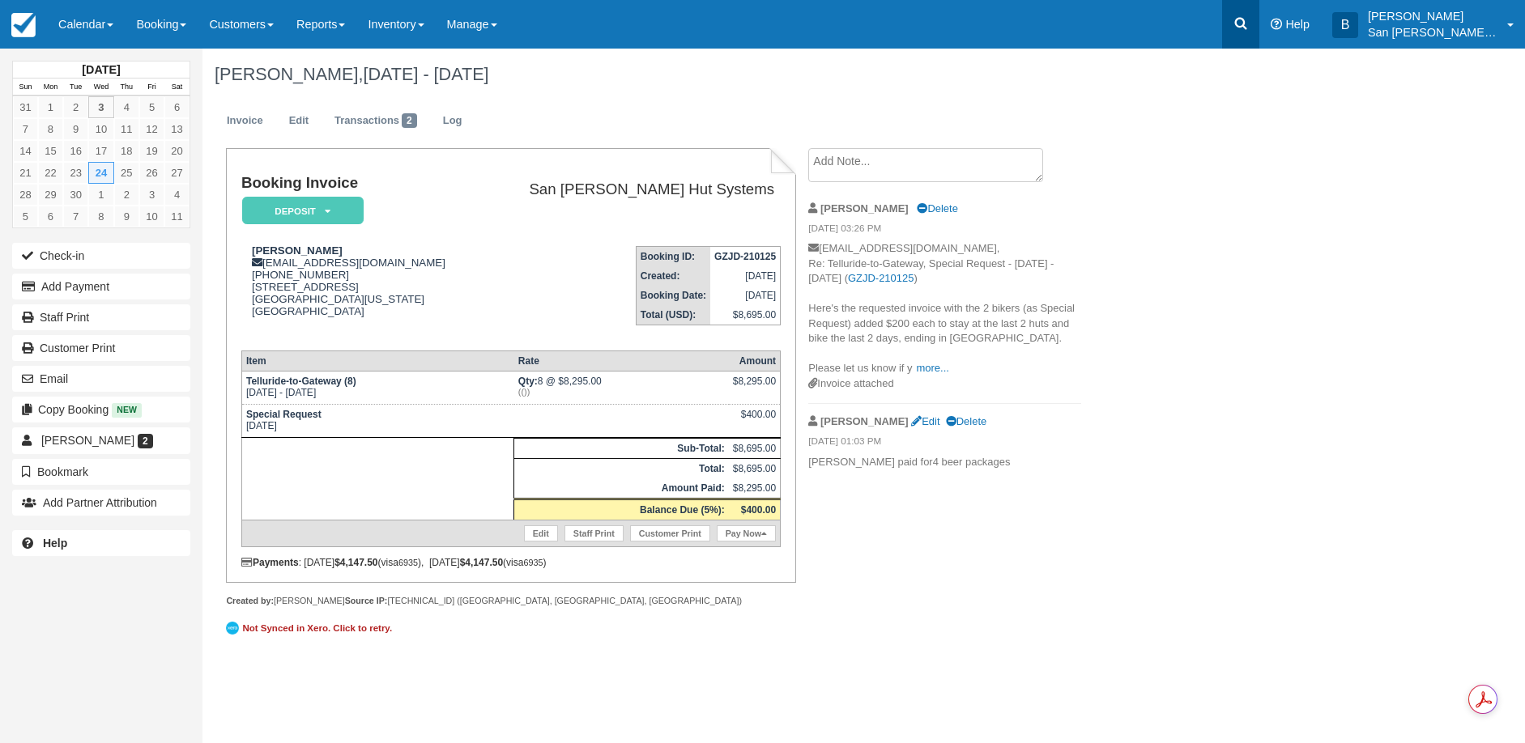
click at [1248, 23] on icon at bounding box center [1240, 23] width 16 height 16
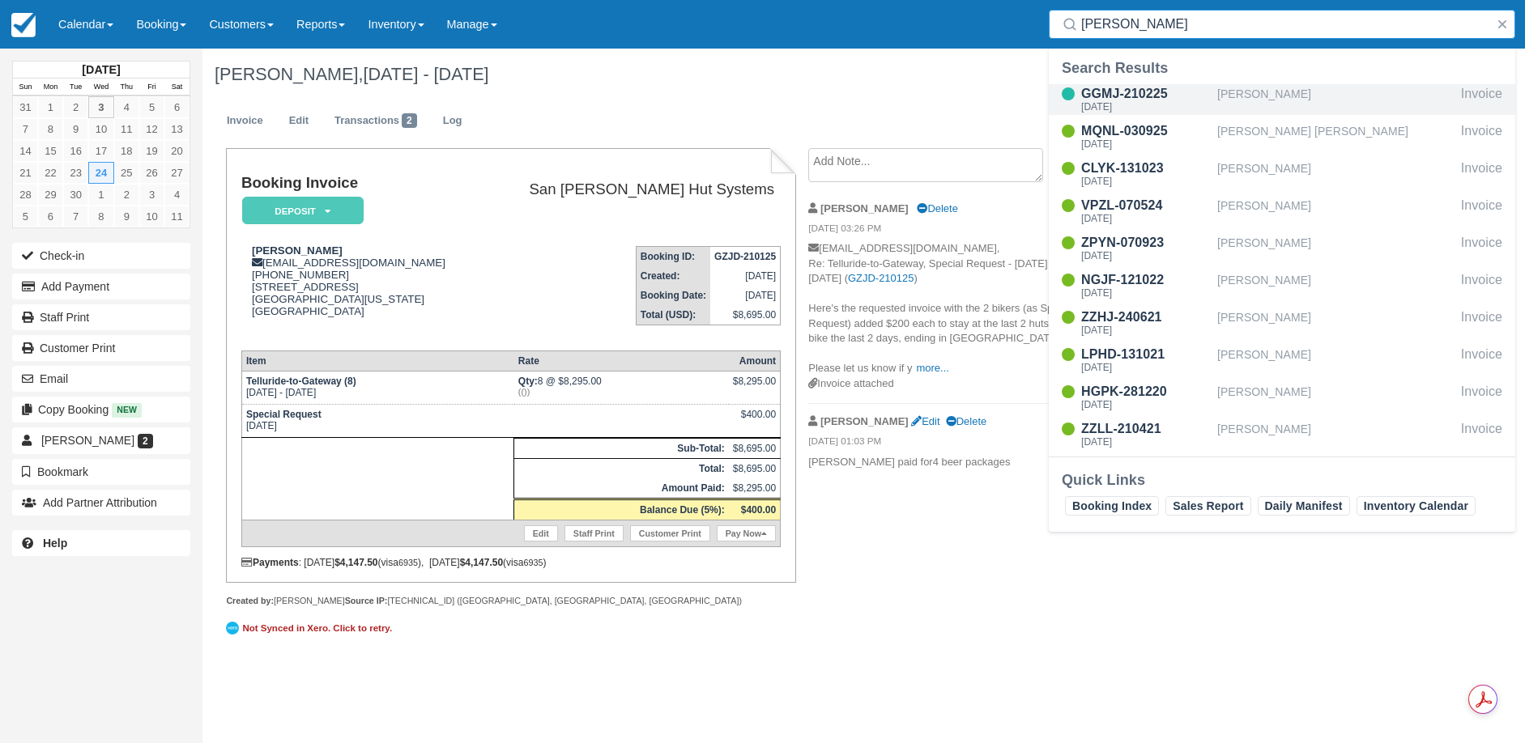
type input "[PERSON_NAME]"
click at [1110, 91] on div "GGMJ-210225" at bounding box center [1146, 93] width 130 height 19
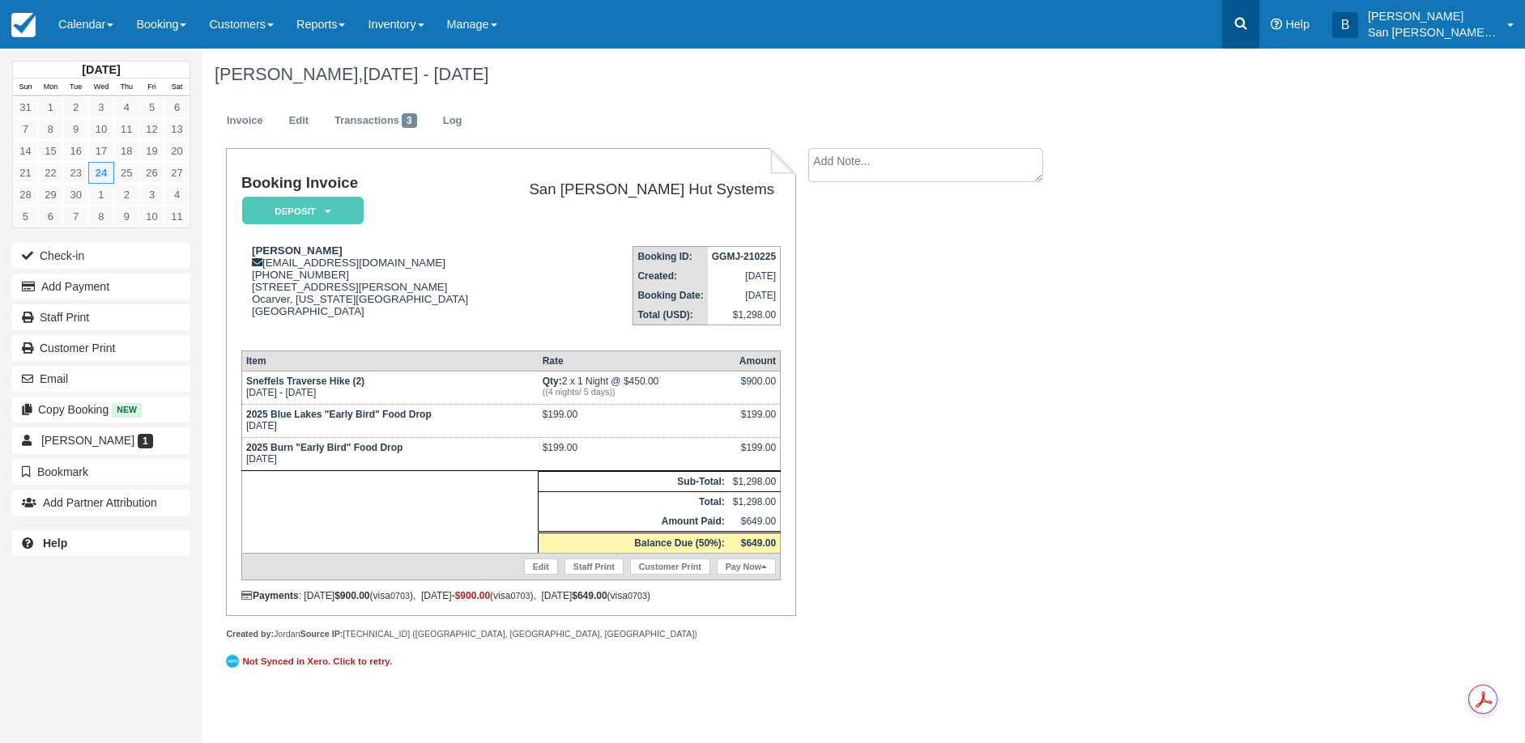
click at [1248, 26] on icon at bounding box center [1240, 23] width 16 height 16
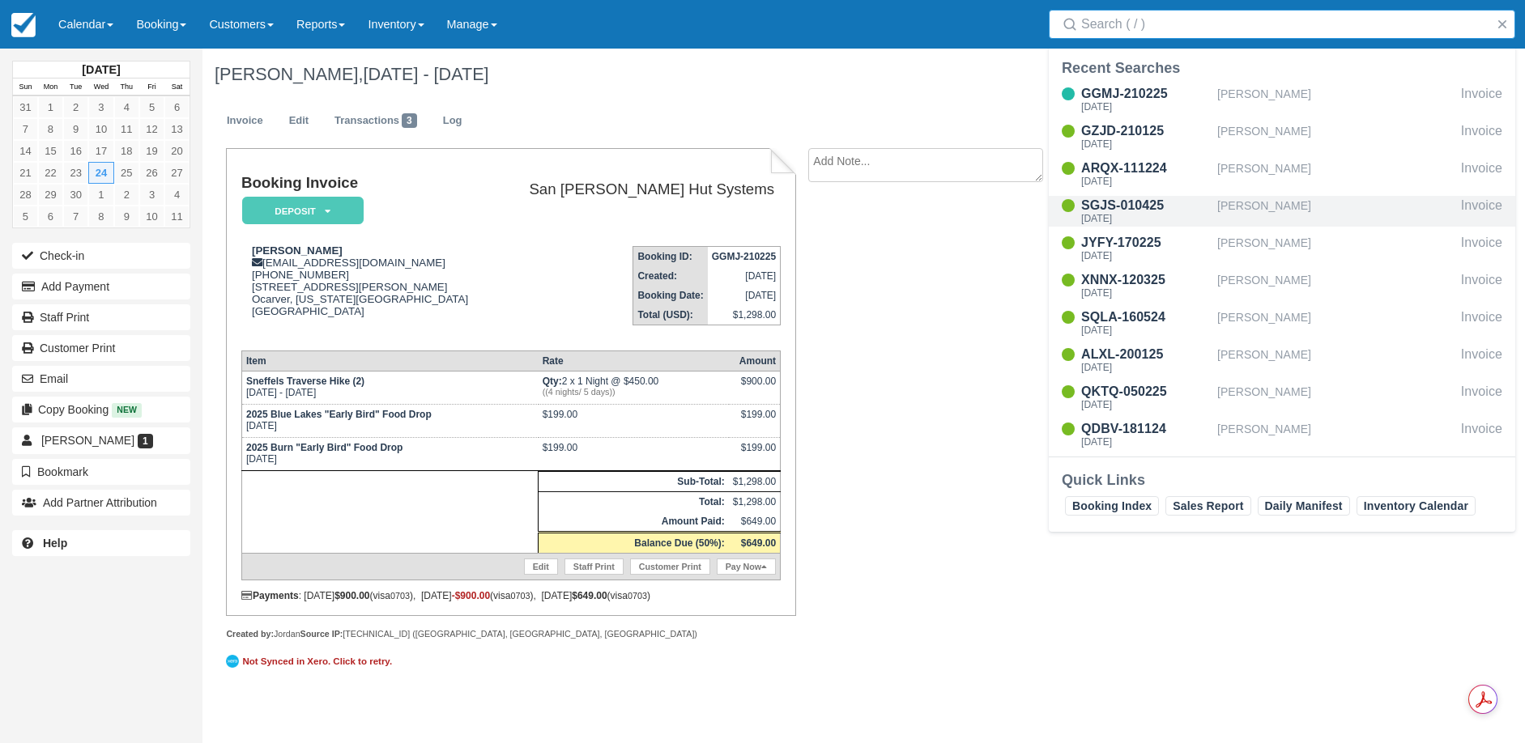
click at [1248, 202] on div "[PERSON_NAME]" at bounding box center [1335, 211] width 237 height 31
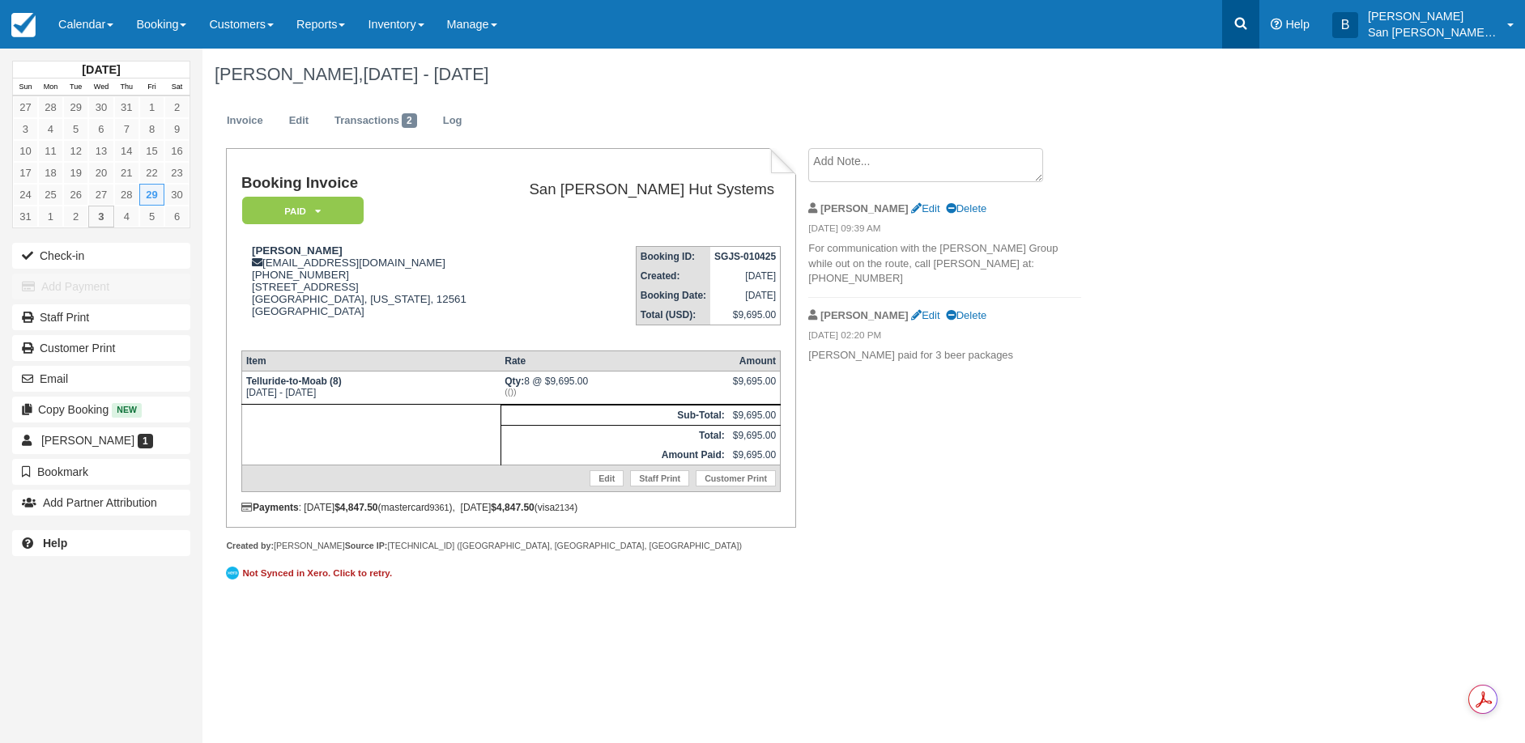
click at [1248, 21] on icon at bounding box center [1240, 23] width 16 height 16
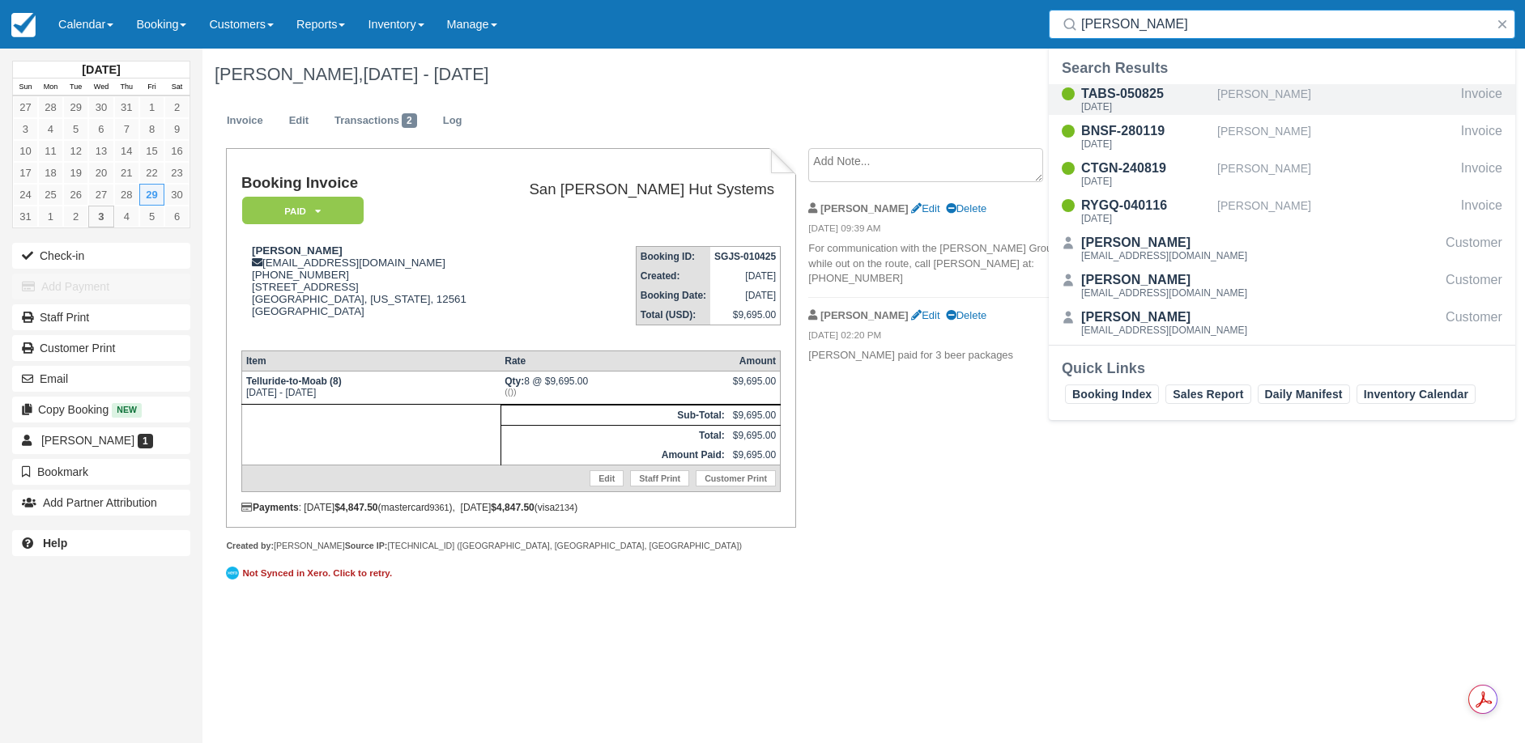
type input "Yow"
click at [1161, 101] on div "TABS-050825" at bounding box center [1146, 93] width 130 height 19
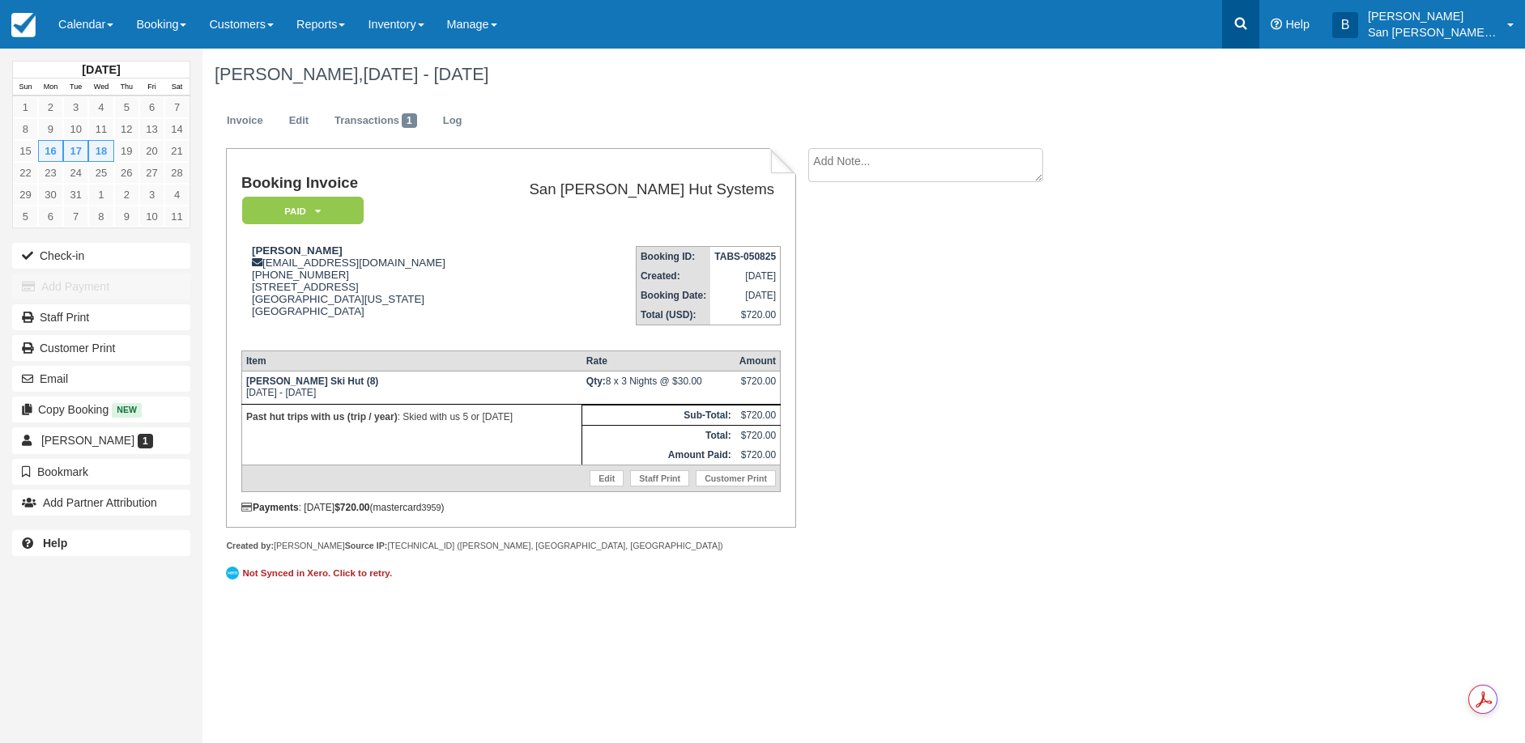
click at [1247, 21] on icon at bounding box center [1241, 24] width 12 height 12
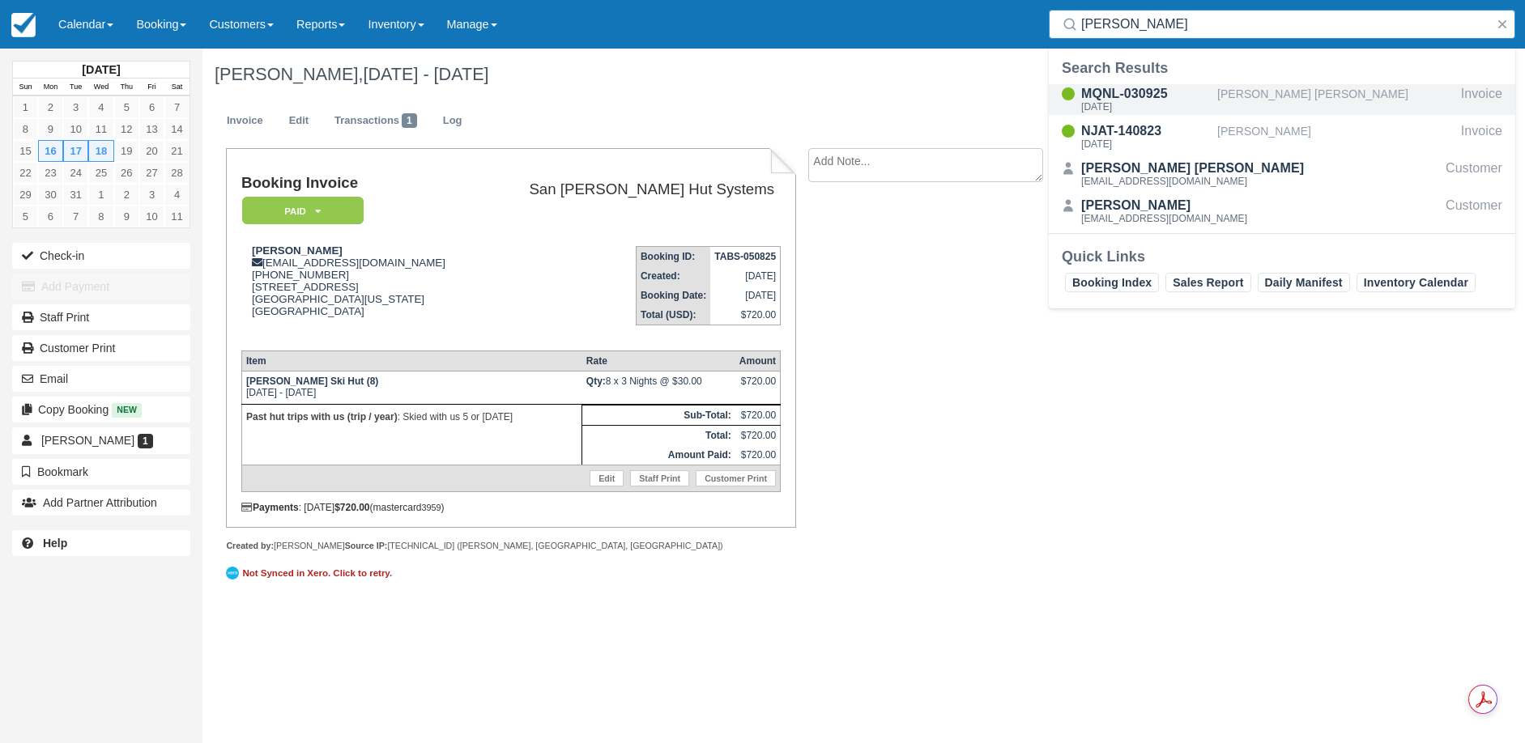
type input "mckenna"
click at [1137, 89] on div "MQNL-030925" at bounding box center [1146, 93] width 130 height 19
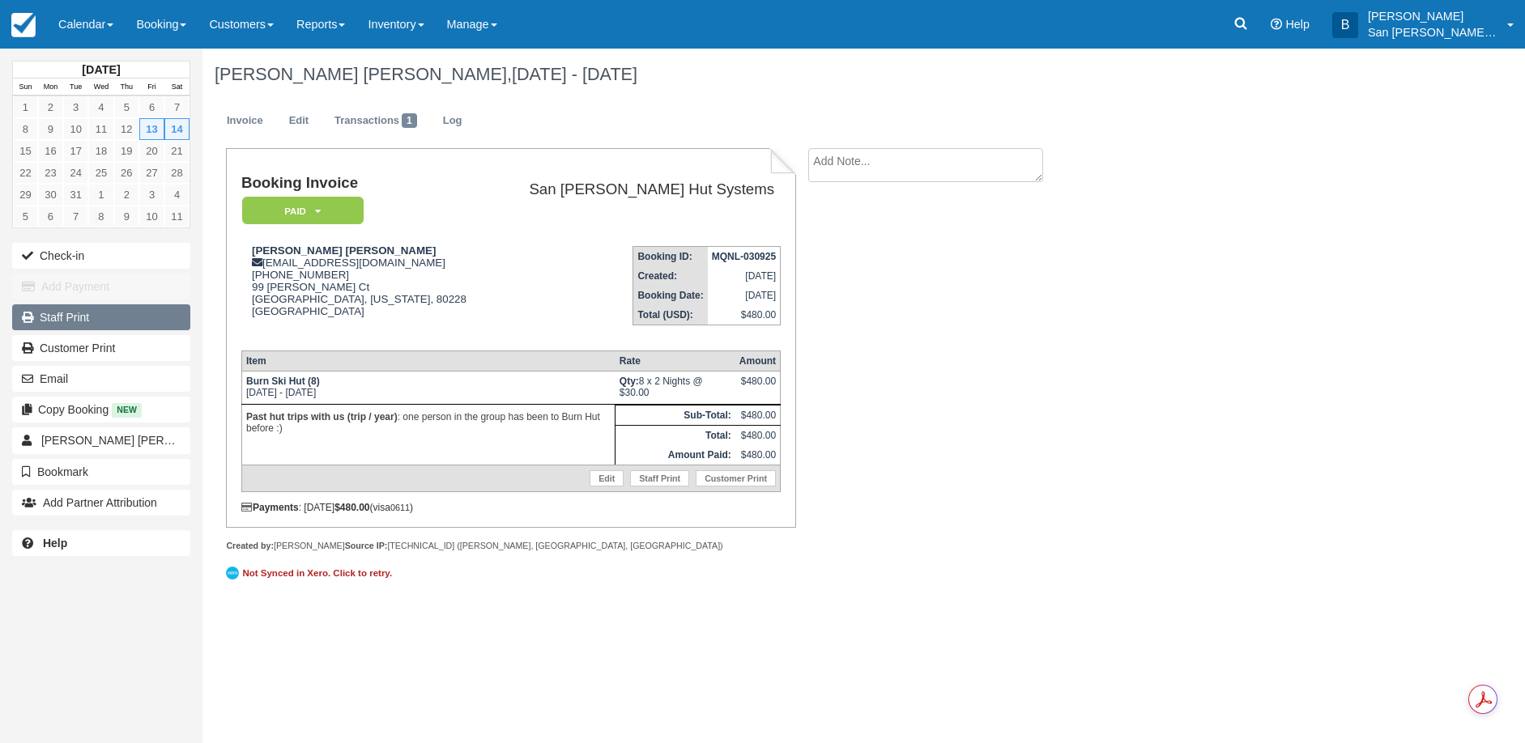
click at [74, 319] on link "Staff Print" at bounding box center [101, 317] width 178 height 26
click at [1247, 21] on icon at bounding box center [1241, 24] width 12 height 12
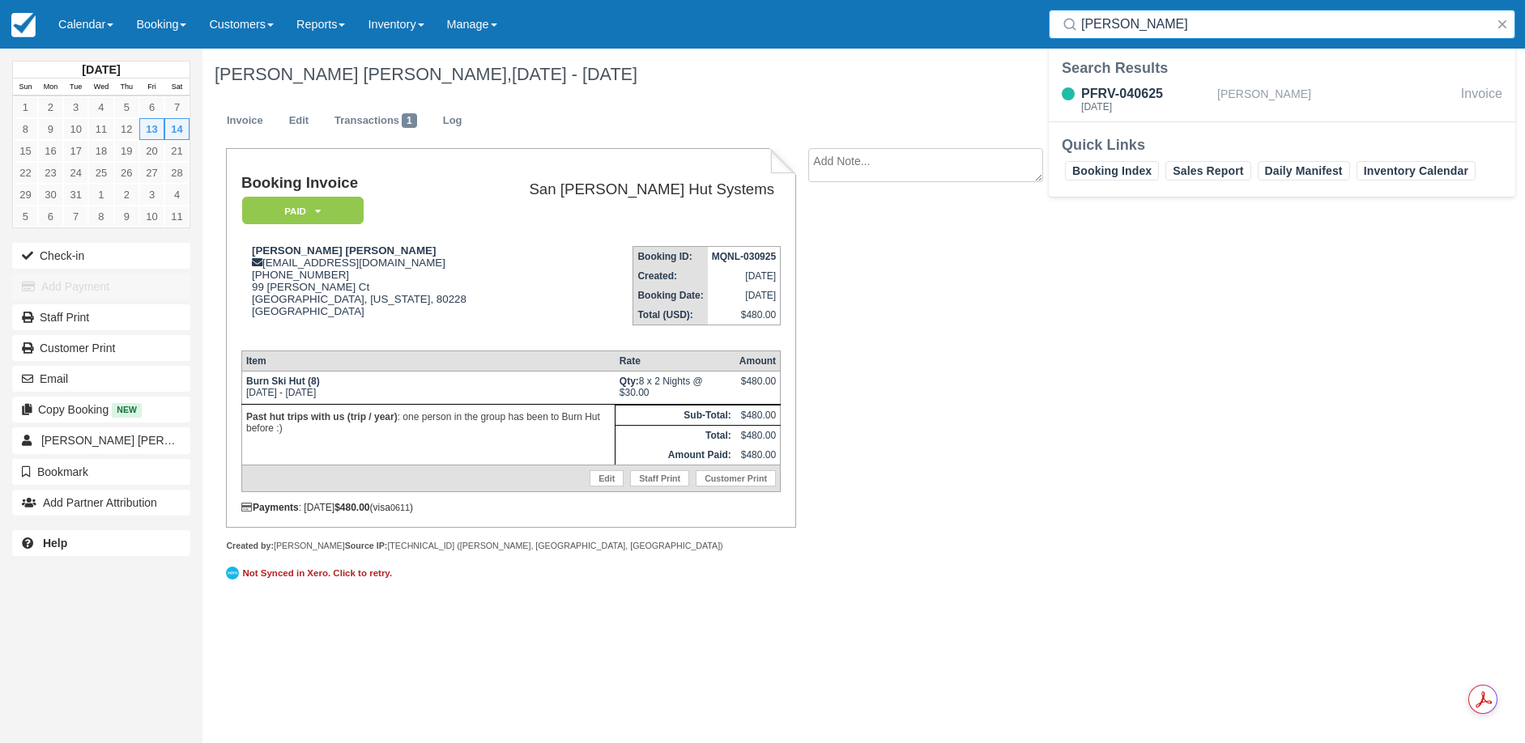
type input "[PERSON_NAME]"
drag, startPoint x: 1149, startPoint y: 26, endPoint x: 1027, endPoint y: 21, distance: 122.3
click at [1027, 21] on div "Menu Calendar Customer Inventory Month Week Day Booking Daily Manifest Daily Li…" at bounding box center [762, 24] width 1525 height 49
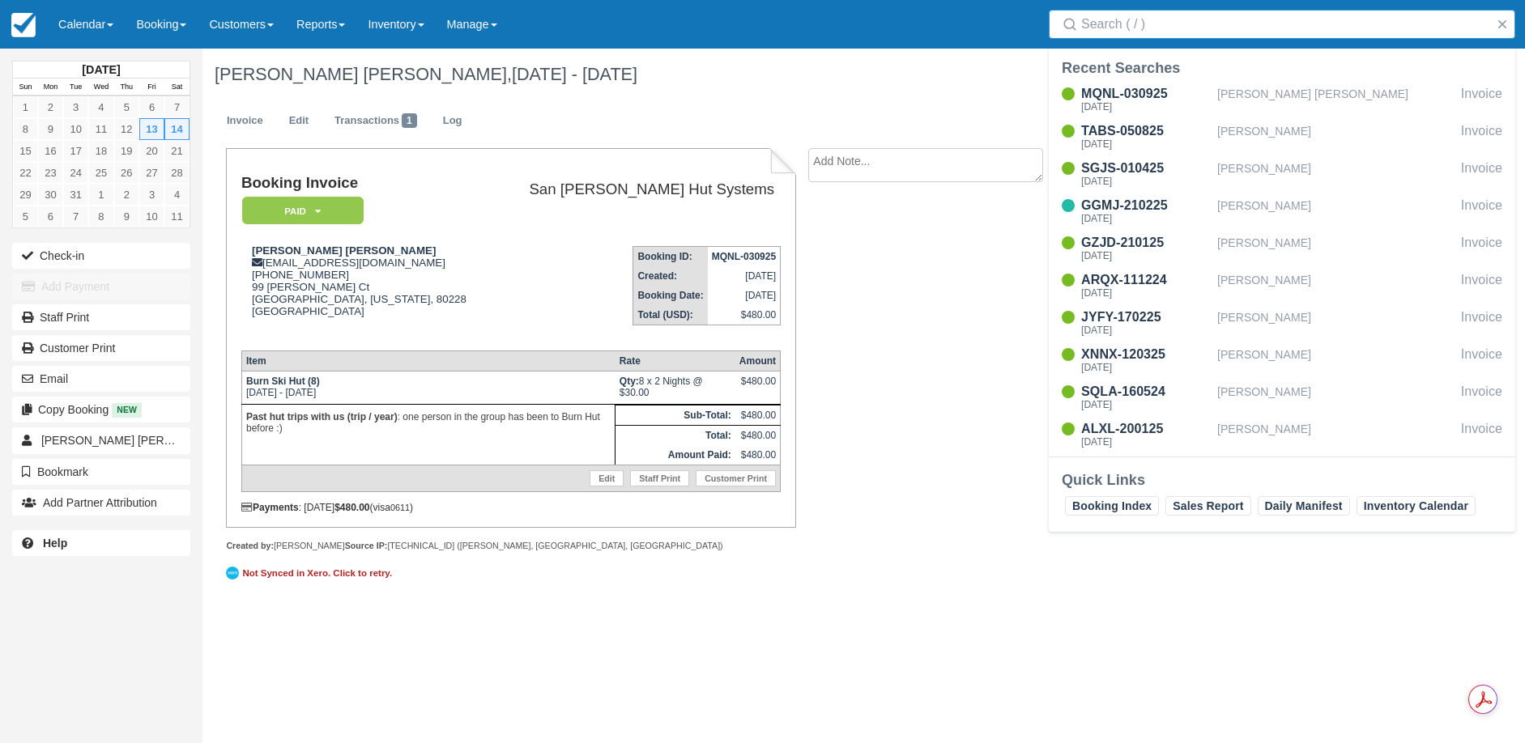
click at [912, 83] on h1 "[PERSON_NAME] [PERSON_NAME], [DATE] - [DATE]" at bounding box center [774, 74] width 1119 height 19
click at [947, 206] on div "Booking Invoice Paid   Pending Reserved Deposit Waiting Cancelled Shuttle San […" at bounding box center [647, 376] width 891 height 456
click at [916, 371] on div "Booking Invoice Paid   Pending Reserved Deposit Waiting Cancelled Shuttle San […" at bounding box center [647, 376] width 891 height 456
click at [1236, 96] on div "[PERSON_NAME] [PERSON_NAME]" at bounding box center [1335, 99] width 237 height 31
